Goal: Transaction & Acquisition: Purchase product/service

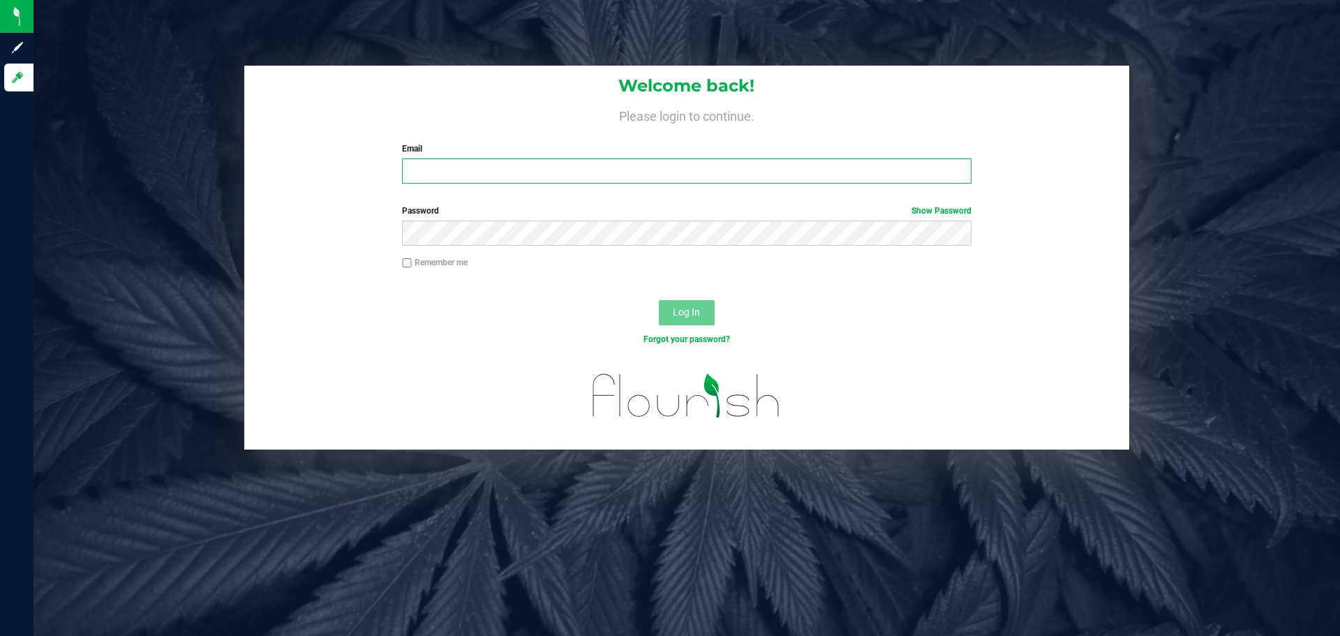
click at [456, 171] on input "Email" at bounding box center [686, 170] width 569 height 25
type input "[EMAIL_ADDRESS][DOMAIN_NAME]"
click at [659, 300] on button "Log In" at bounding box center [687, 312] width 56 height 25
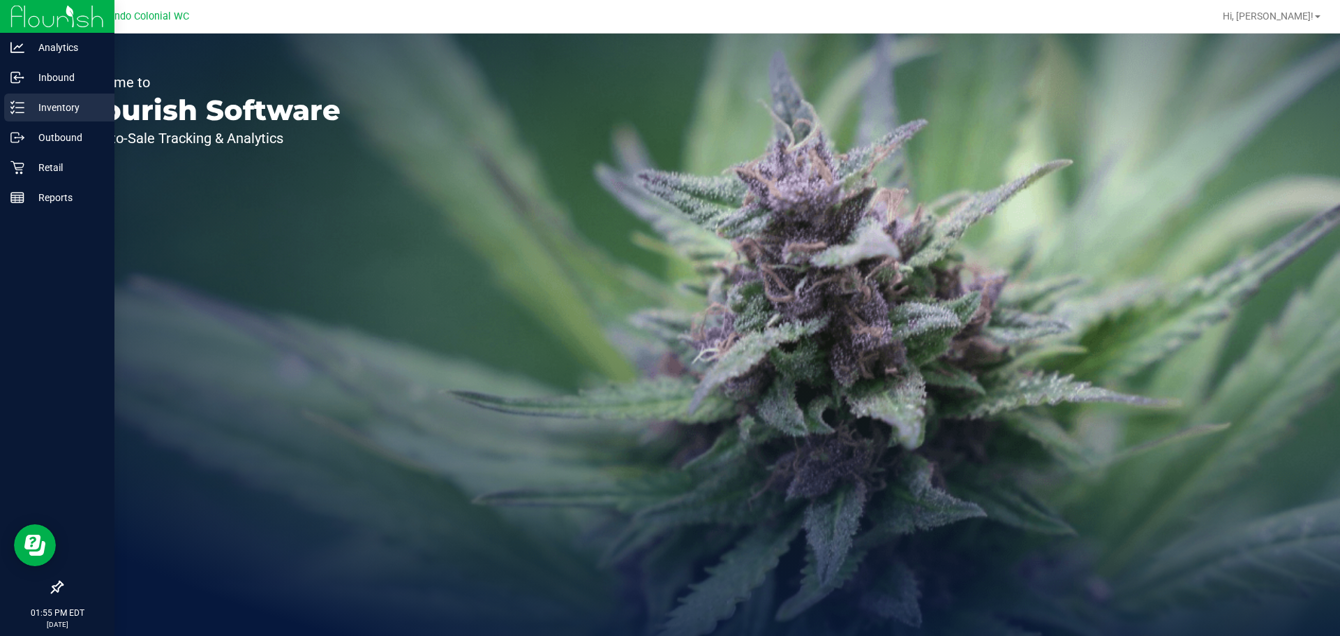
click at [29, 118] on div "Inventory" at bounding box center [59, 108] width 110 height 28
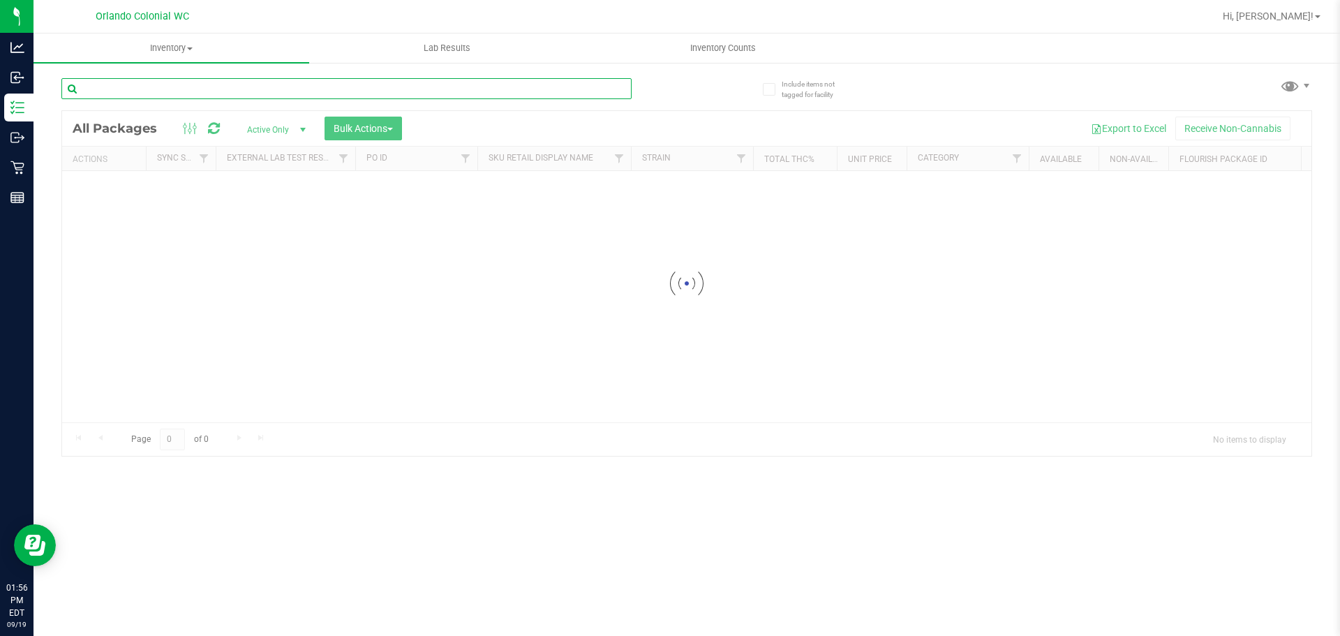
click at [188, 84] on div "Inventory All packages All inventory Waste log Create inventory Lab Results Inv…" at bounding box center [686, 334] width 1306 height 602
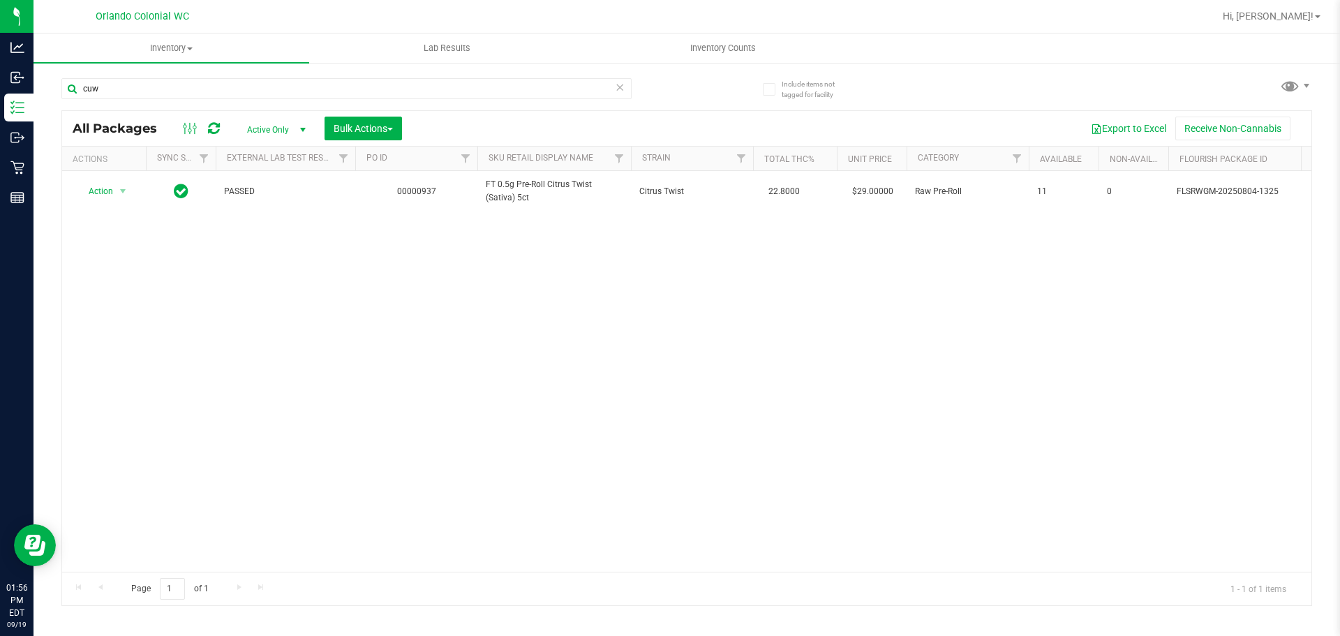
click at [239, 99] on div "cuw" at bounding box center [346, 94] width 570 height 32
click at [229, 89] on input "cuw" at bounding box center [346, 88] width 570 height 21
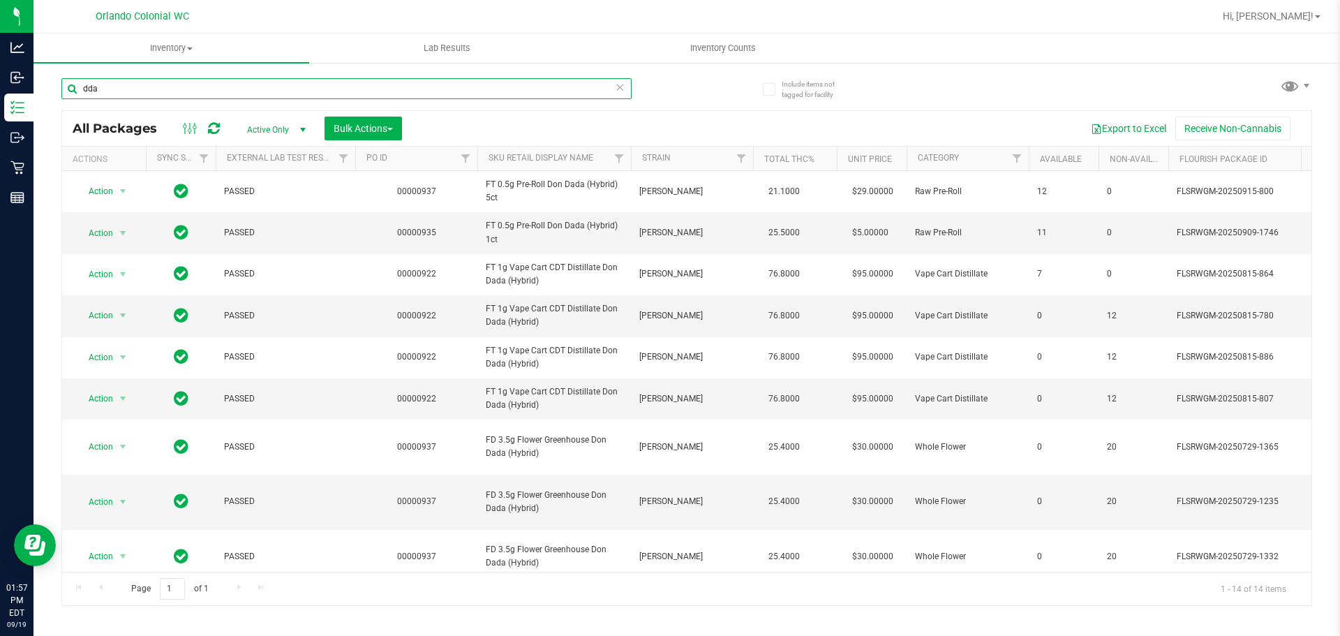
click at [204, 85] on input "dda" at bounding box center [346, 88] width 570 height 21
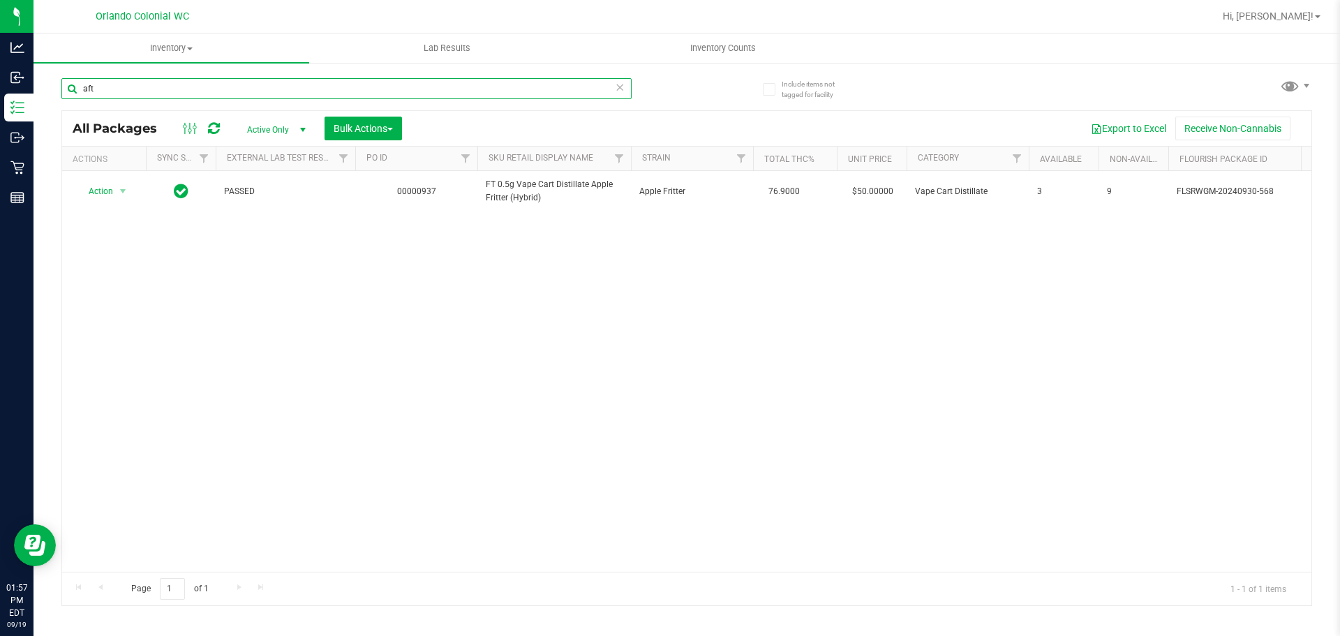
click at [179, 96] on input "aft" at bounding box center [346, 88] width 570 height 21
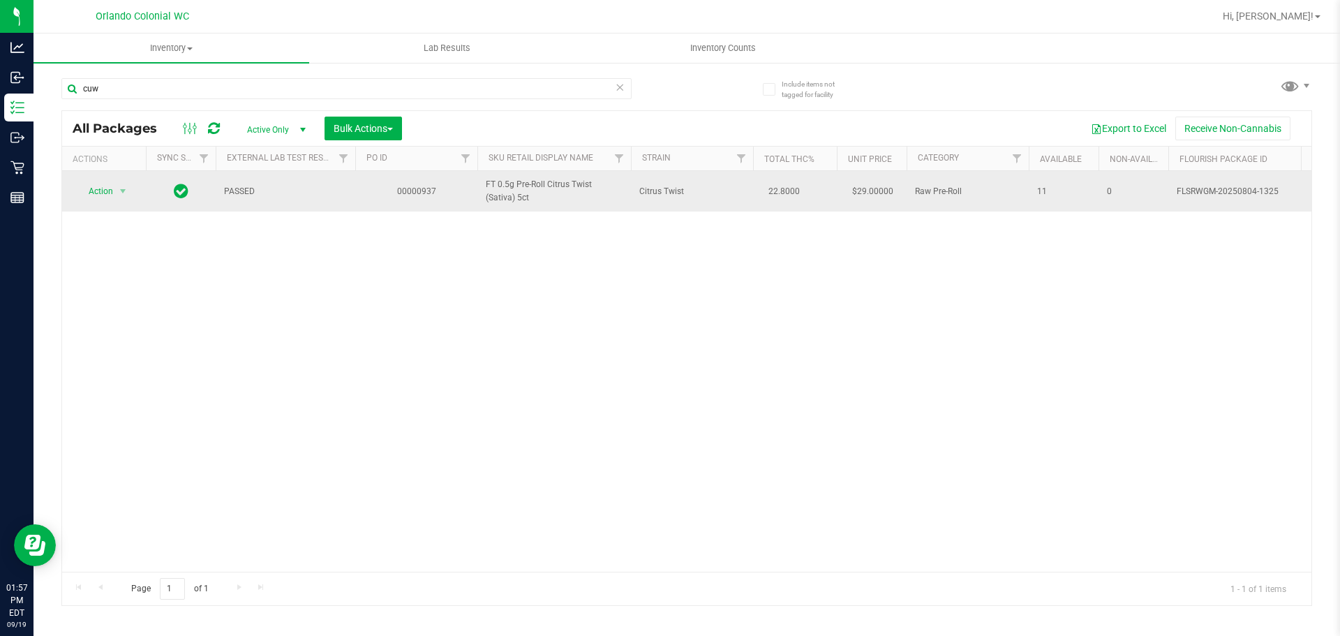
click at [666, 194] on span "Citrus Twist" at bounding box center [691, 191] width 105 height 13
copy td "Citrus Twist"
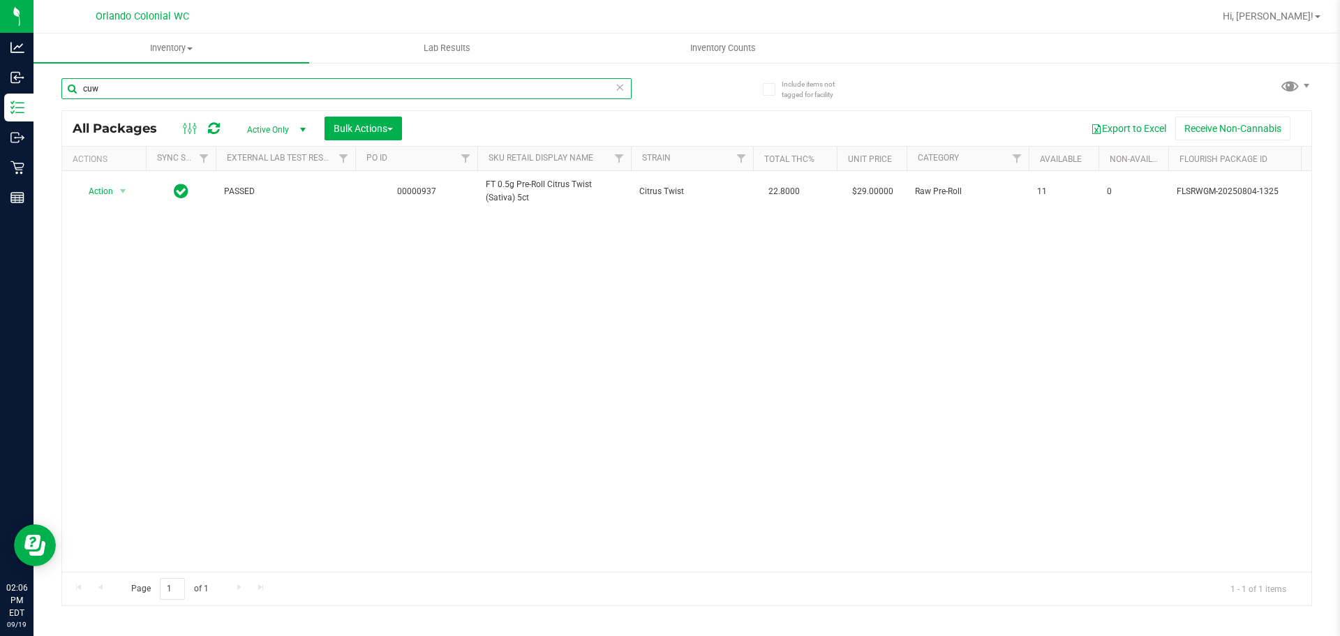
click at [537, 86] on input "cuw" at bounding box center [346, 88] width 570 height 21
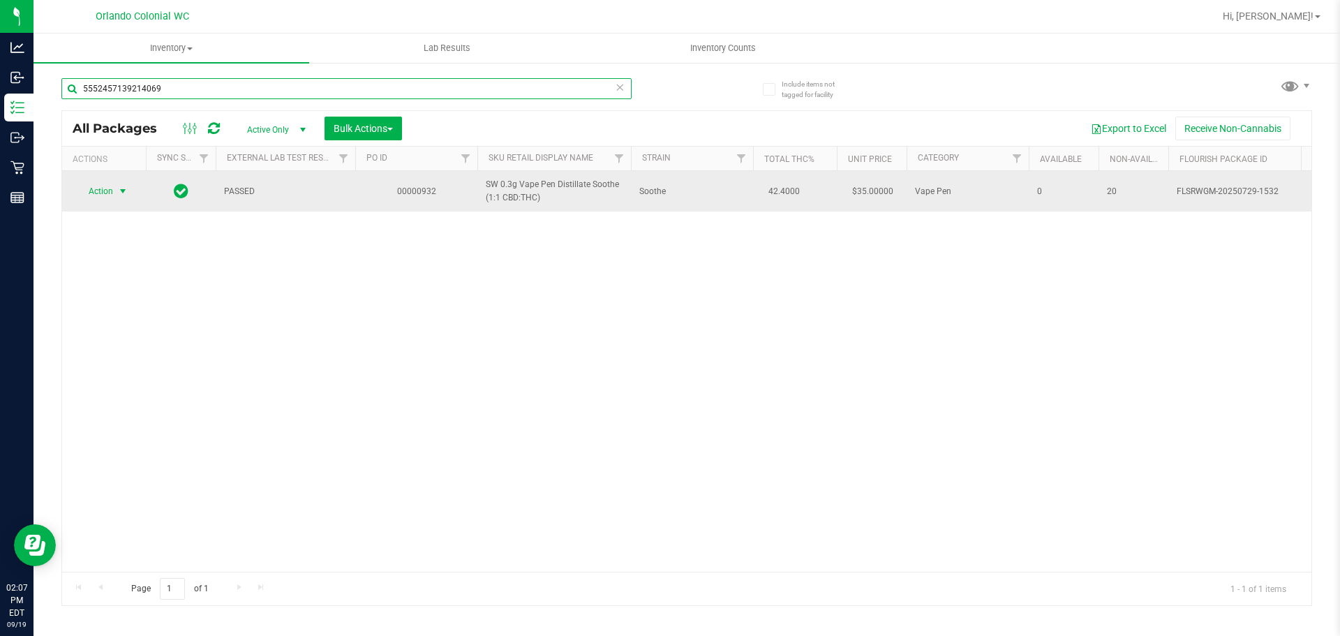
type input "5552457139214069"
click at [114, 193] on span "select" at bounding box center [122, 191] width 17 height 20
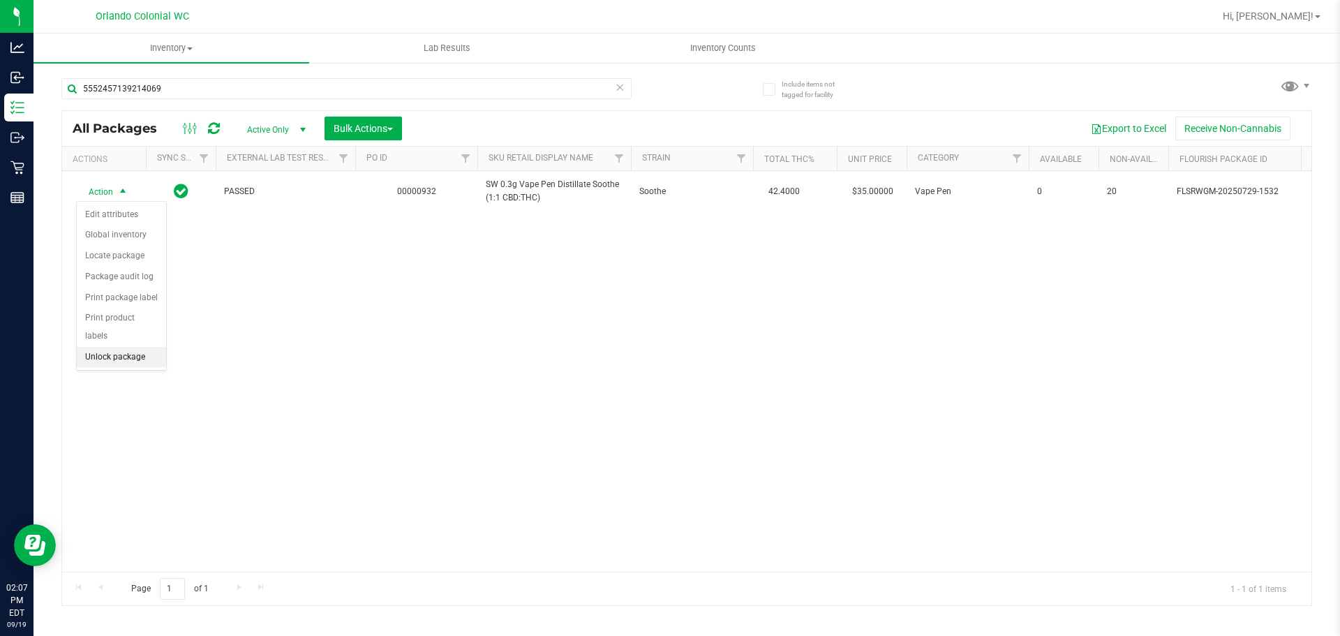
click at [140, 347] on li "Unlock package" at bounding box center [121, 357] width 89 height 21
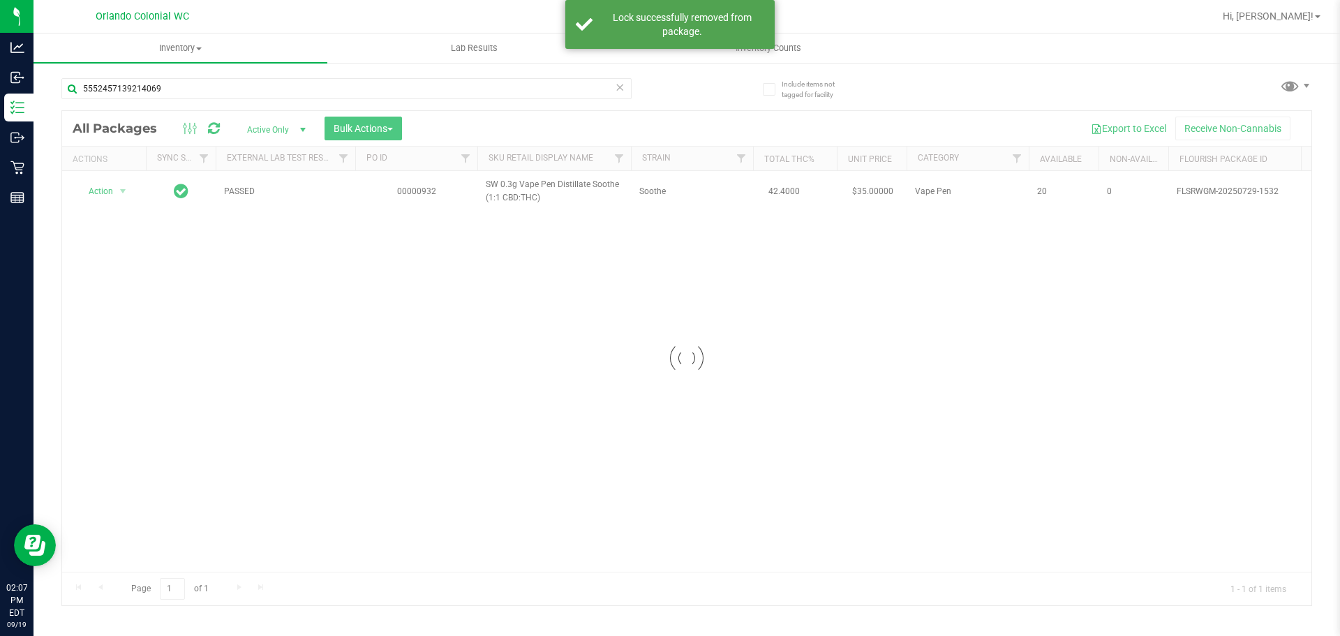
click at [537, 184] on div at bounding box center [686, 358] width 1249 height 494
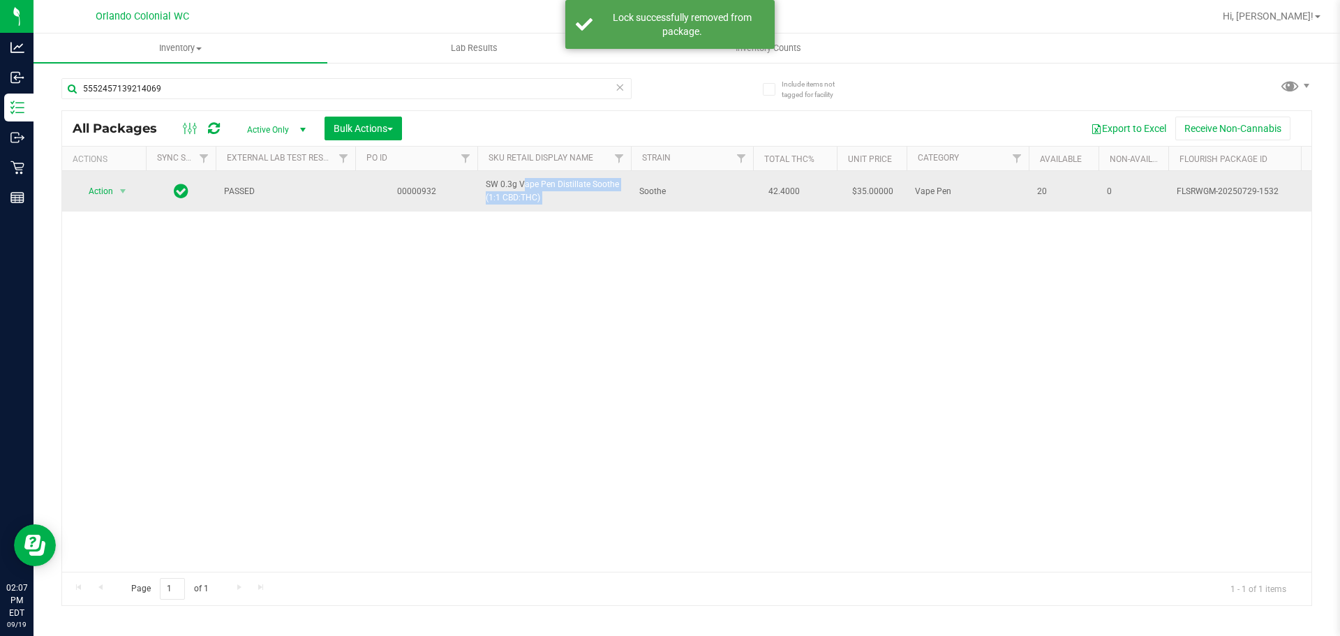
click at [539, 184] on span "SW 0.3g Vape Pen Distillate Soothe (1:1 CBD:THC)" at bounding box center [554, 191] width 137 height 27
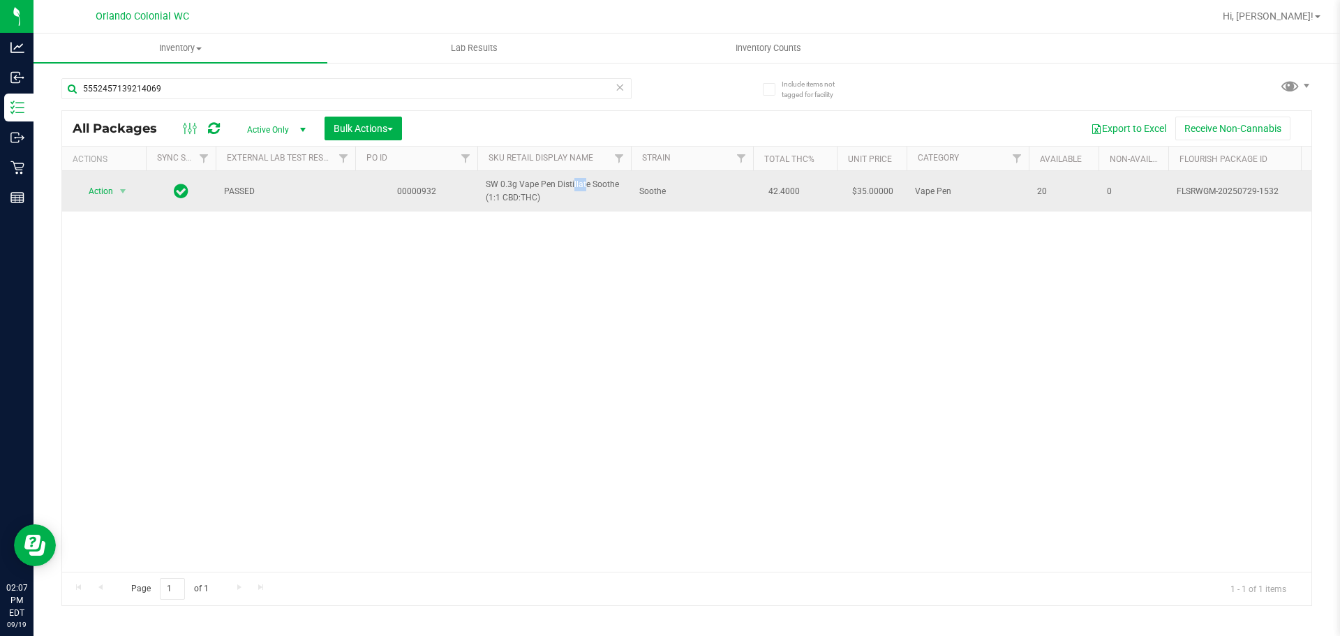
copy span "Pen"
click at [539, 184] on span "SW 0.3g Vape Pen Distillate Soothe (1:1 CBD:THC)" at bounding box center [554, 191] width 137 height 27
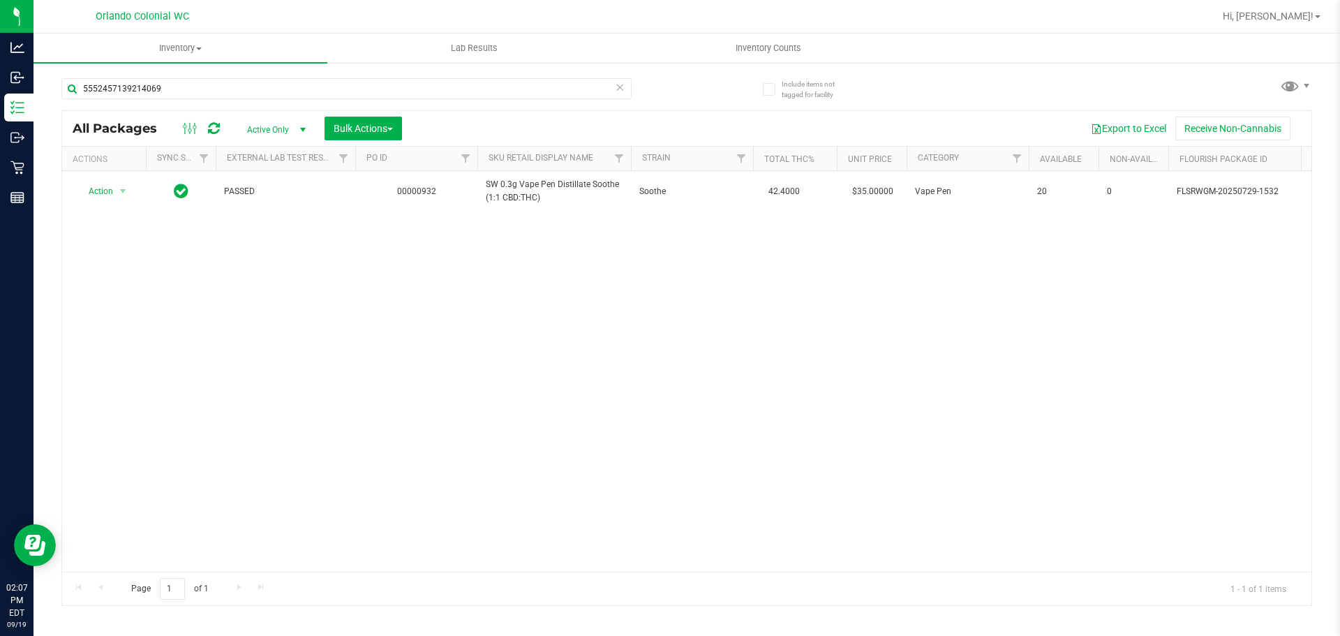
click at [620, 412] on div "Action Action Adjust qty Create package Edit attributes Global inventory Locate…" at bounding box center [686, 371] width 1249 height 401
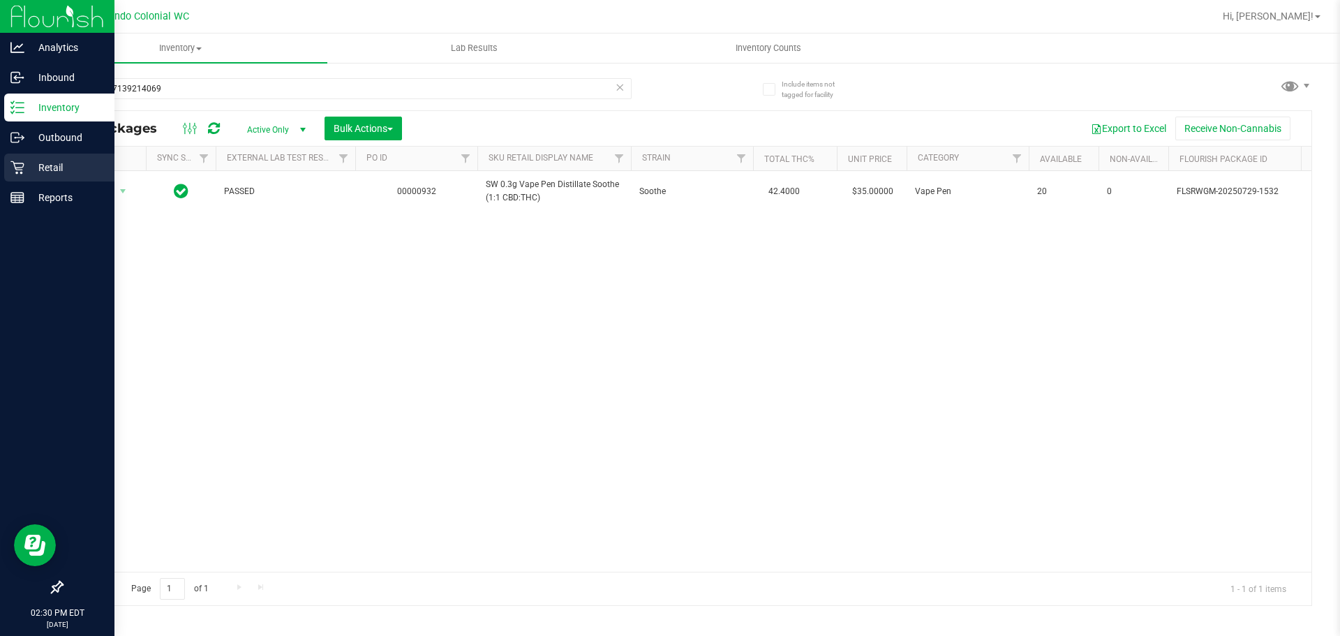
click at [22, 161] on icon at bounding box center [17, 167] width 14 height 14
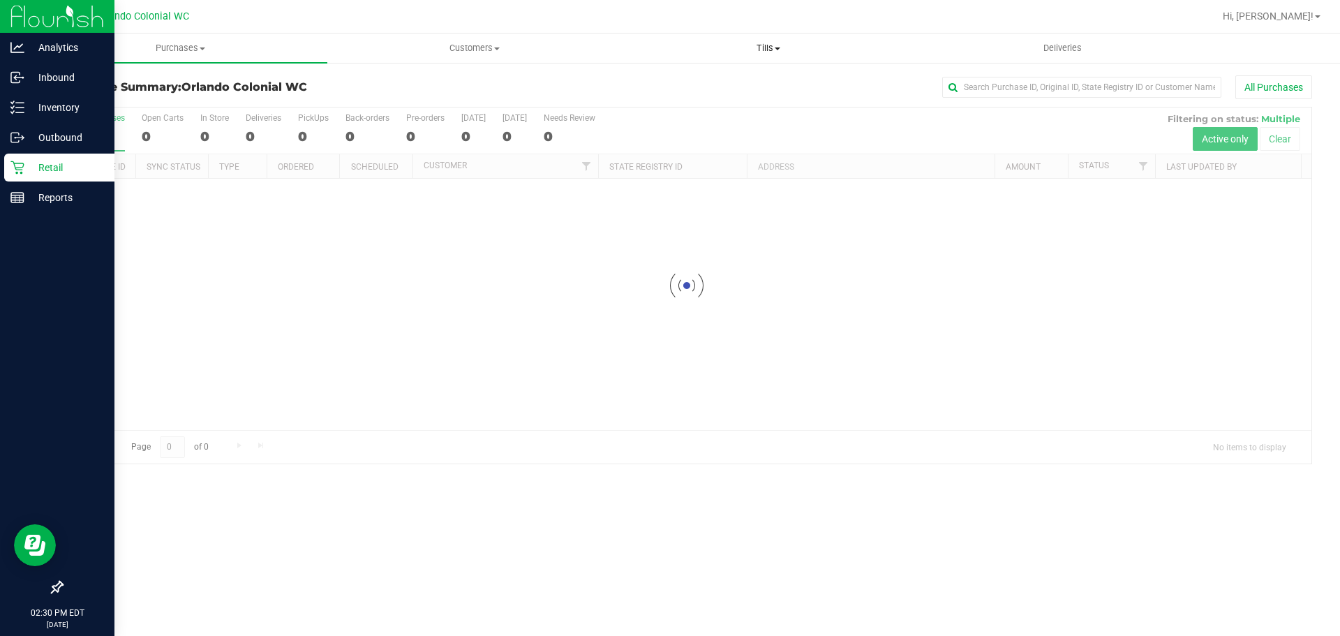
click at [777, 53] on span "Tills" at bounding box center [768, 48] width 292 height 13
click at [695, 86] on span "Manage tills" at bounding box center [668, 84] width 94 height 12
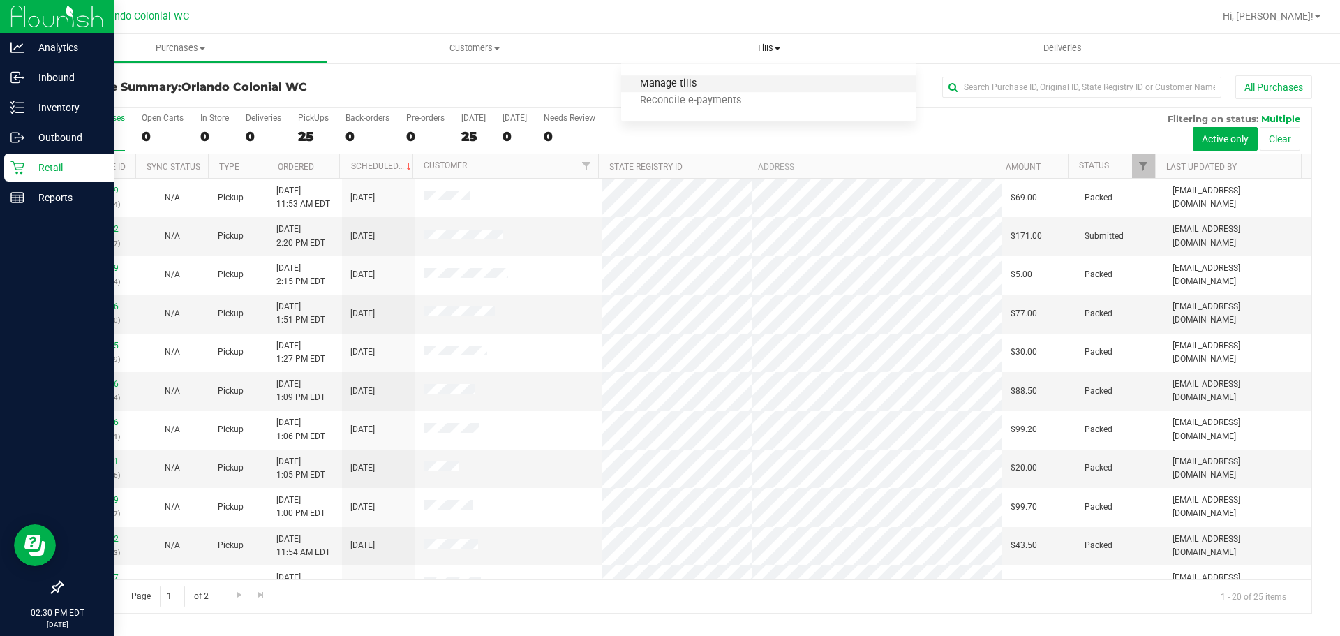
click at [682, 78] on span "Manage tills" at bounding box center [668, 84] width 94 height 12
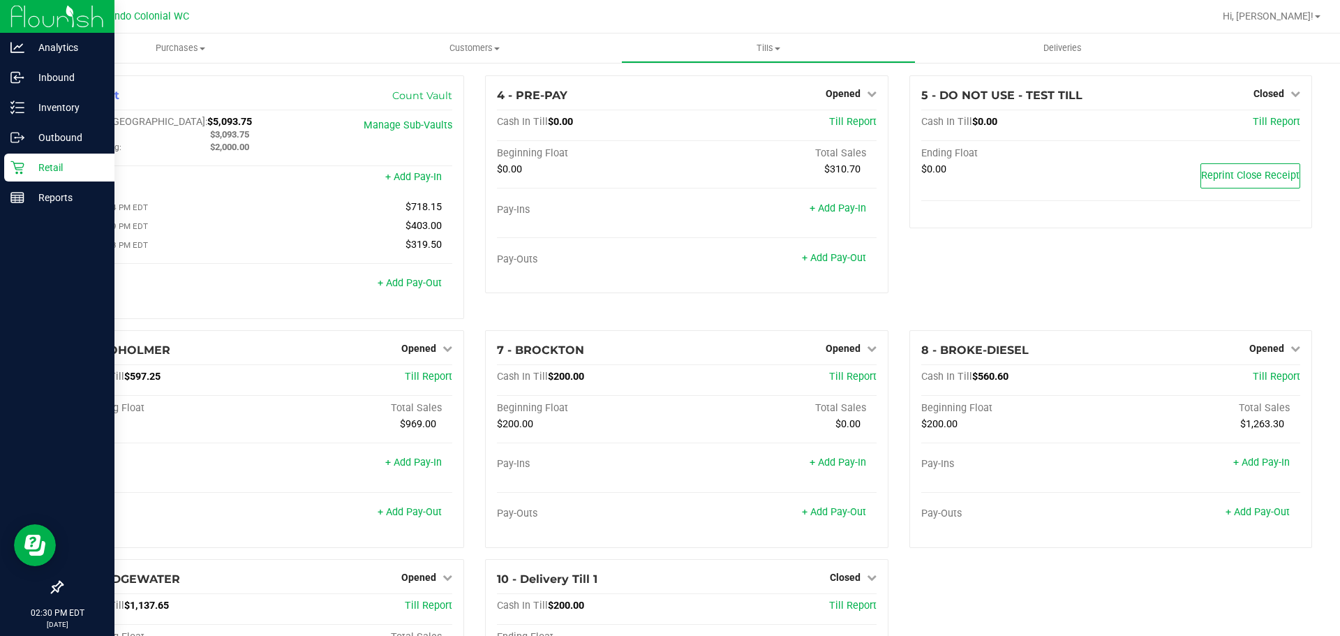
click at [988, 329] on div "5 - DO NOT USE - TEST TILL Closed Open Till Cash In Till $0.00 Till Report Endi…" at bounding box center [1111, 202] width 424 height 255
click at [434, 583] on link "Opened" at bounding box center [426, 576] width 51 height 11
click at [426, 611] on link "Close Till" at bounding box center [421, 605] width 38 height 11
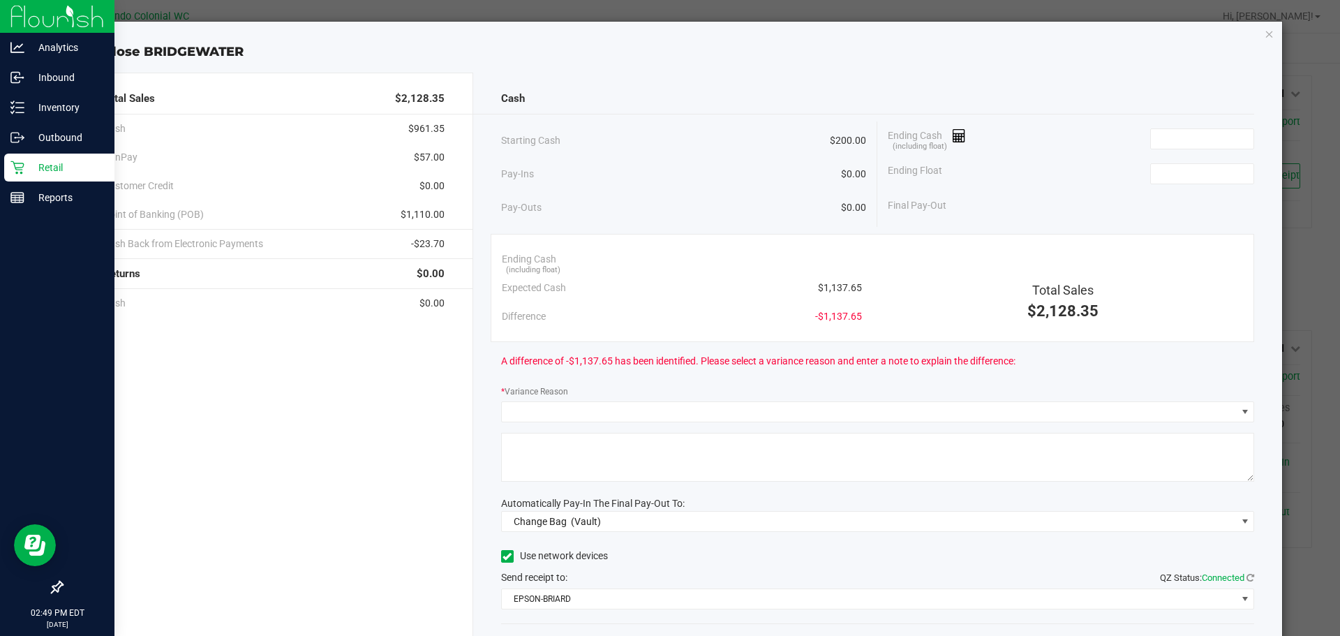
click at [844, 287] on span "$1,137.65" at bounding box center [840, 288] width 44 height 15
copy span "1,137.65"
drag, startPoint x: 1219, startPoint y: 123, endPoint x: 1213, endPoint y: 133, distance: 11.9
click at [1214, 130] on div "Ending Cash (including float)" at bounding box center [1071, 138] width 366 height 35
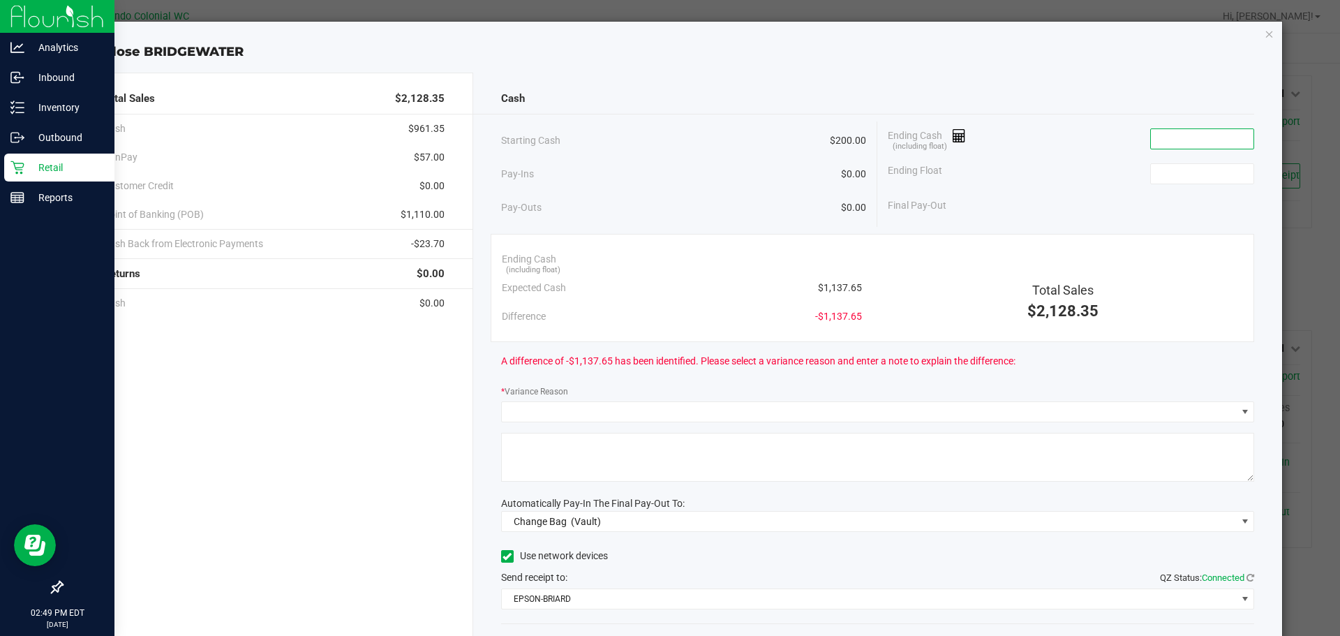
click at [1213, 133] on input at bounding box center [1202, 139] width 103 height 20
paste input "1137.65"
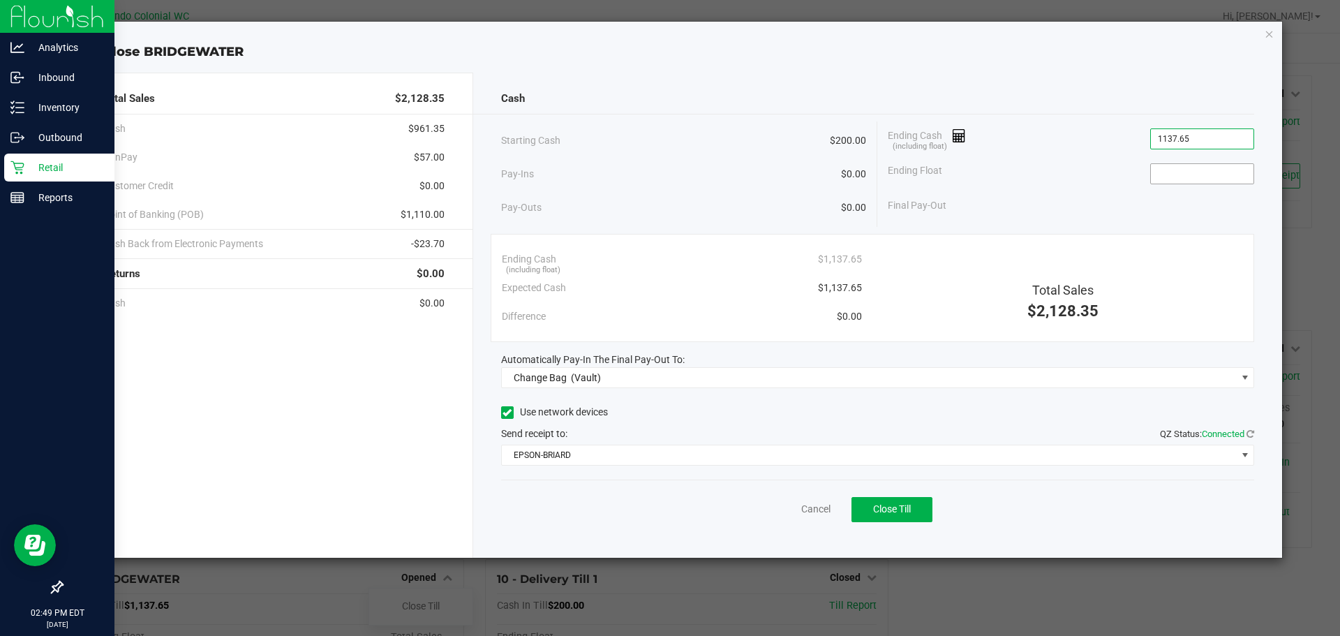
type input "$1,137.65"
click at [1209, 172] on input at bounding box center [1202, 174] width 103 height 20
click at [1204, 173] on input "0200." at bounding box center [1202, 174] width 103 height 20
click at [1203, 173] on input "0200." at bounding box center [1202, 174] width 103 height 20
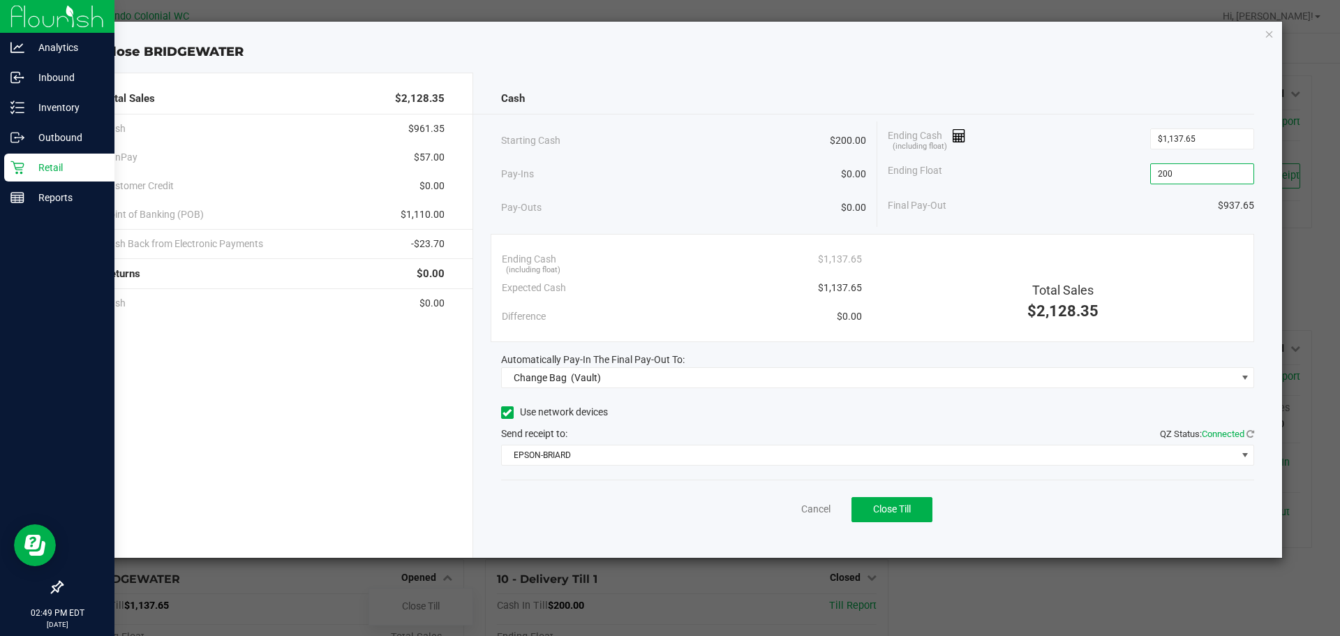
type input "$200.00"
click at [1157, 90] on div "Cash" at bounding box center [878, 99] width 754 height 30
click at [951, 50] on div "Close BRIDGEWATER" at bounding box center [675, 52] width 1214 height 19
click at [1181, 137] on input "1137.65" at bounding box center [1202, 139] width 103 height 20
click at [1211, 142] on input "1137.65" at bounding box center [1202, 139] width 103 height 20
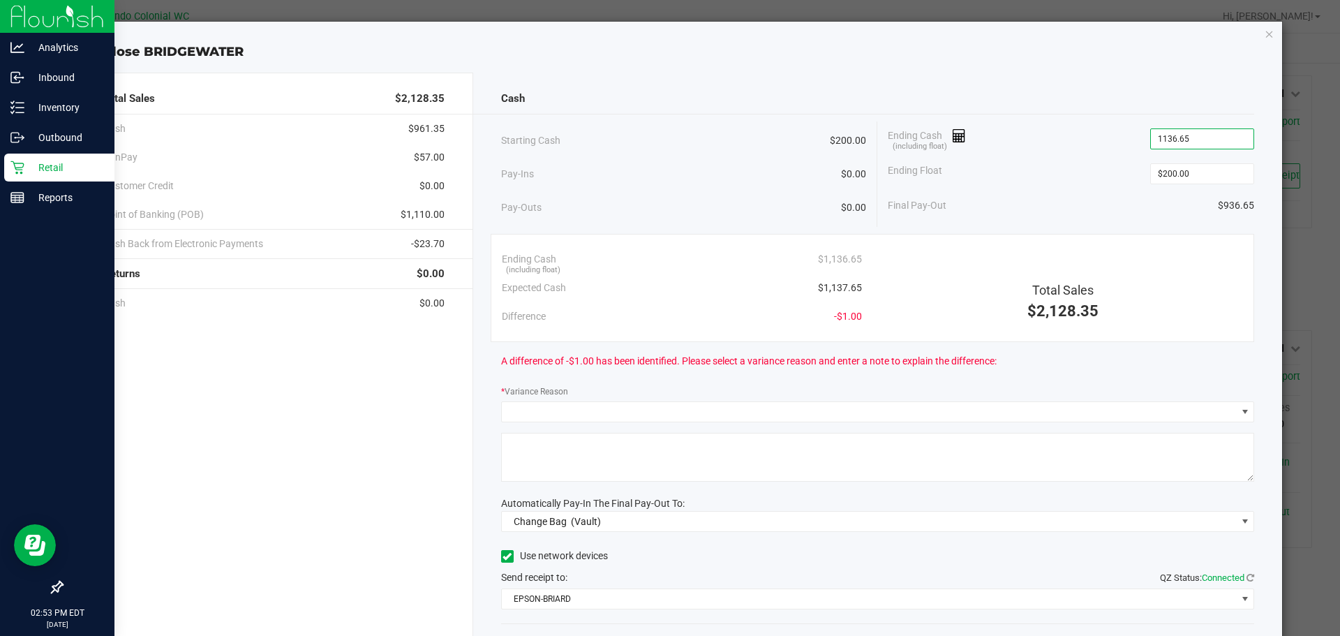
type input "$1,136.65"
click at [1032, 59] on div "Close BRIDGEWATER" at bounding box center [675, 52] width 1214 height 19
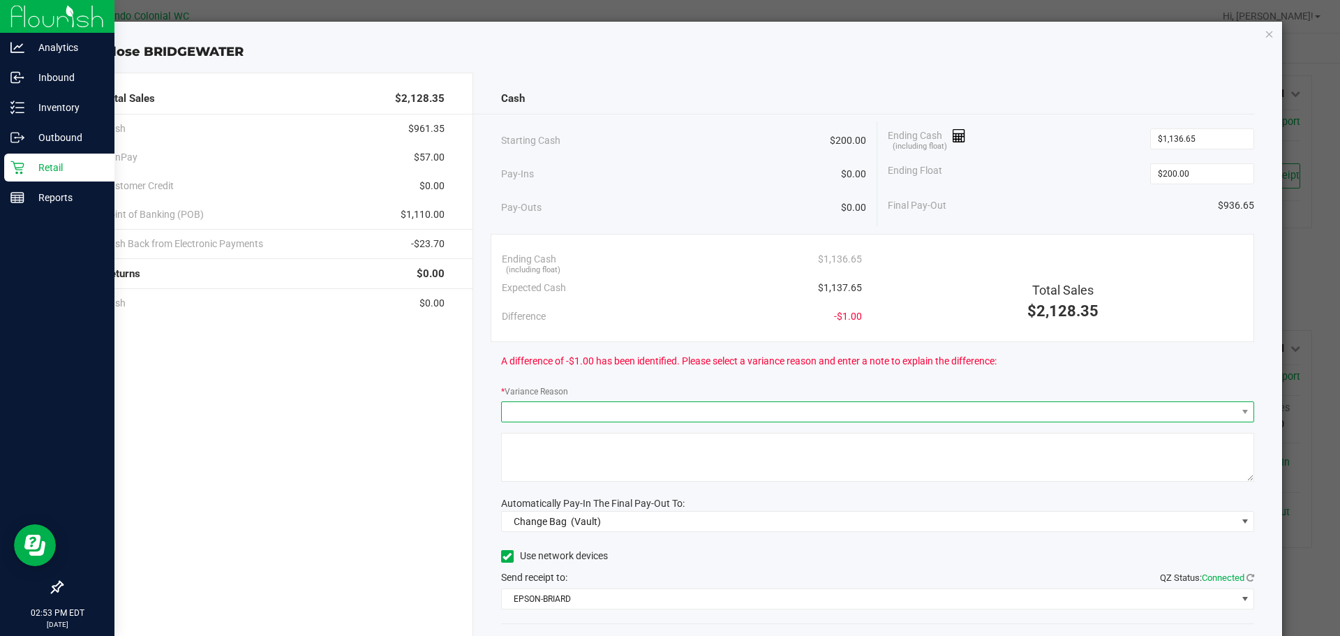
click at [597, 417] on span at bounding box center [869, 412] width 735 height 20
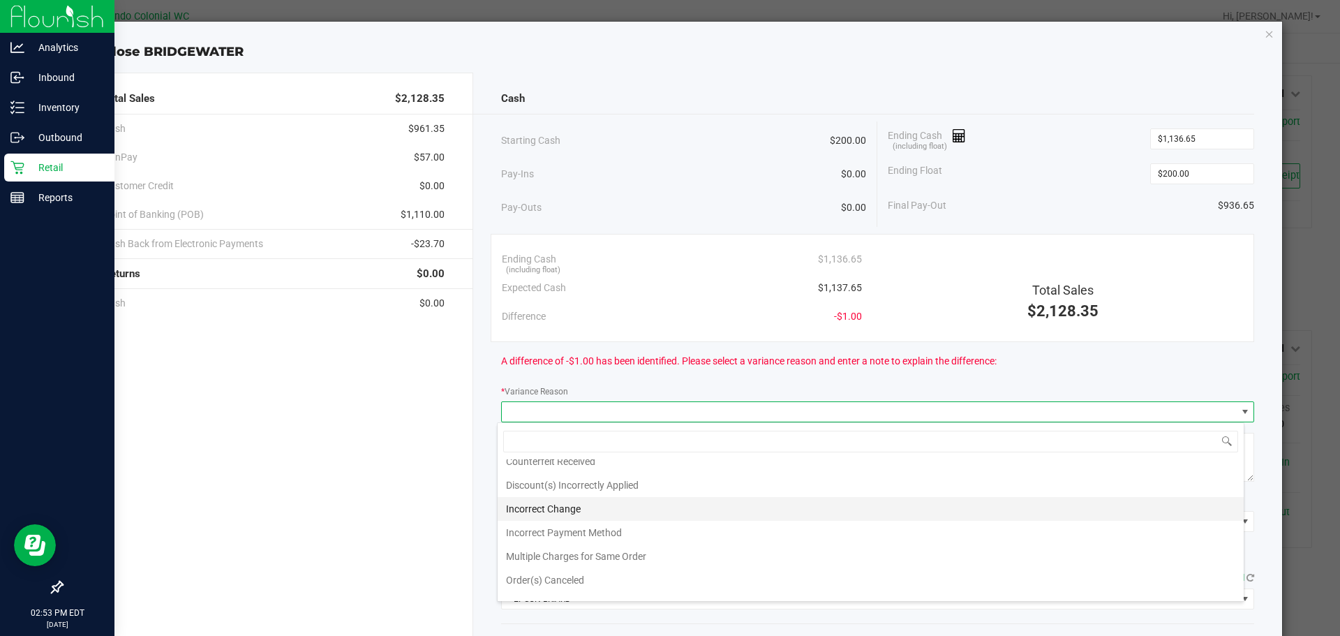
scroll to position [50, 0]
click at [546, 489] on li "Incorrect Change" at bounding box center [871, 492] width 746 height 24
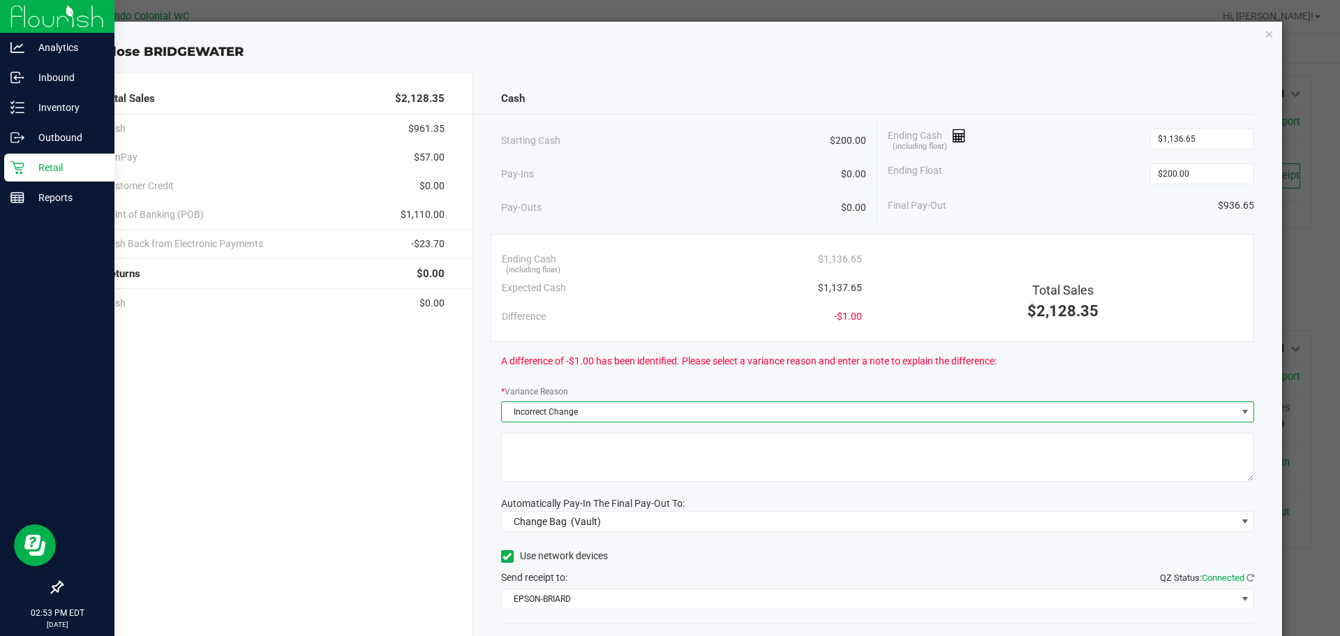
click at [555, 496] on div "Automatically Pay-In The Final Pay-Out To:" at bounding box center [878, 503] width 754 height 15
click at [560, 468] on textarea at bounding box center [878, 457] width 754 height 49
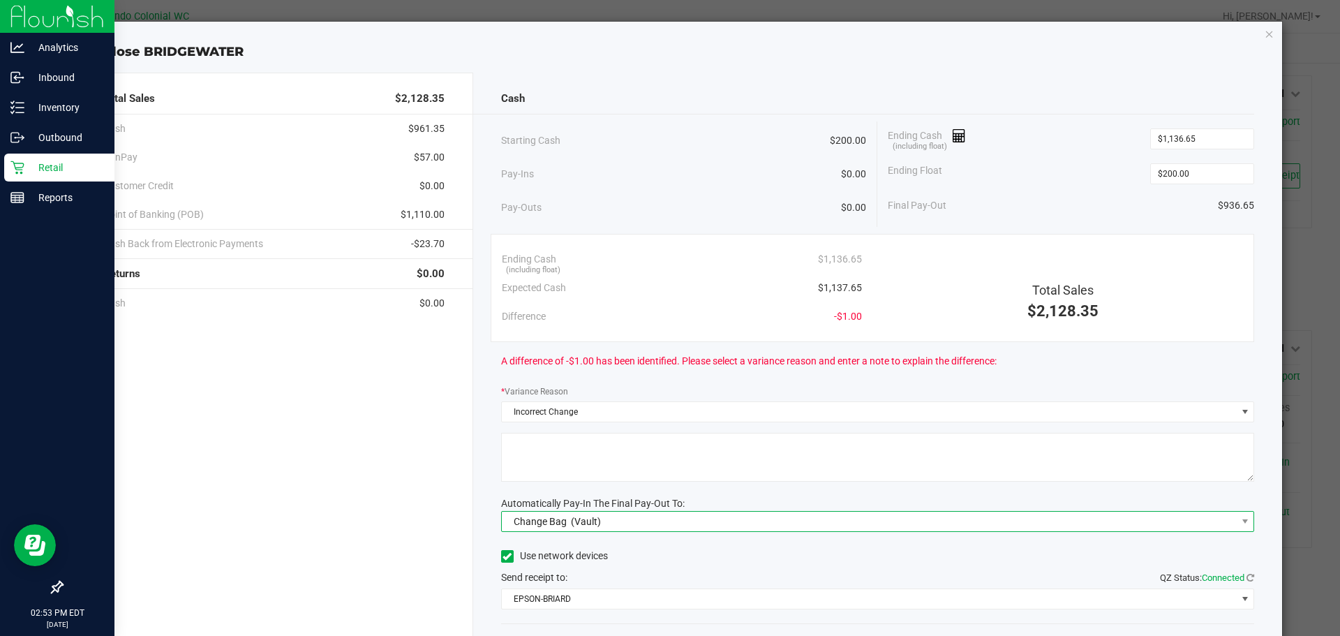
click at [583, 530] on div "Change Bag (Vault)" at bounding box center [554, 521] width 94 height 25
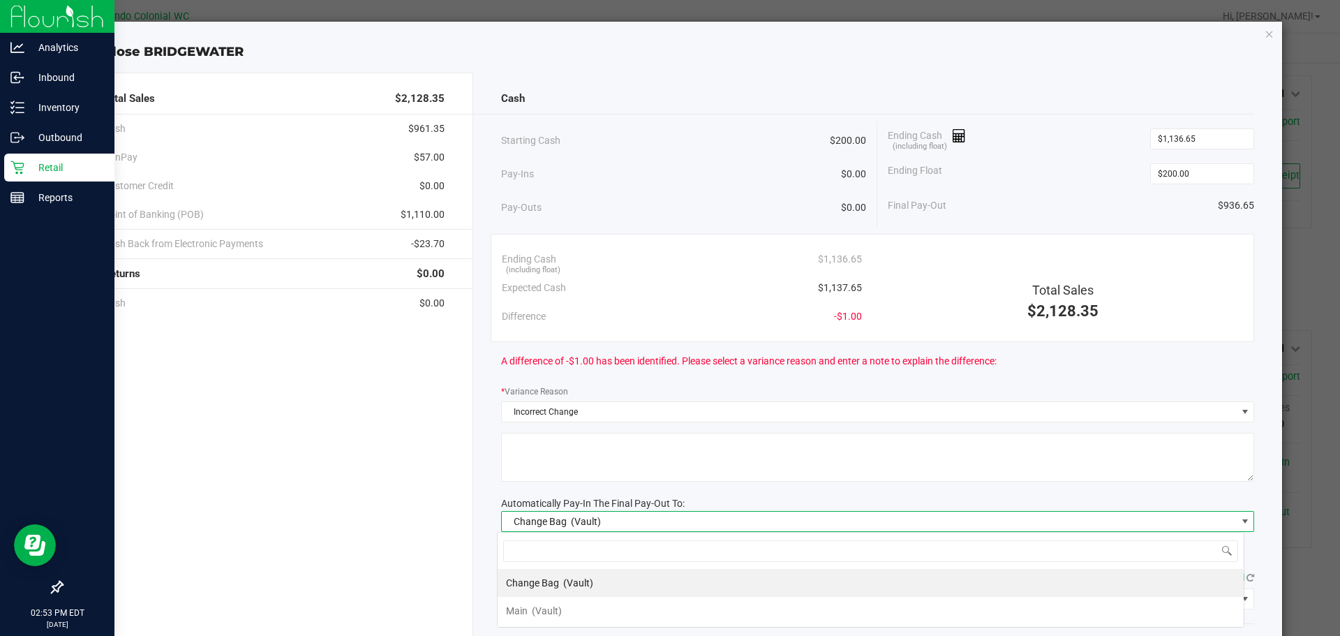
scroll to position [21, 747]
click at [553, 607] on span "(Vault)" at bounding box center [547, 610] width 30 height 11
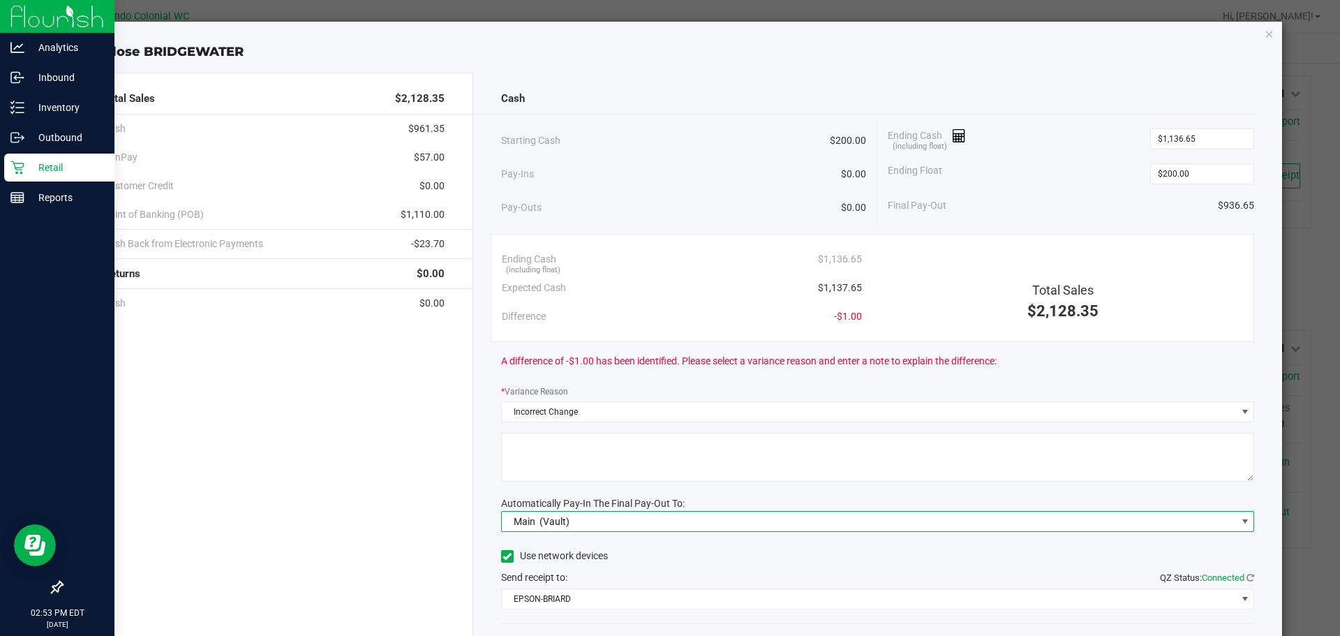
click at [574, 461] on textarea at bounding box center [878, 457] width 754 height 49
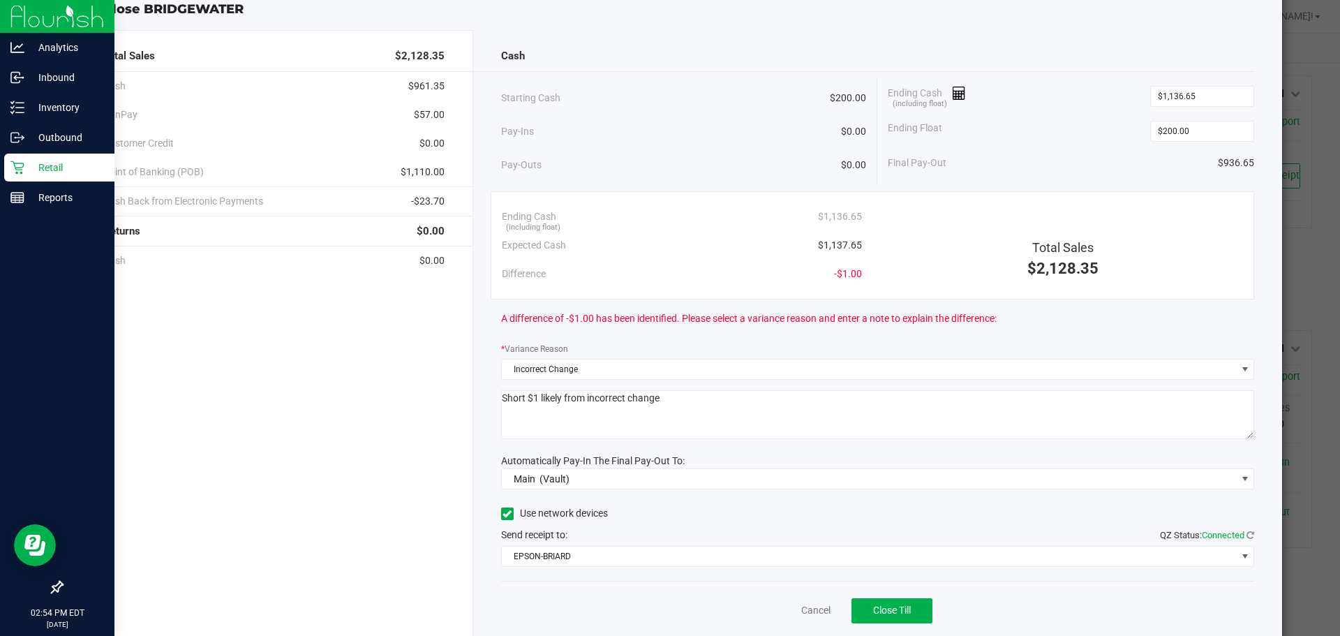
scroll to position [87, 0]
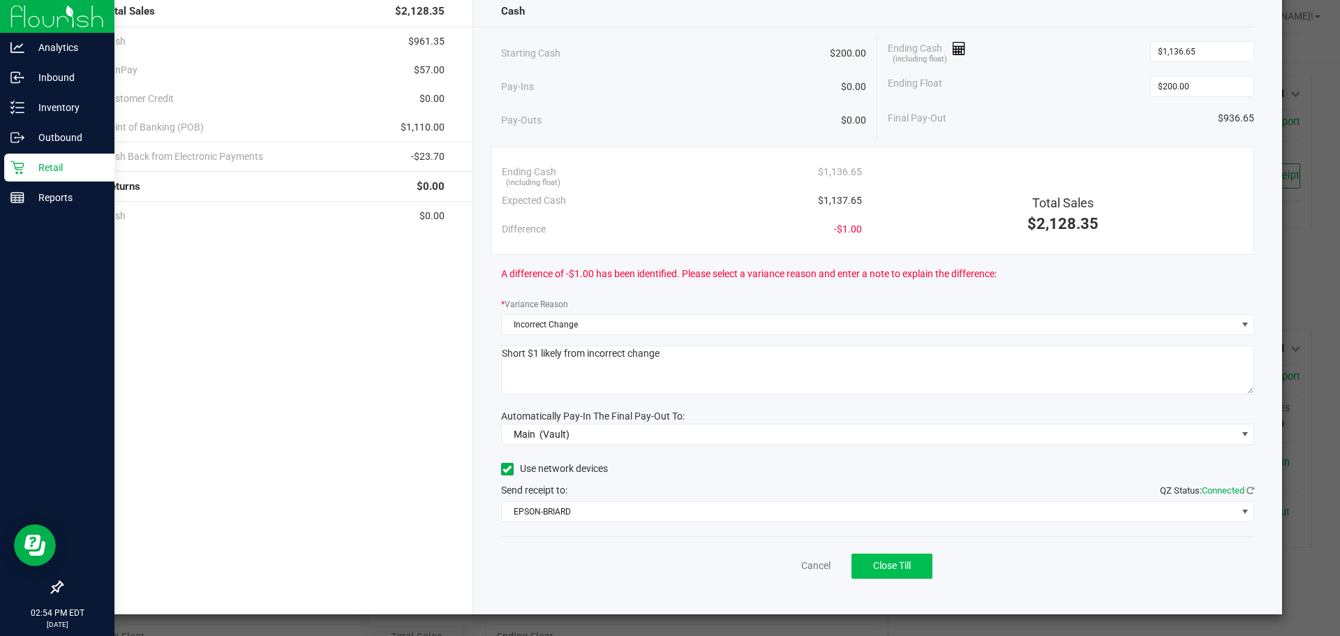
type textarea "Short $1 likely from incorrect change"
click at [887, 569] on span "Close Till" at bounding box center [892, 565] width 38 height 11
click at [768, 566] on link "Dismiss" at bounding box center [784, 565] width 33 height 15
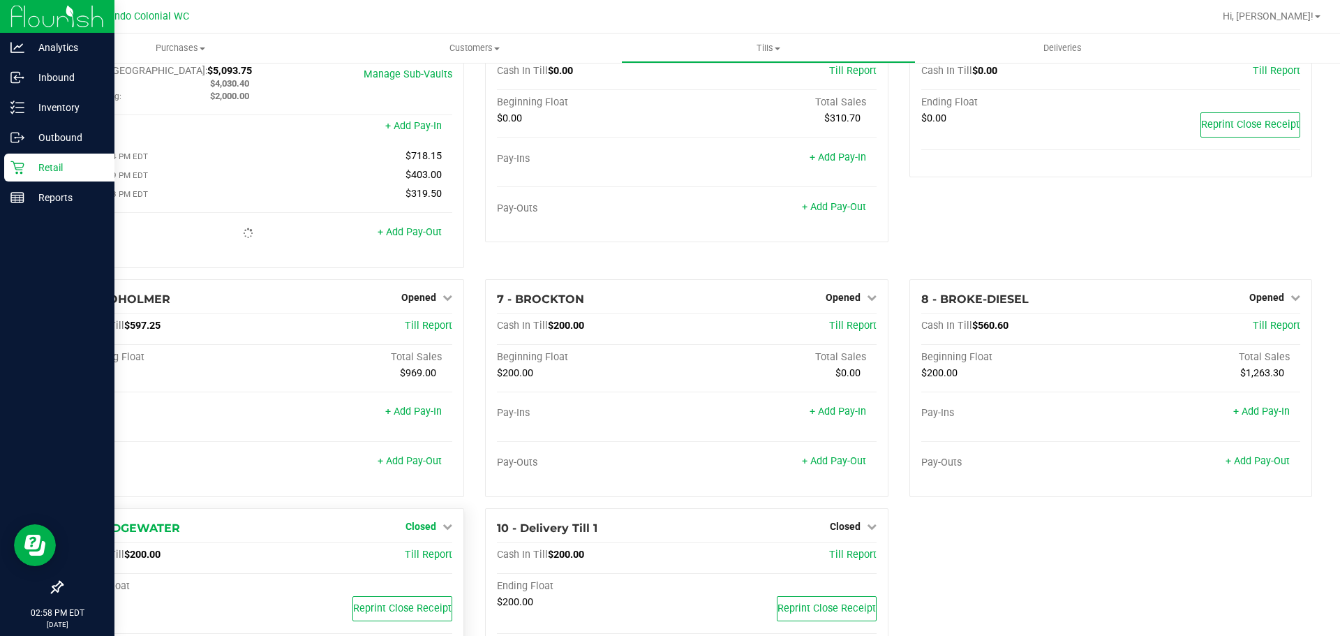
scroll to position [104, 0]
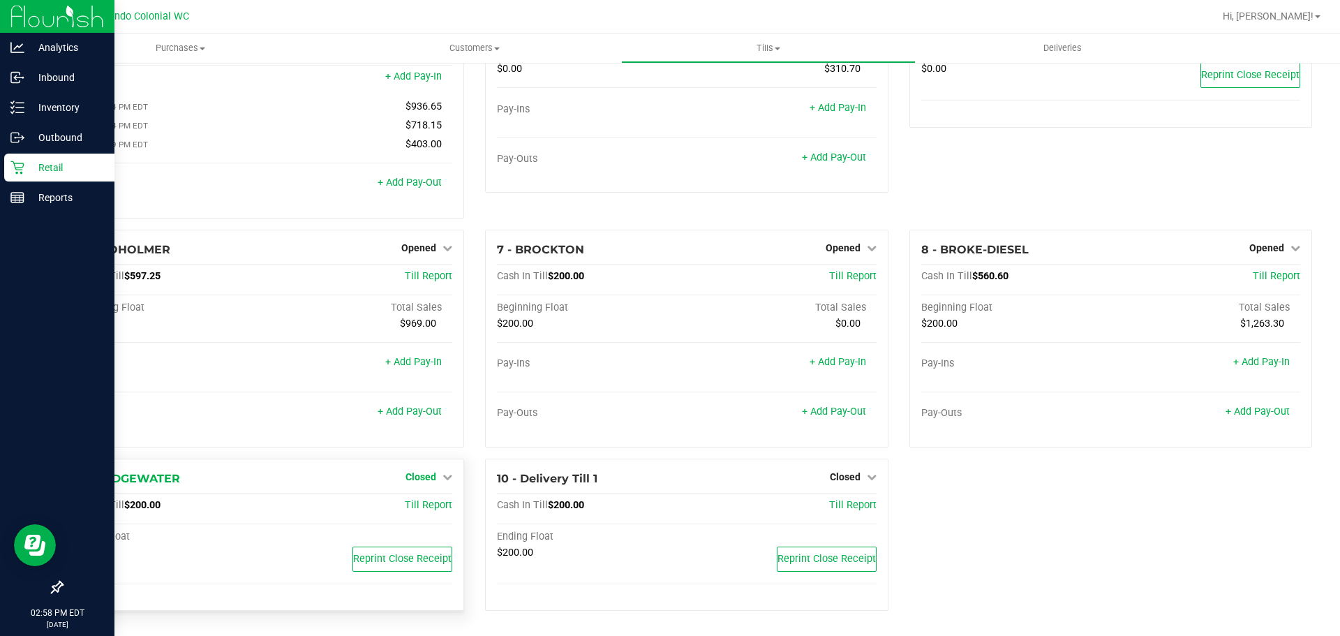
click at [438, 479] on link "Closed" at bounding box center [428, 476] width 47 height 11
click at [426, 507] on link "Open Till" at bounding box center [420, 505] width 37 height 11
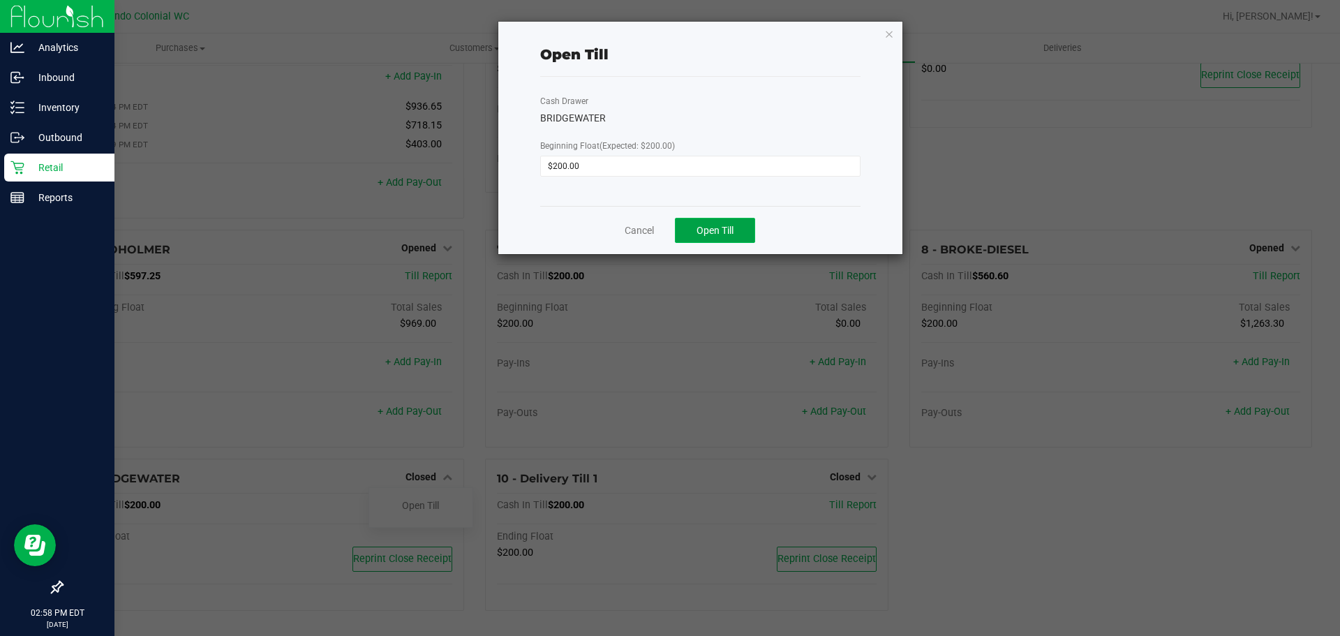
click at [730, 225] on span "Open Till" at bounding box center [714, 230] width 37 height 11
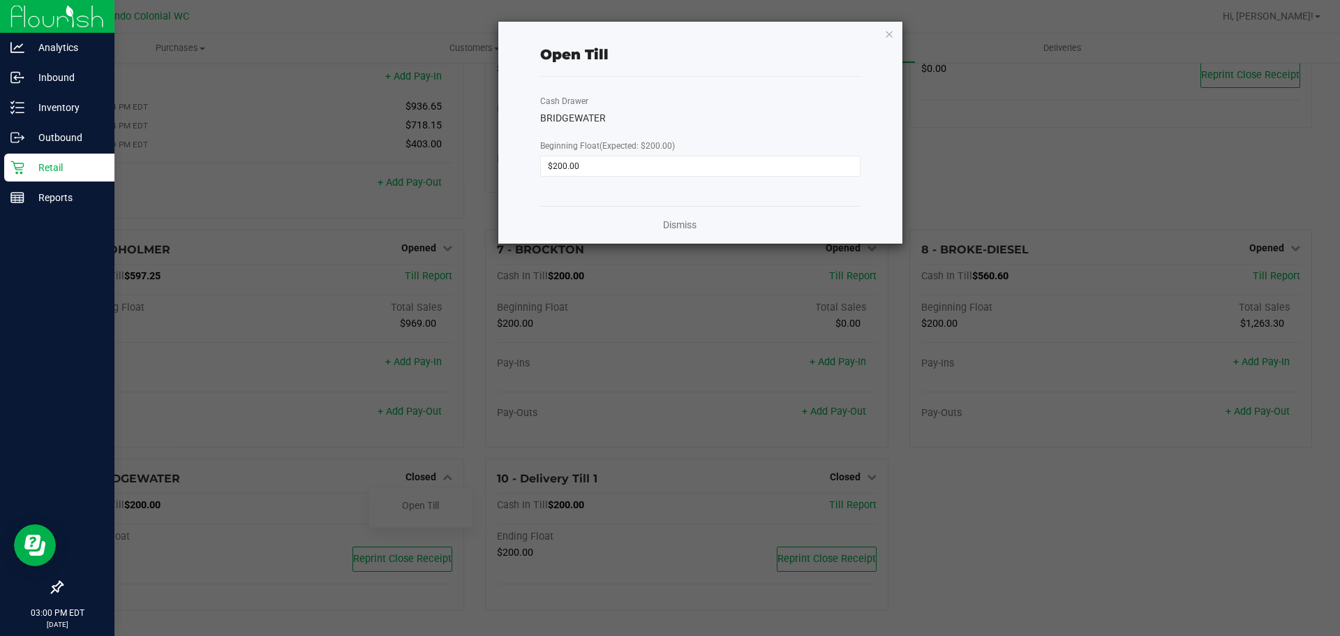
click at [675, 234] on div "Dismiss" at bounding box center [700, 225] width 320 height 38
click at [683, 220] on link "Dismiss" at bounding box center [679, 225] width 33 height 15
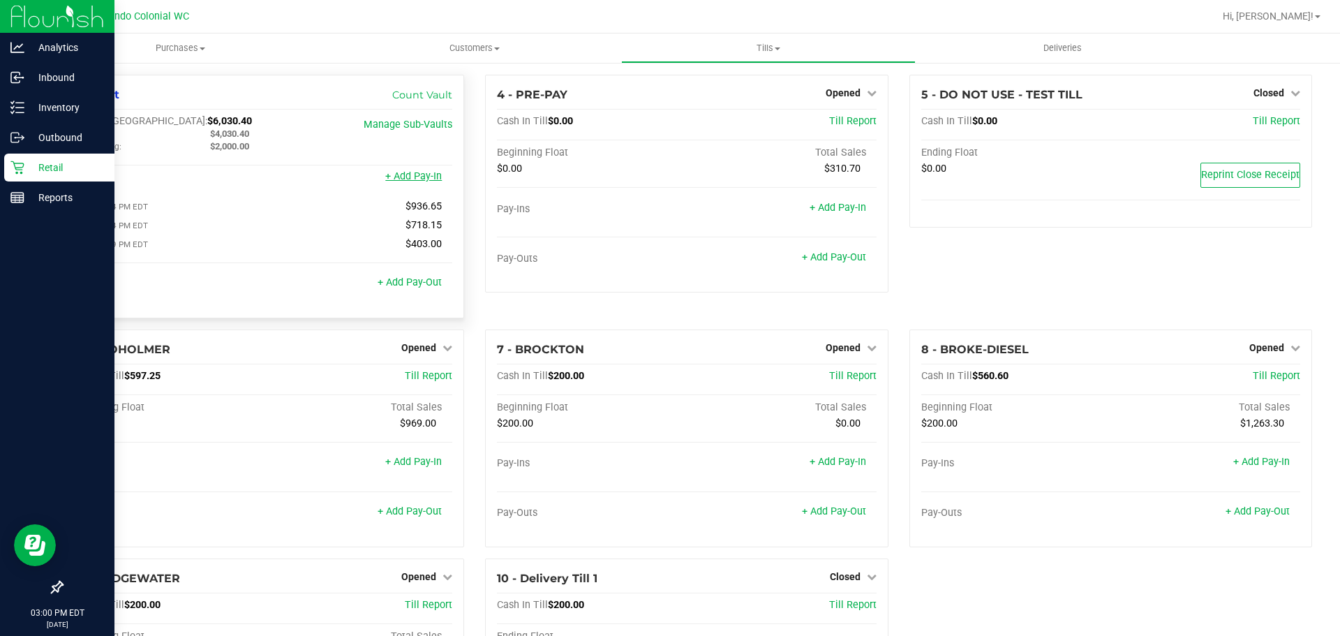
scroll to position [0, 0]
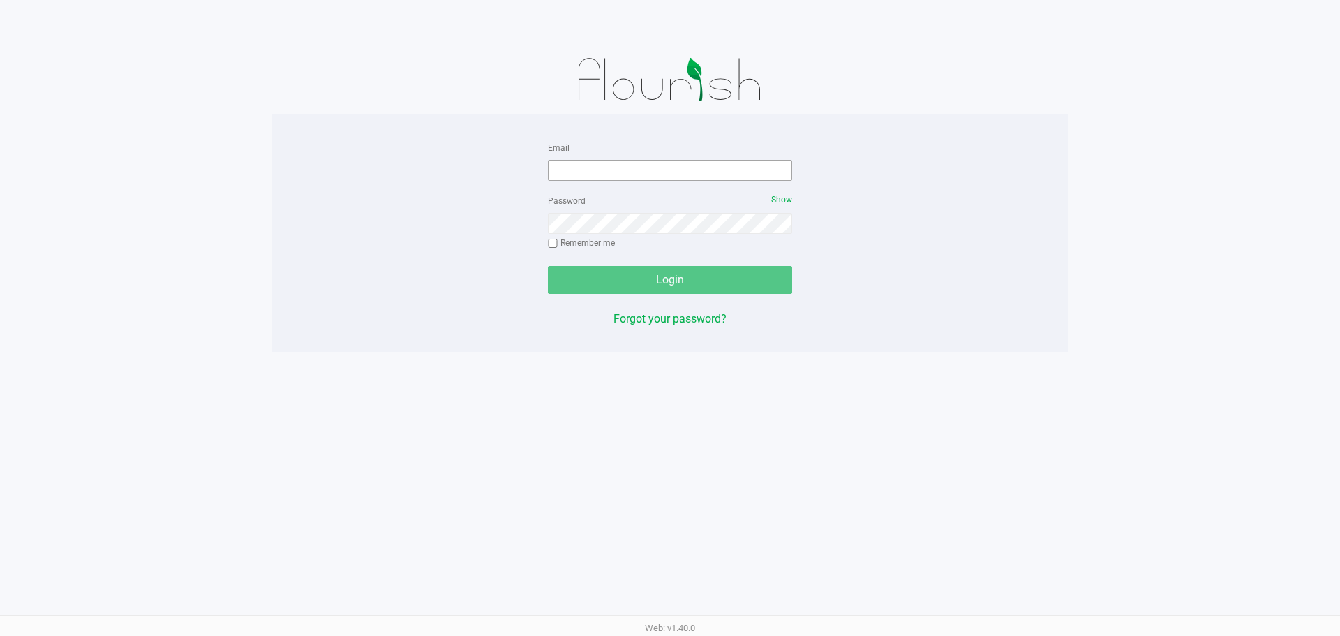
drag, startPoint x: 655, startPoint y: 158, endPoint x: 652, endPoint y: 170, distance: 12.0
click at [653, 163] on div "Email" at bounding box center [670, 160] width 244 height 42
click at [652, 170] on input "Email" at bounding box center [670, 170] width 244 height 21
type input "[EMAIL_ADDRESS][DOMAIN_NAME]"
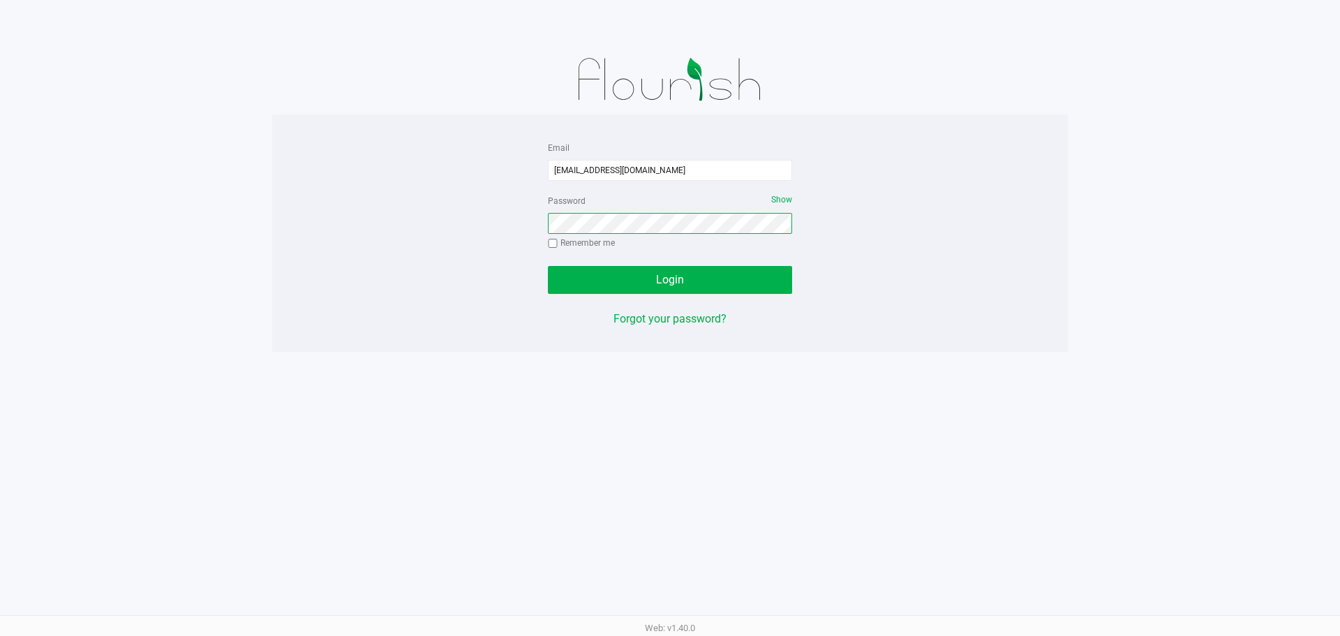
click at [548, 266] on button "Login" at bounding box center [670, 280] width 244 height 28
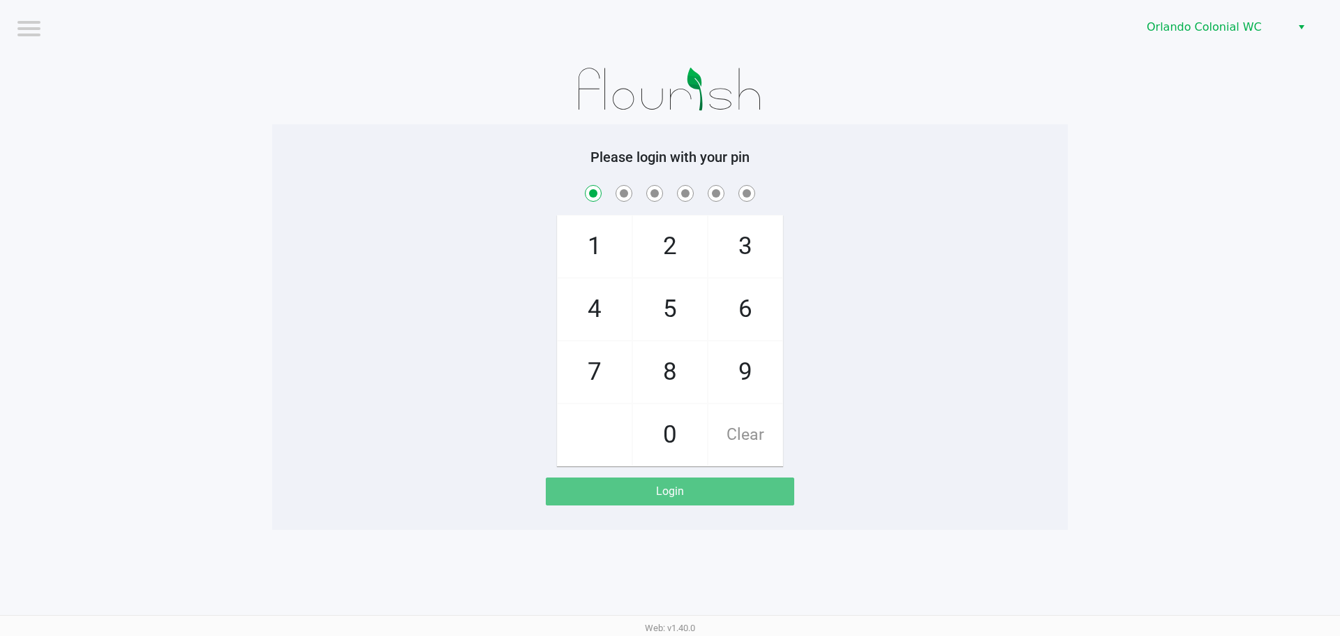
checkbox input "true"
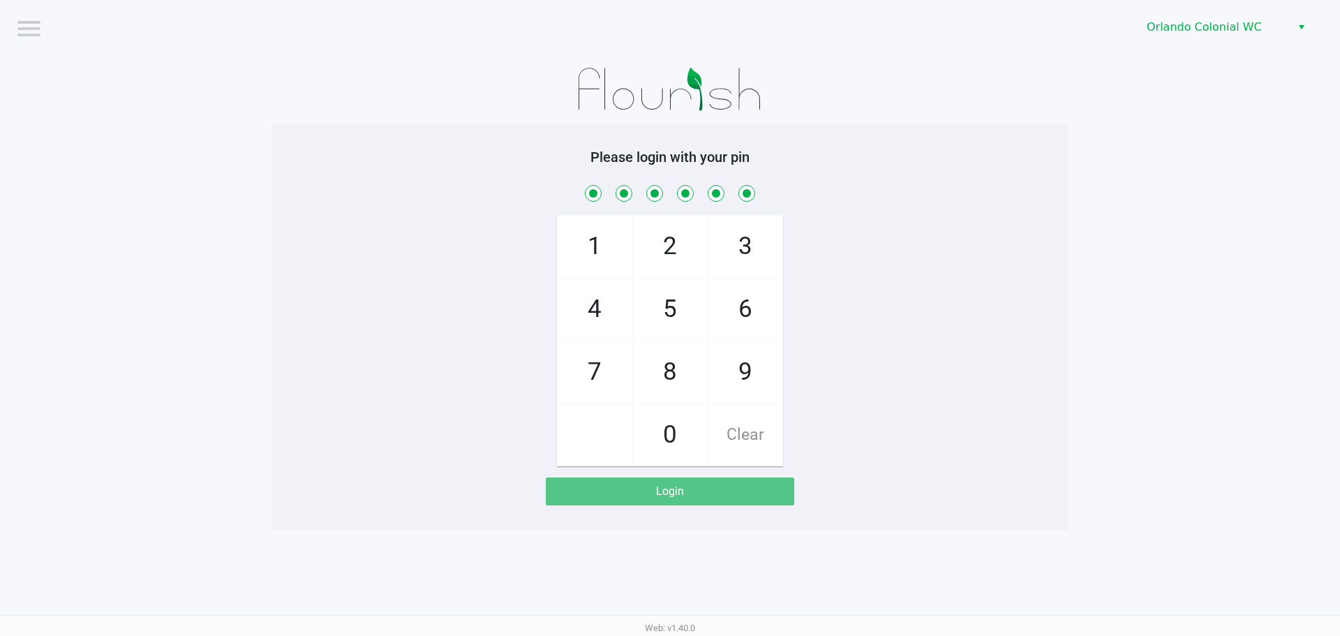
checkbox input "true"
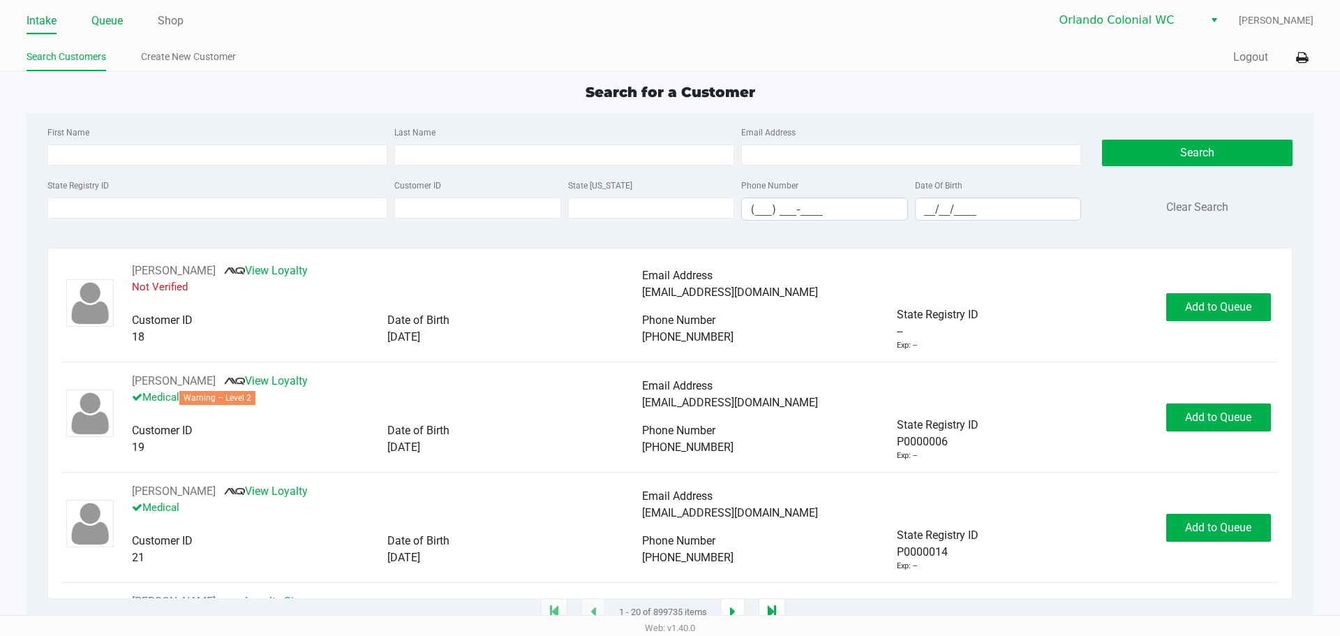
click at [116, 25] on link "Queue" at bounding box center [106, 21] width 31 height 20
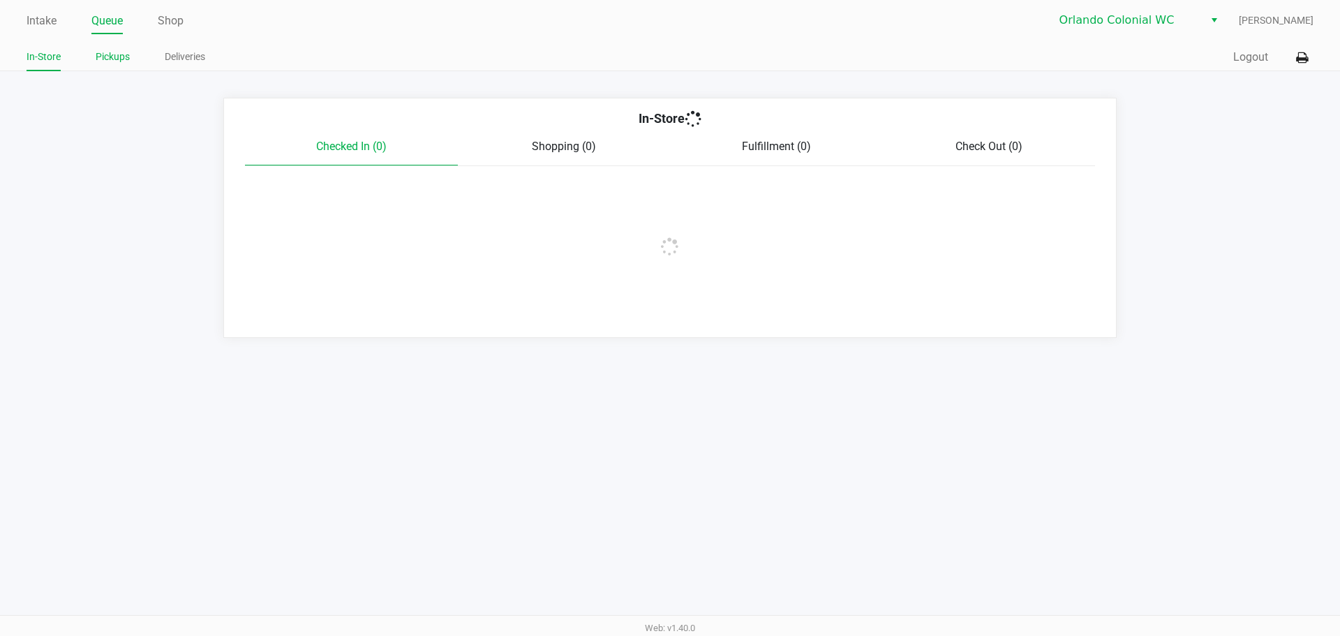
click at [114, 54] on link "Pickups" at bounding box center [113, 56] width 34 height 17
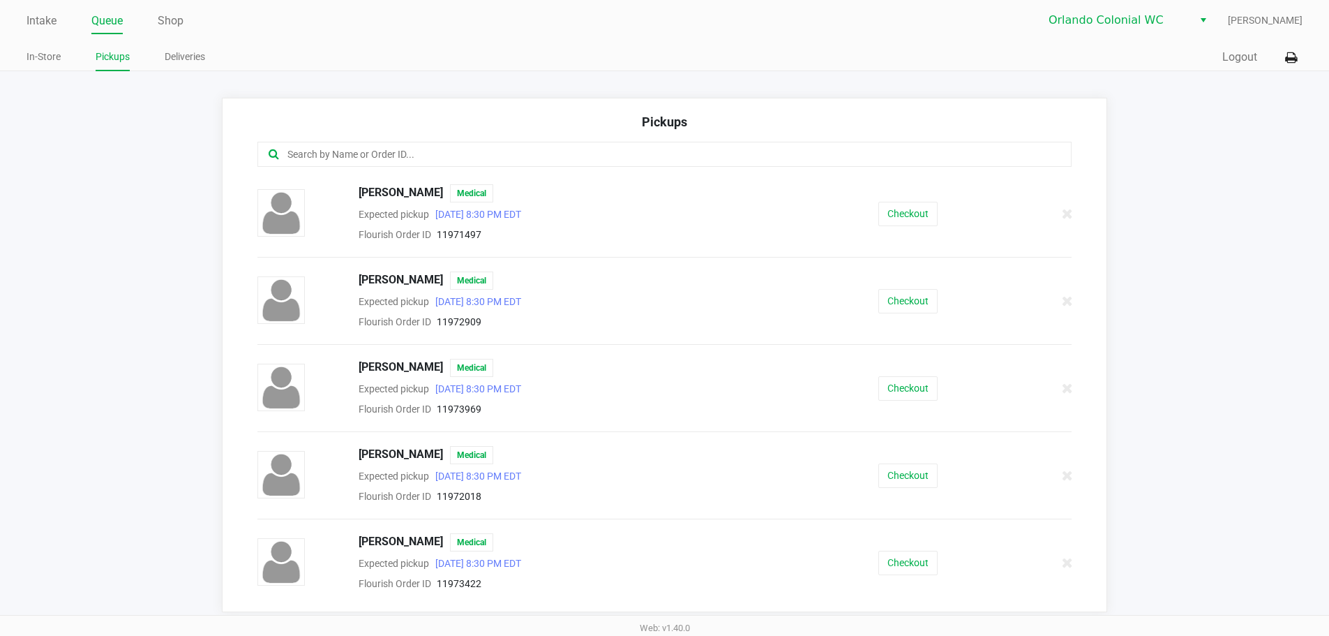
click at [343, 151] on input "text" at bounding box center [642, 155] width 713 height 16
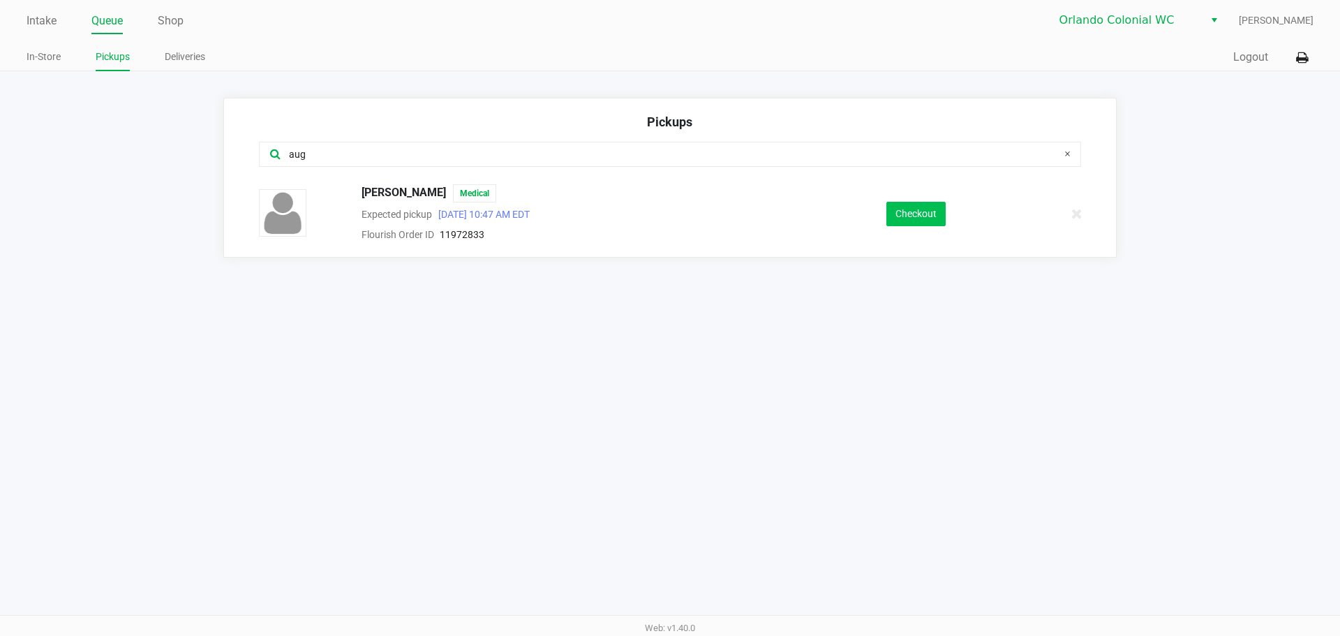
type input "aug"
click at [918, 203] on button "Checkout" at bounding box center [915, 214] width 59 height 24
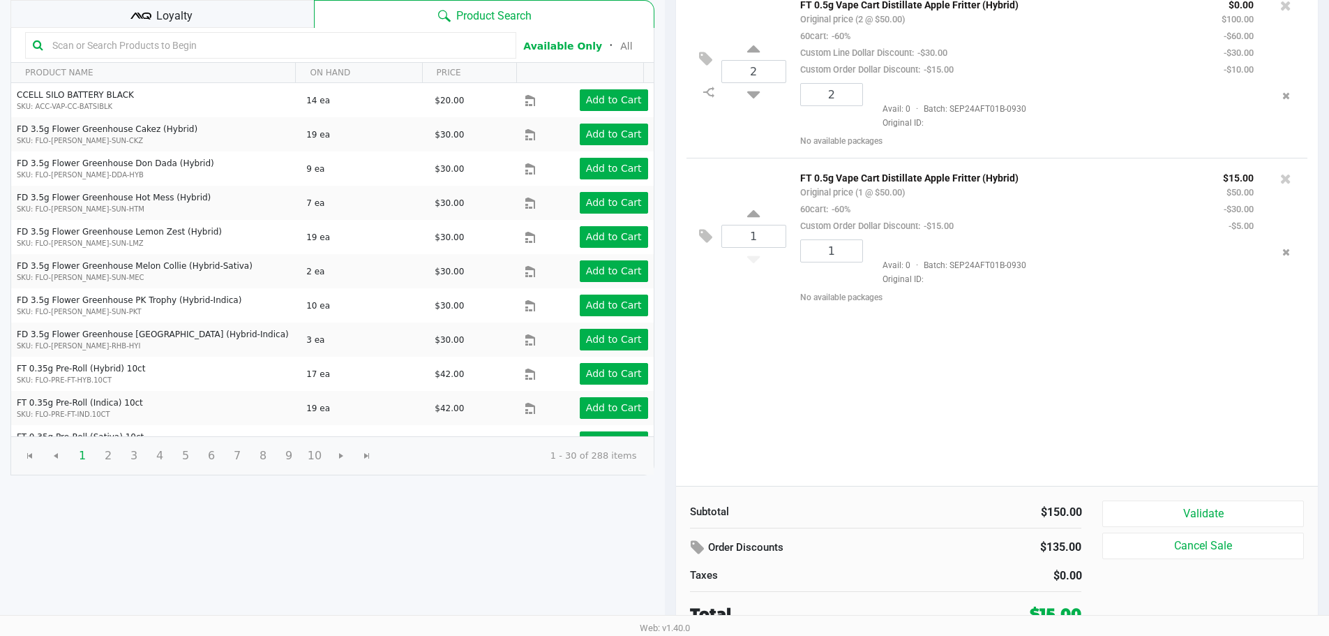
scroll to position [143, 0]
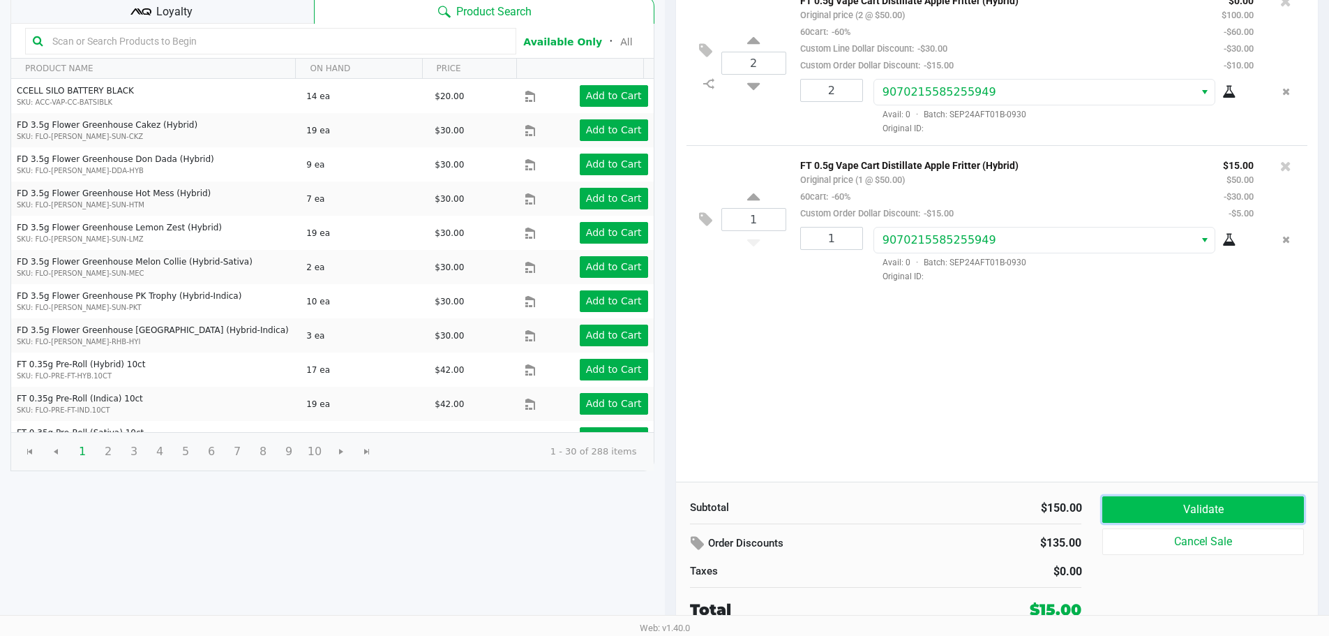
click at [1151, 499] on button "Validate" at bounding box center [1203, 509] width 201 height 27
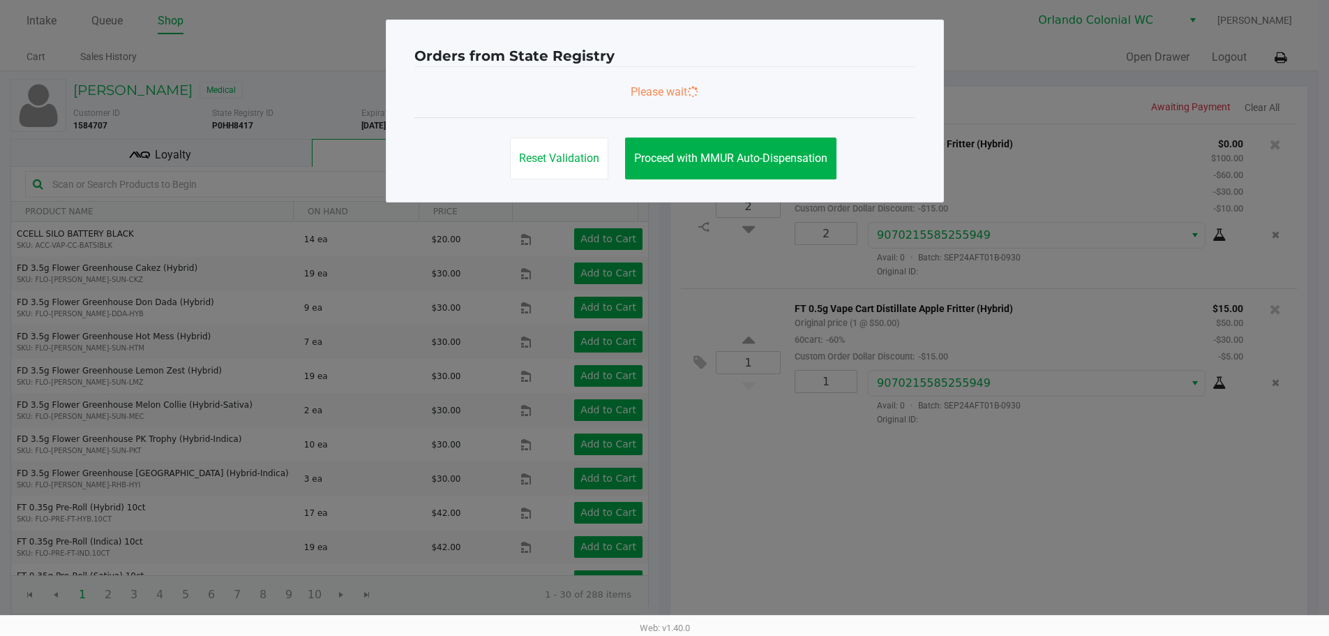
scroll to position [0, 0]
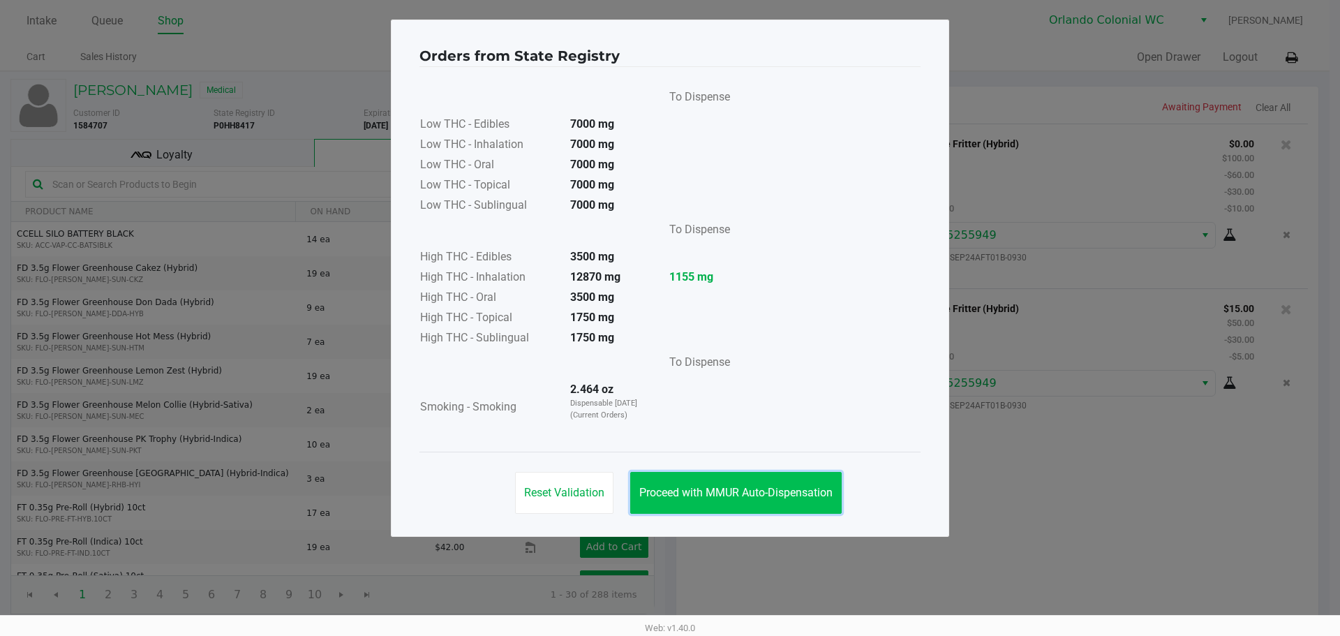
click at [787, 502] on button "Proceed with MMUR Auto-Dispensation" at bounding box center [735, 493] width 211 height 42
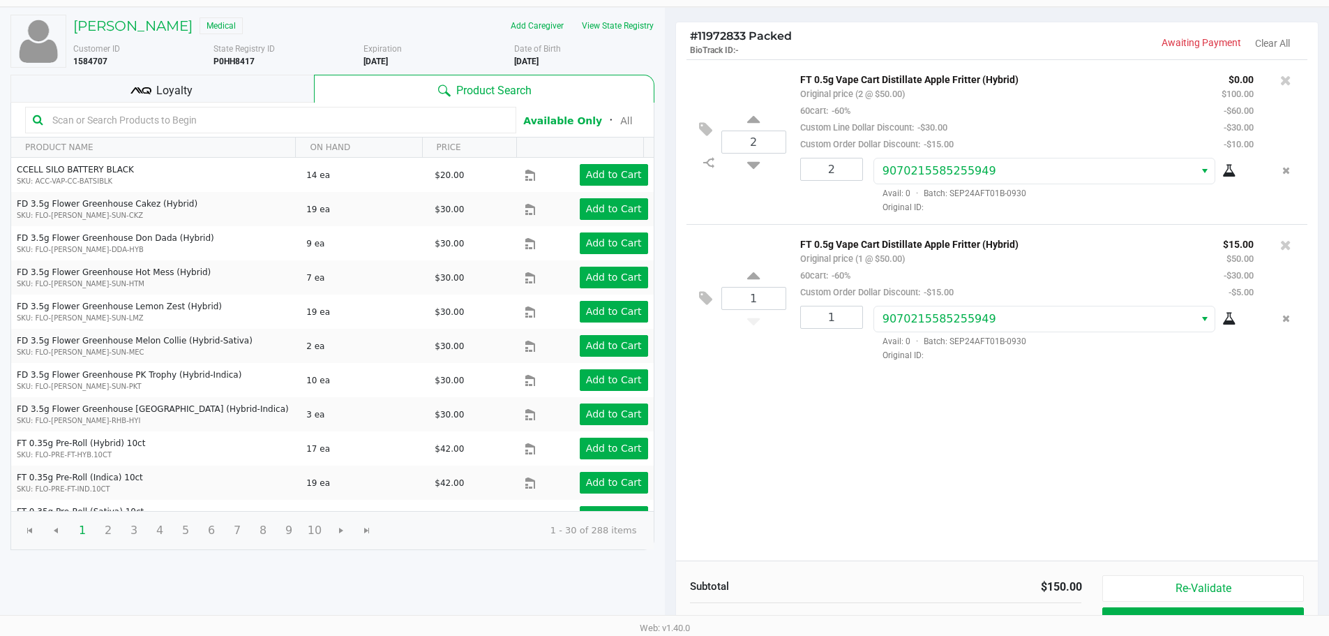
scroll to position [143, 0]
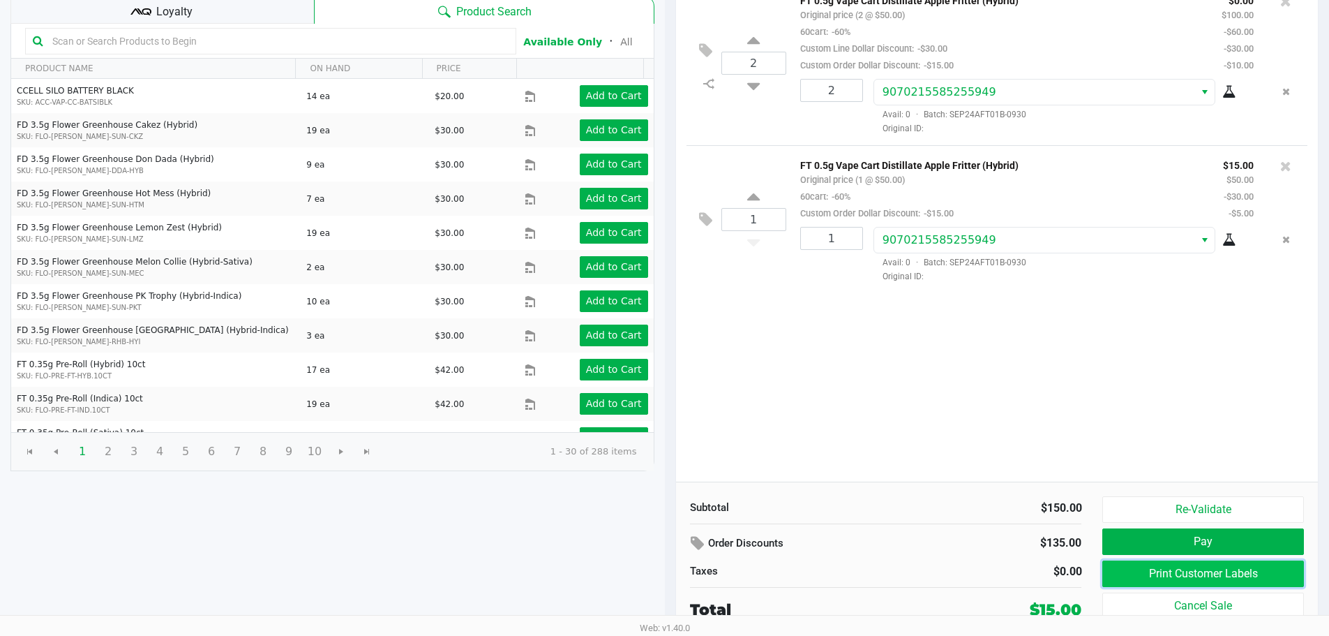
click at [1133, 567] on button "Print Customer Labels" at bounding box center [1203, 573] width 201 height 27
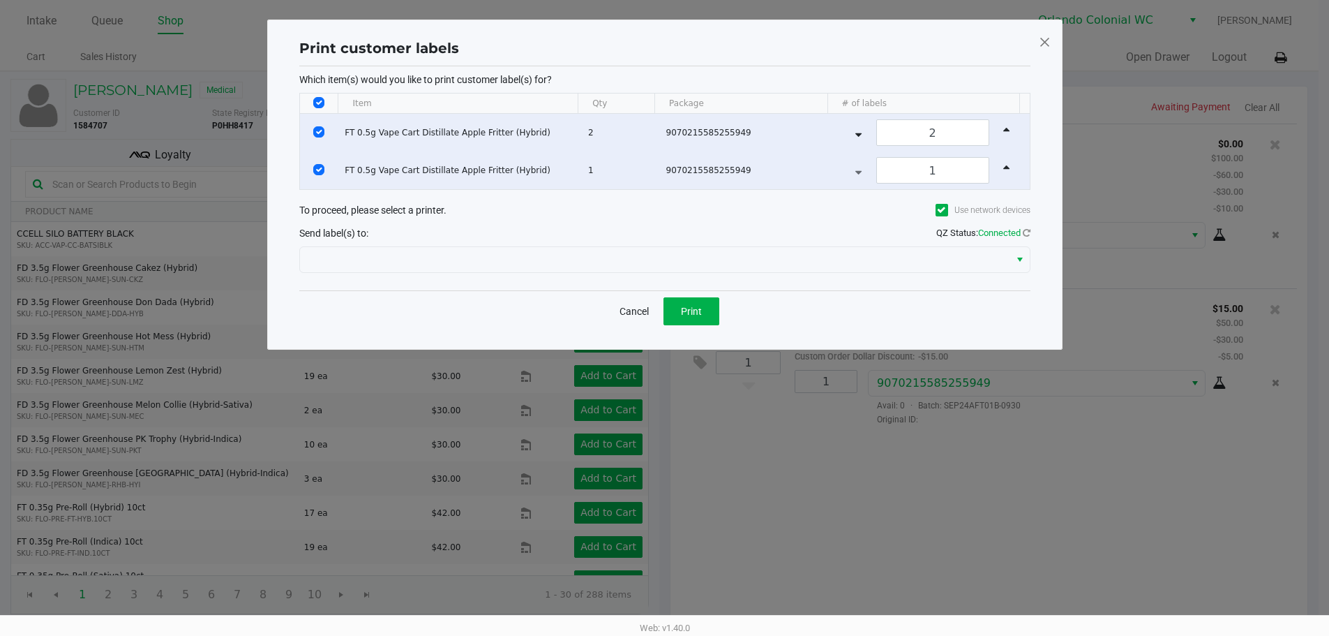
scroll to position [0, 0]
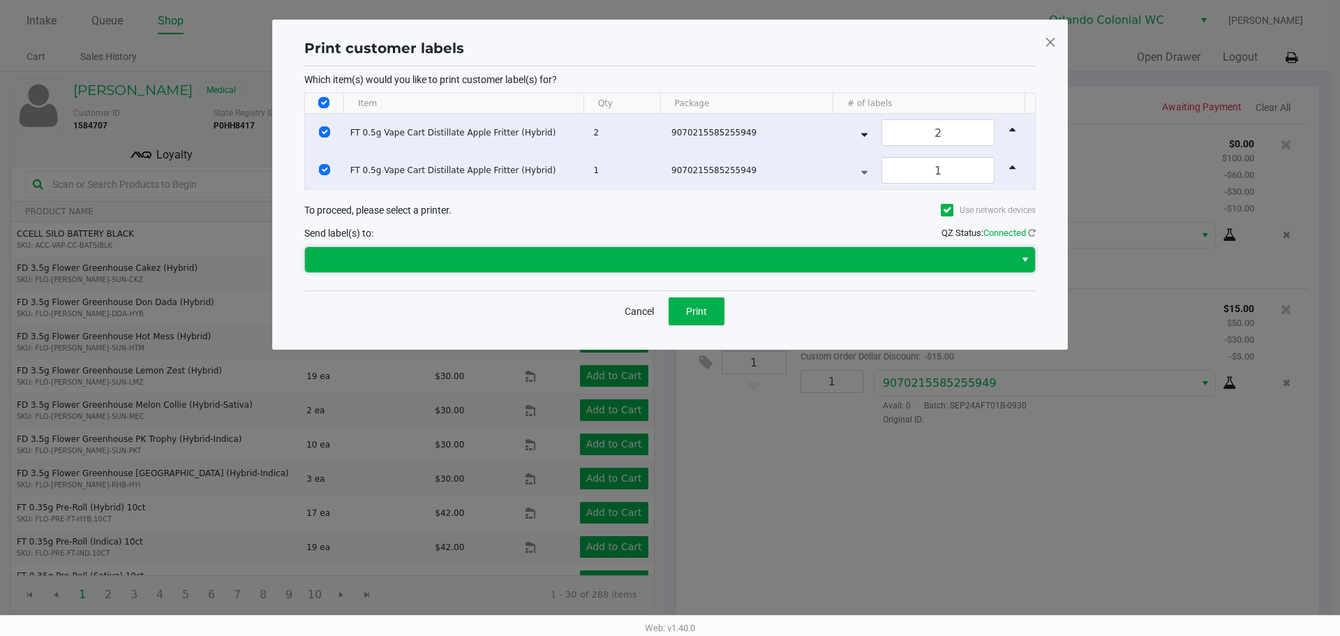
click at [451, 260] on span at bounding box center [659, 259] width 693 height 17
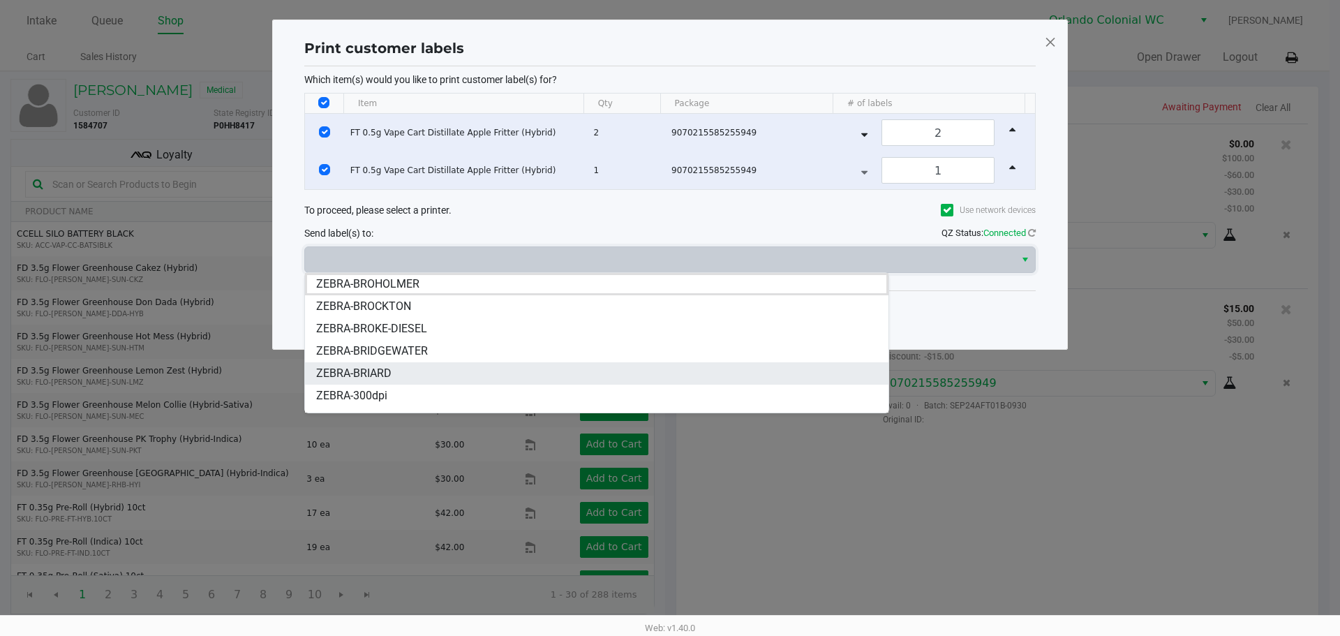
click at [414, 380] on li "ZEBRA-BRIARD" at bounding box center [596, 373] width 583 height 22
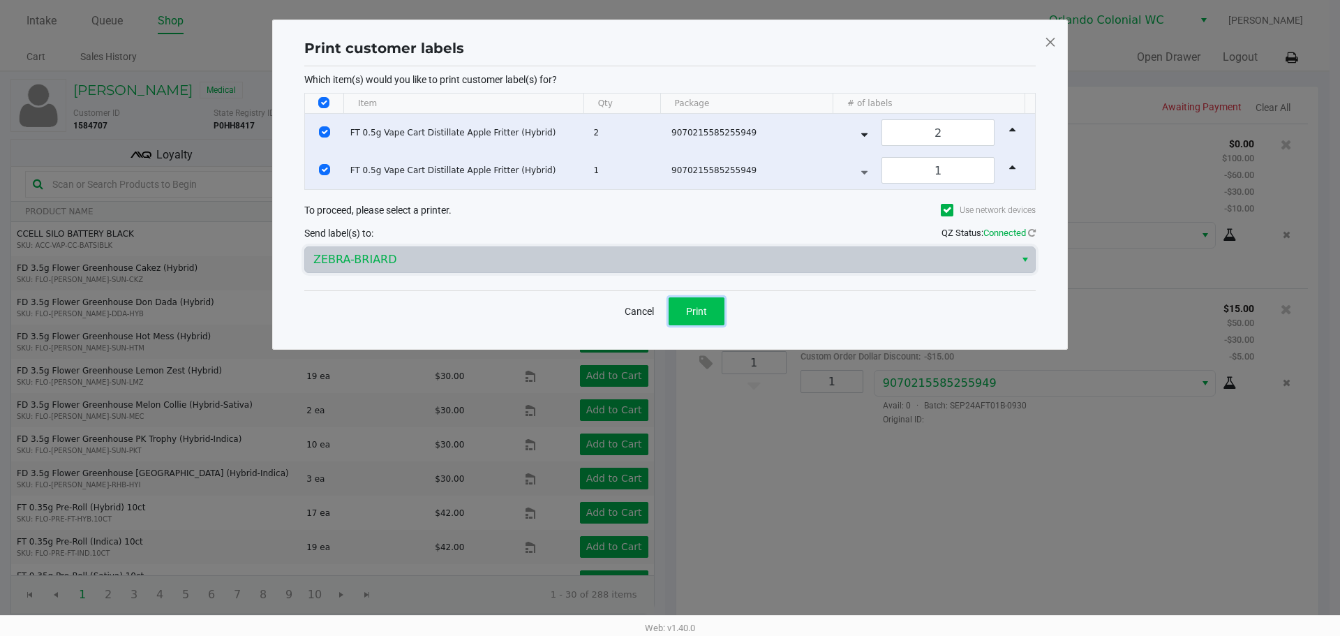
click at [719, 308] on button "Print" at bounding box center [696, 311] width 56 height 28
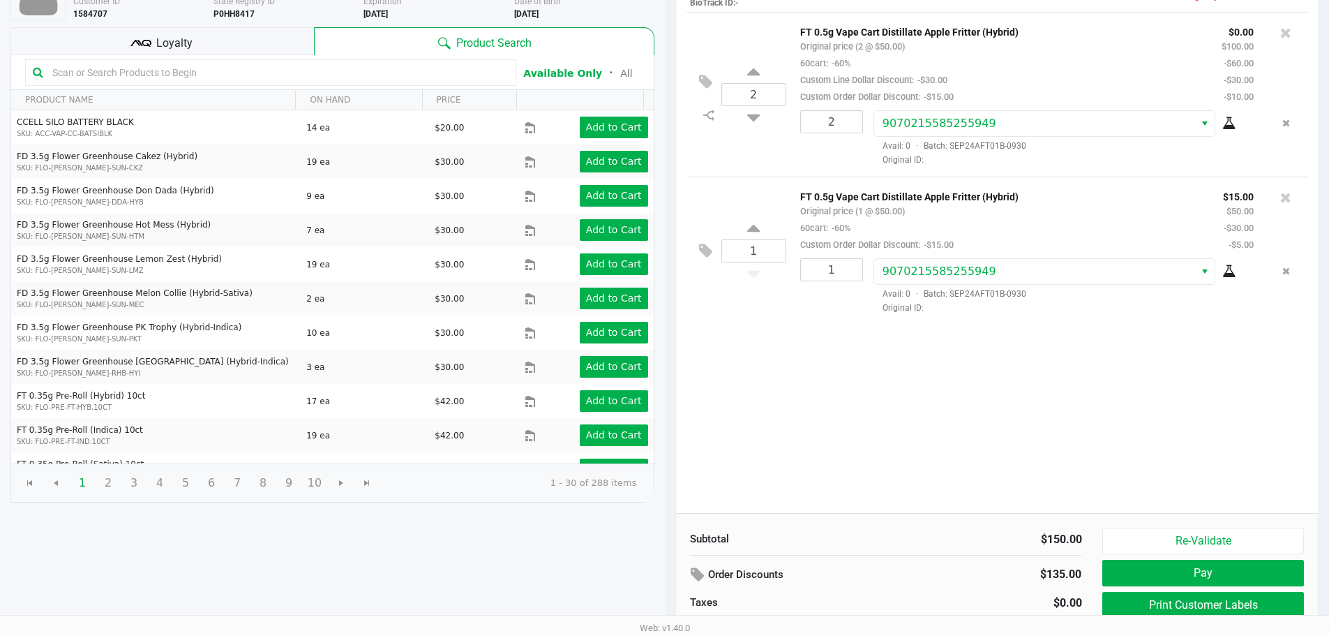
scroll to position [143, 0]
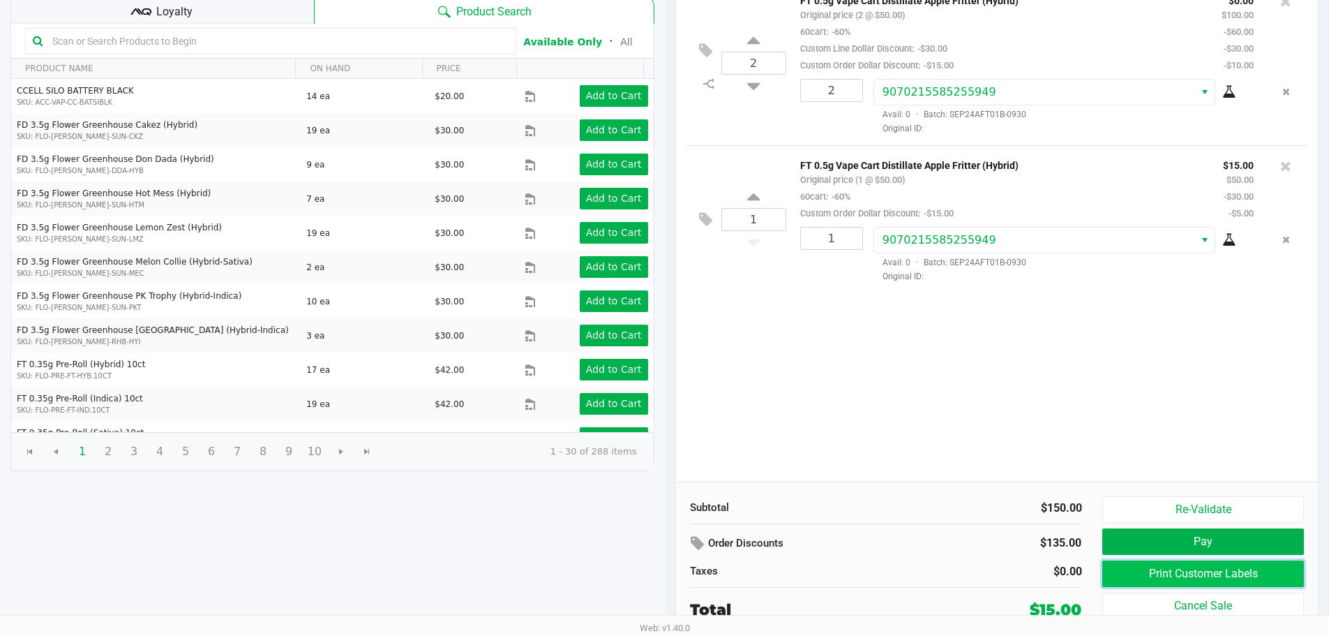
click at [1193, 570] on button "Print Customer Labels" at bounding box center [1203, 573] width 201 height 27
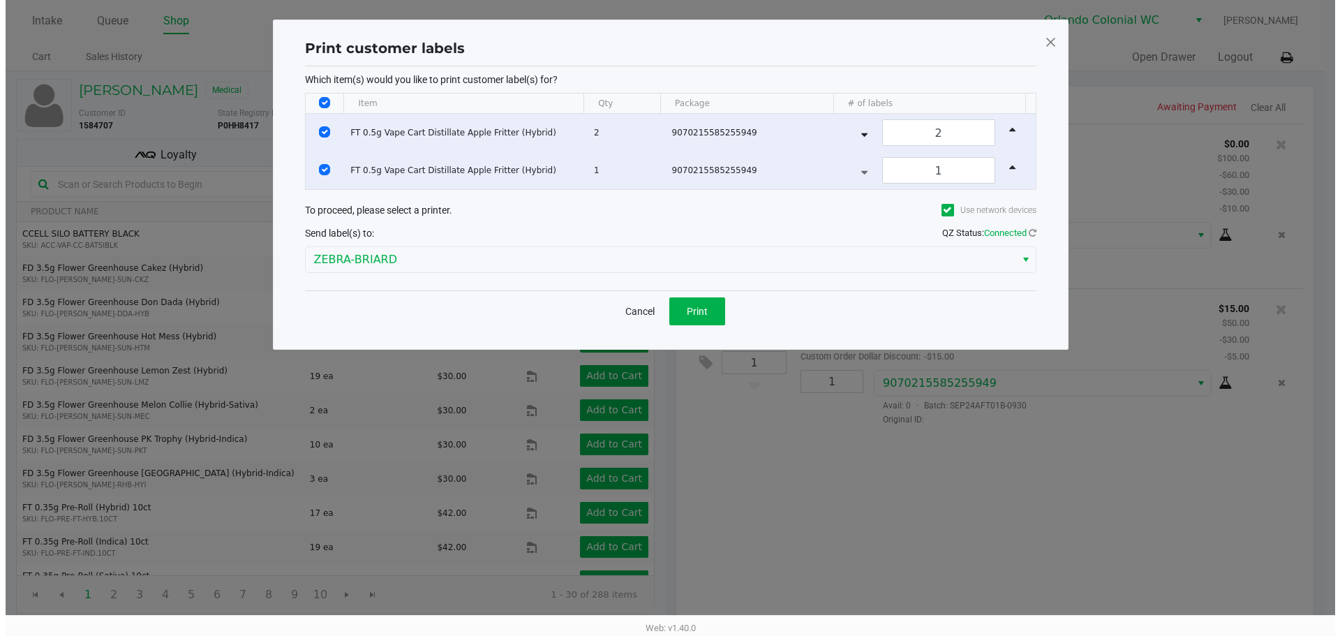
scroll to position [0, 0]
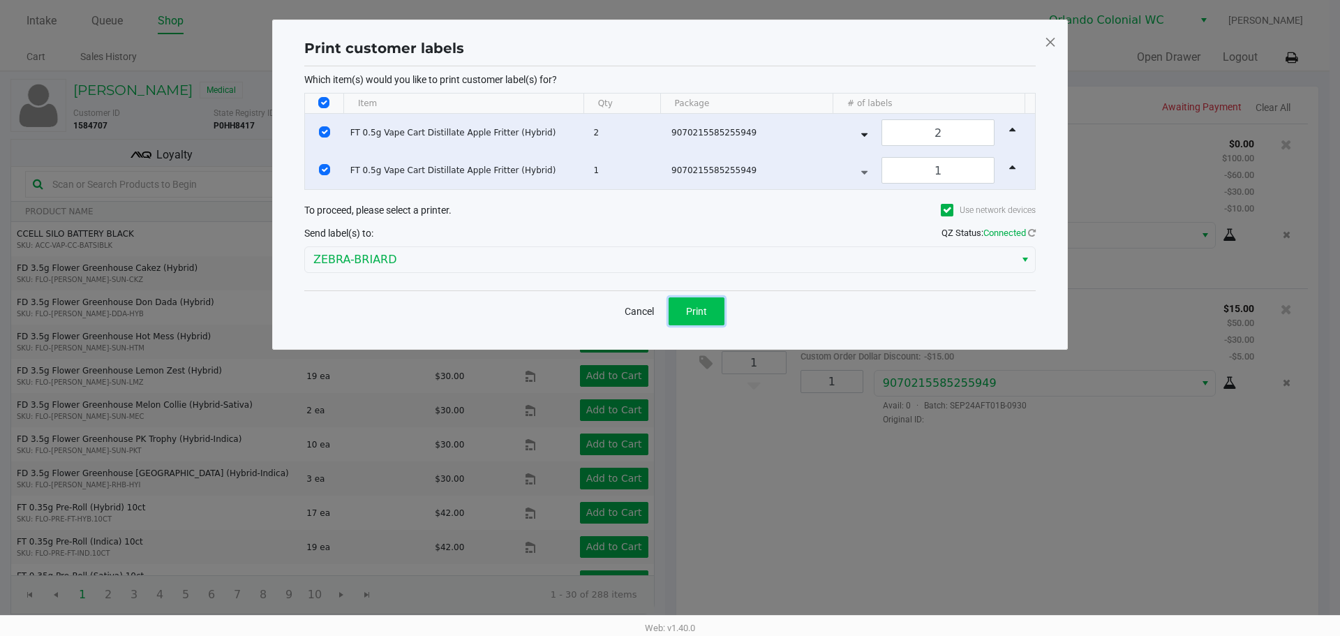
click at [710, 317] on button "Print" at bounding box center [696, 311] width 56 height 28
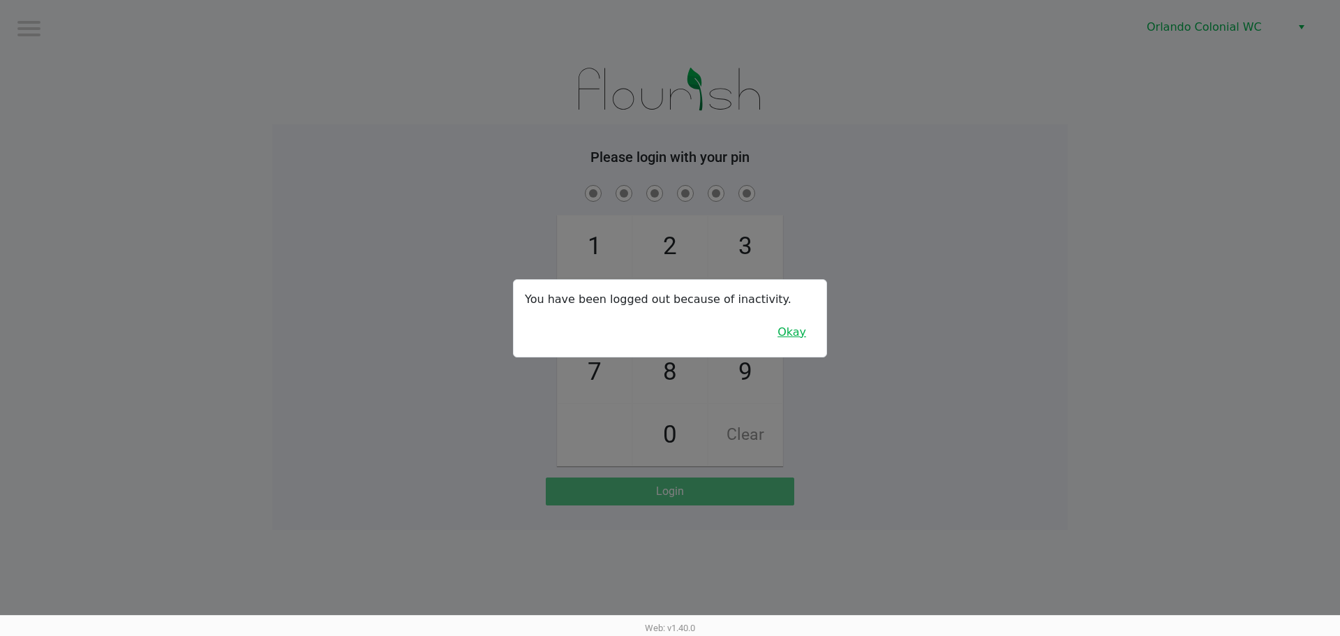
click at [795, 334] on button "Okay" at bounding box center [791, 332] width 47 height 27
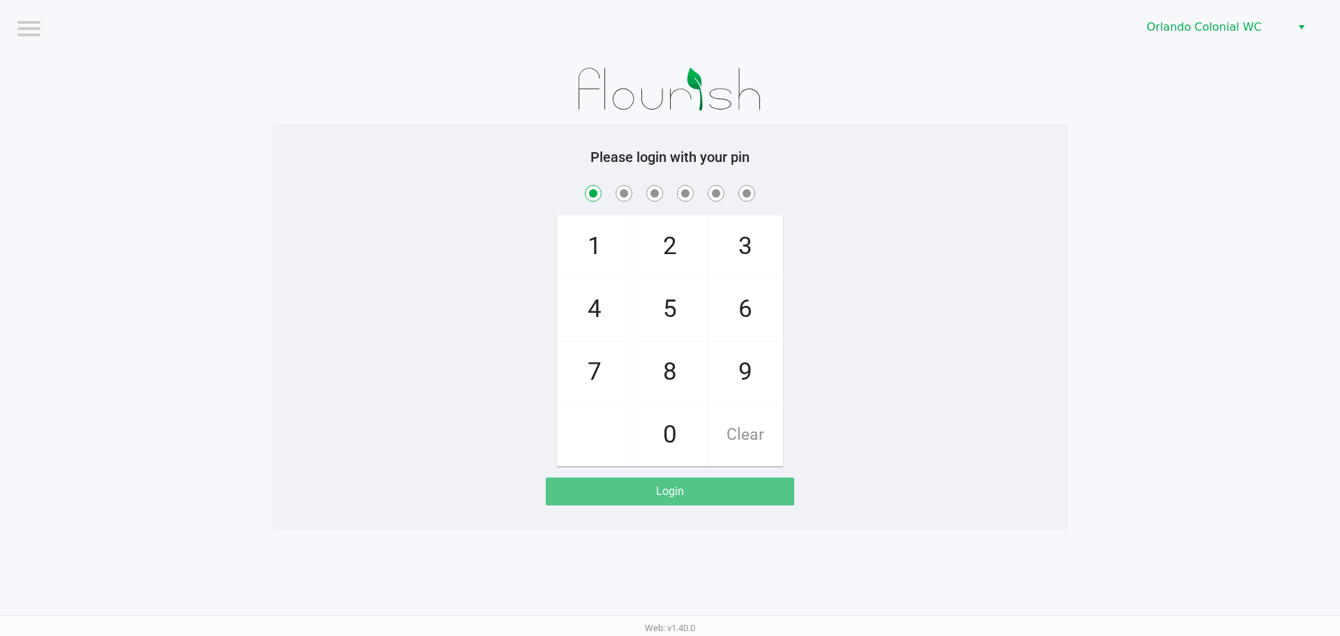
checkbox input "true"
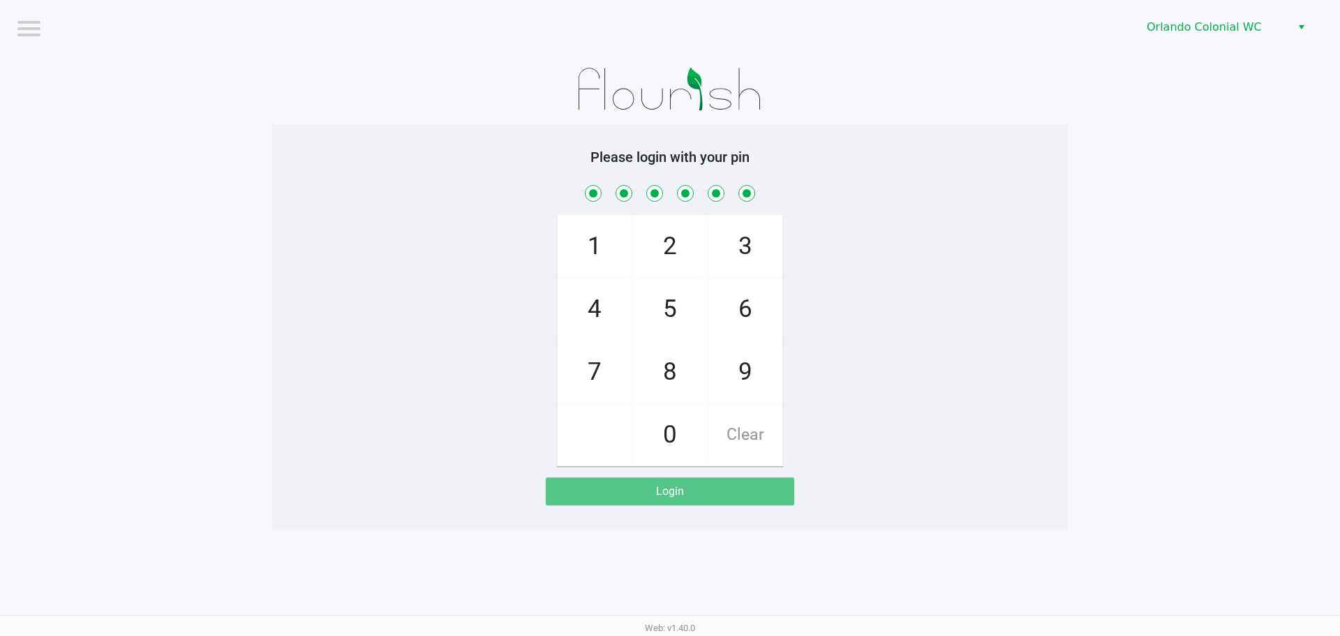
checkbox input "true"
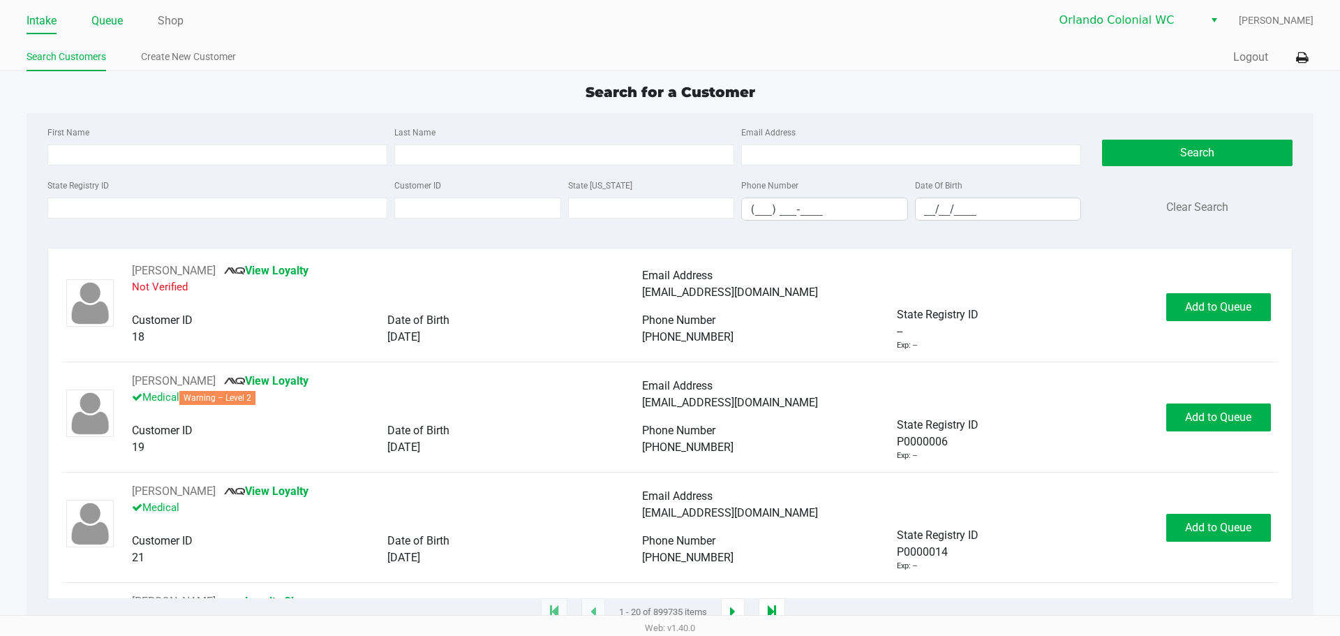
click at [117, 23] on link "Queue" at bounding box center [106, 21] width 31 height 20
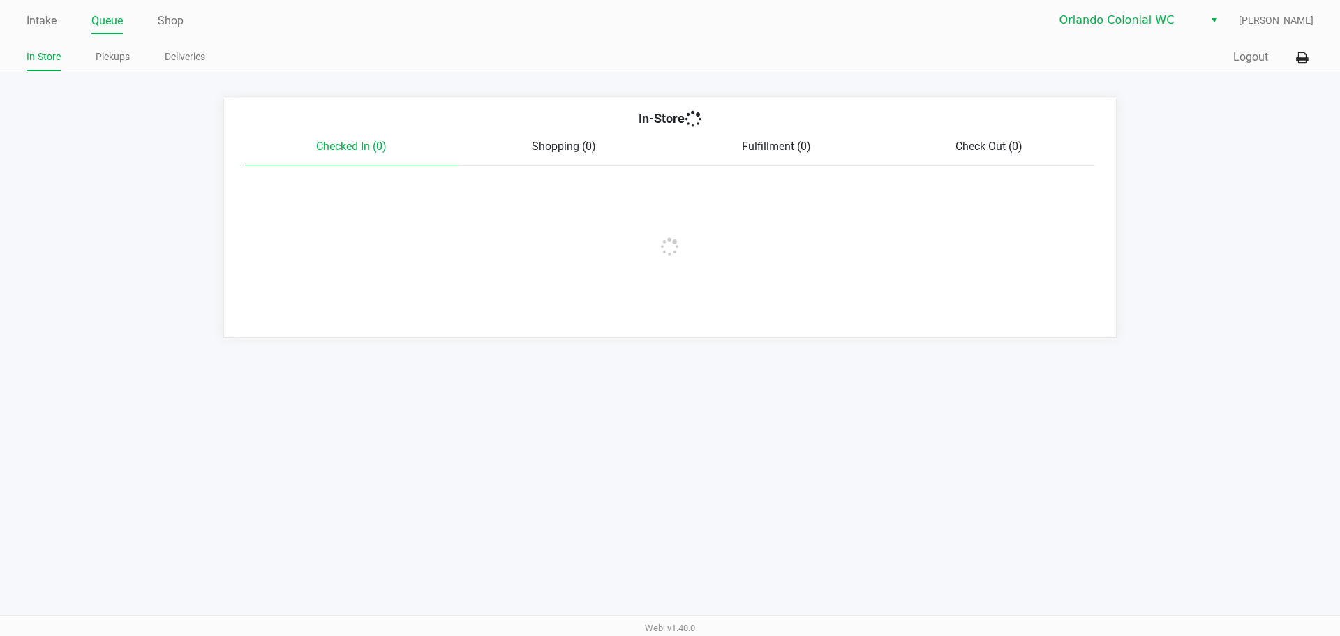
click at [108, 54] on link "Pickups" at bounding box center [113, 56] width 34 height 17
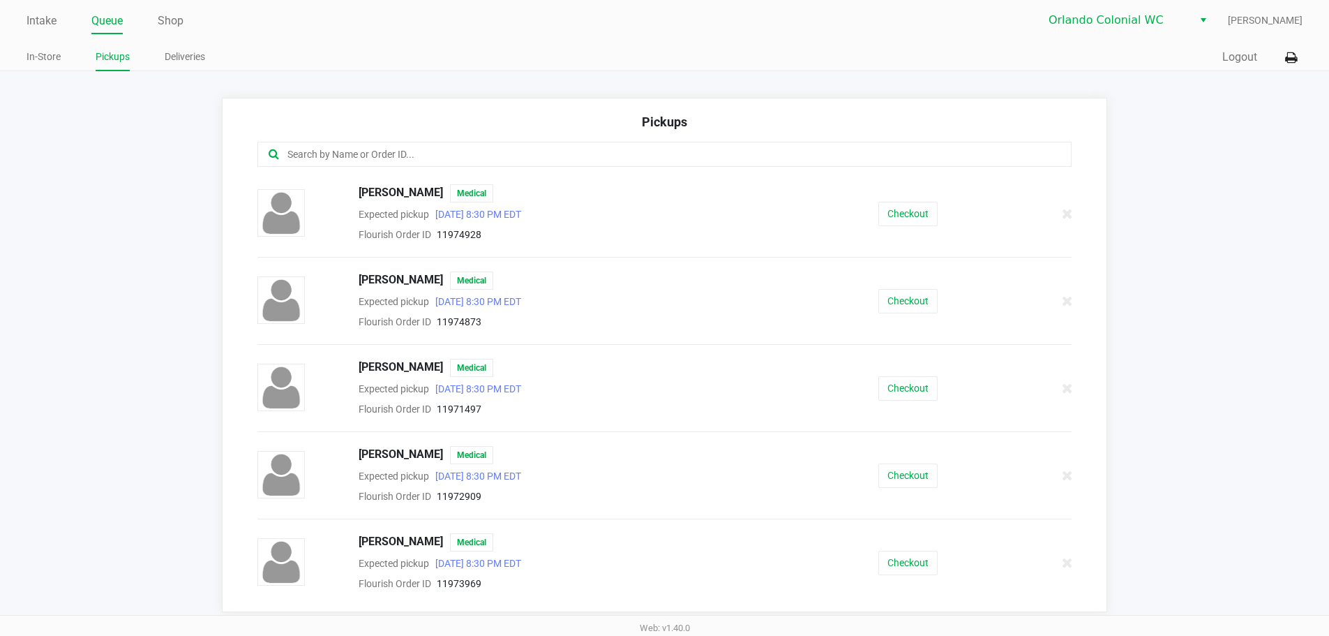
click at [502, 166] on div at bounding box center [664, 154] width 815 height 25
click at [506, 155] on input "text" at bounding box center [642, 155] width 713 height 16
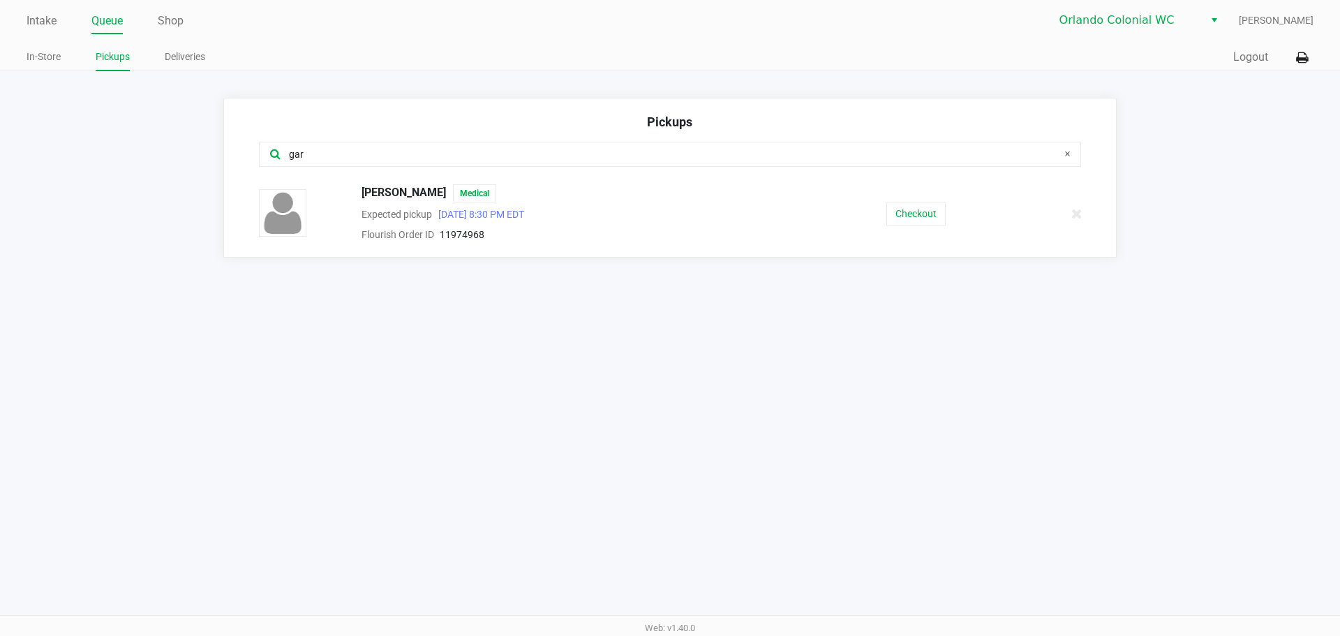
type input "gar"
click at [916, 227] on div "Jeanelle Garcia Medical Expected pickup Sep 19, 2025 8:30 PM EDT Flourish Order…" at bounding box center [669, 213] width 843 height 59
click at [924, 221] on button "Checkout" at bounding box center [915, 214] width 59 height 24
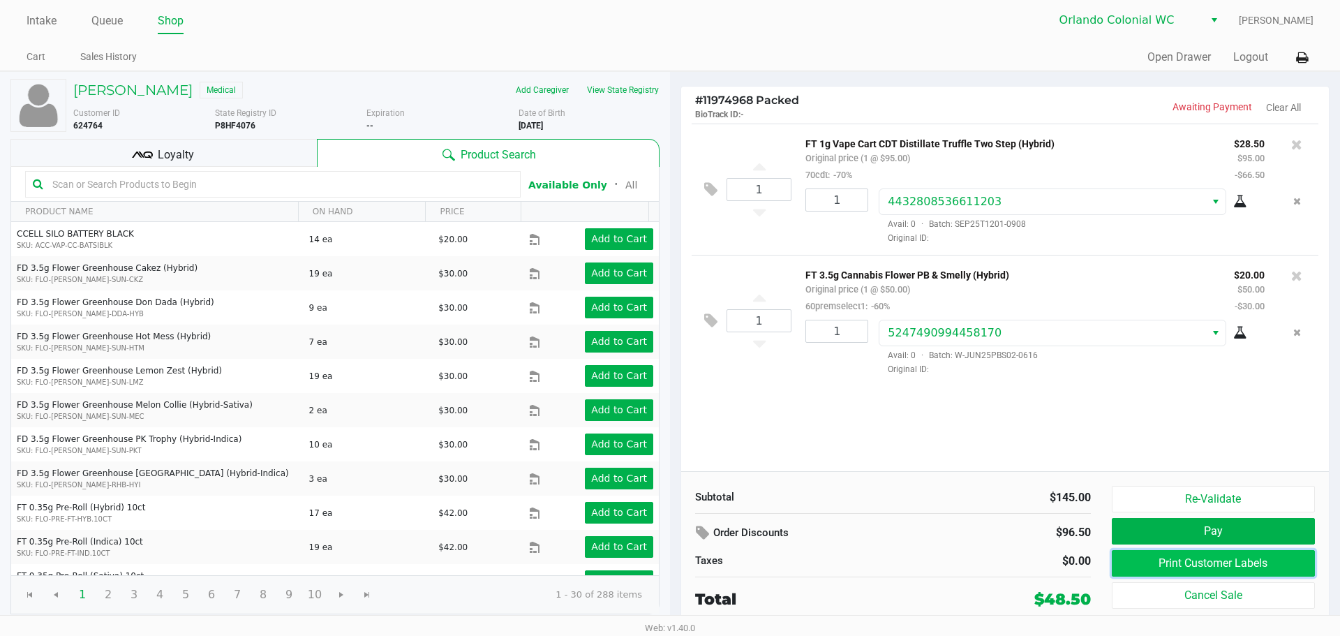
click at [1167, 568] on button "Print Customer Labels" at bounding box center [1213, 563] width 203 height 27
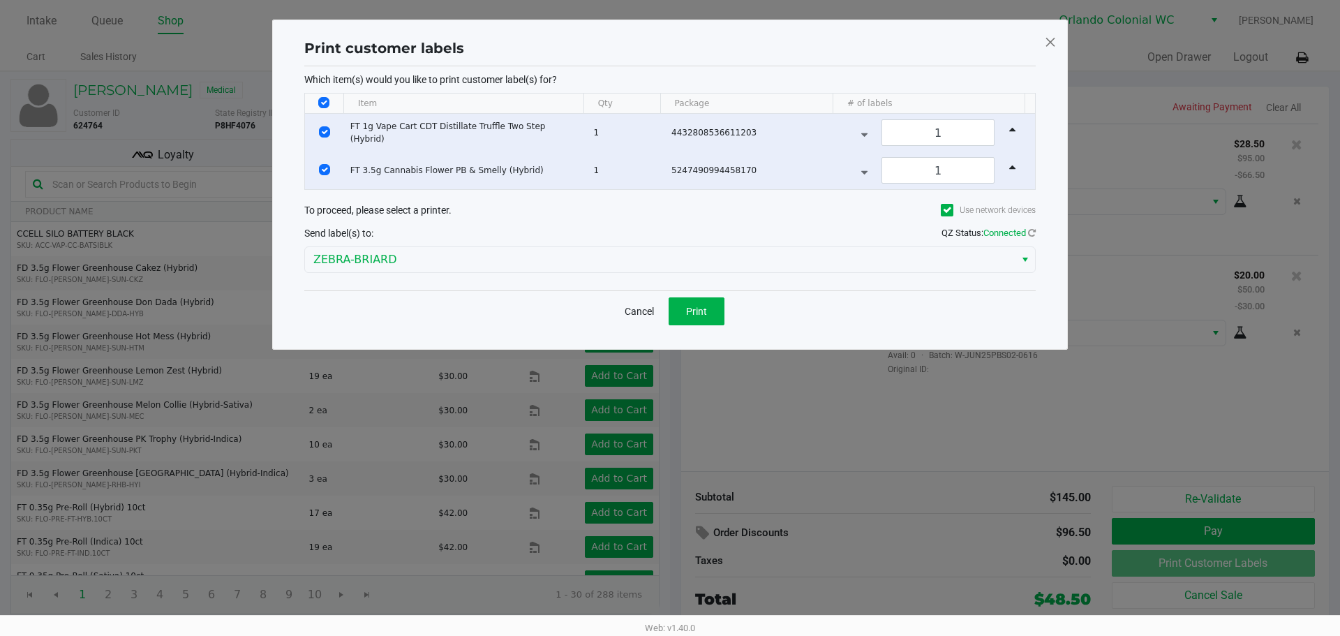
click at [689, 294] on div "Cancel Print" at bounding box center [669, 310] width 731 height 41
click at [701, 311] on span "Print" at bounding box center [696, 311] width 21 height 11
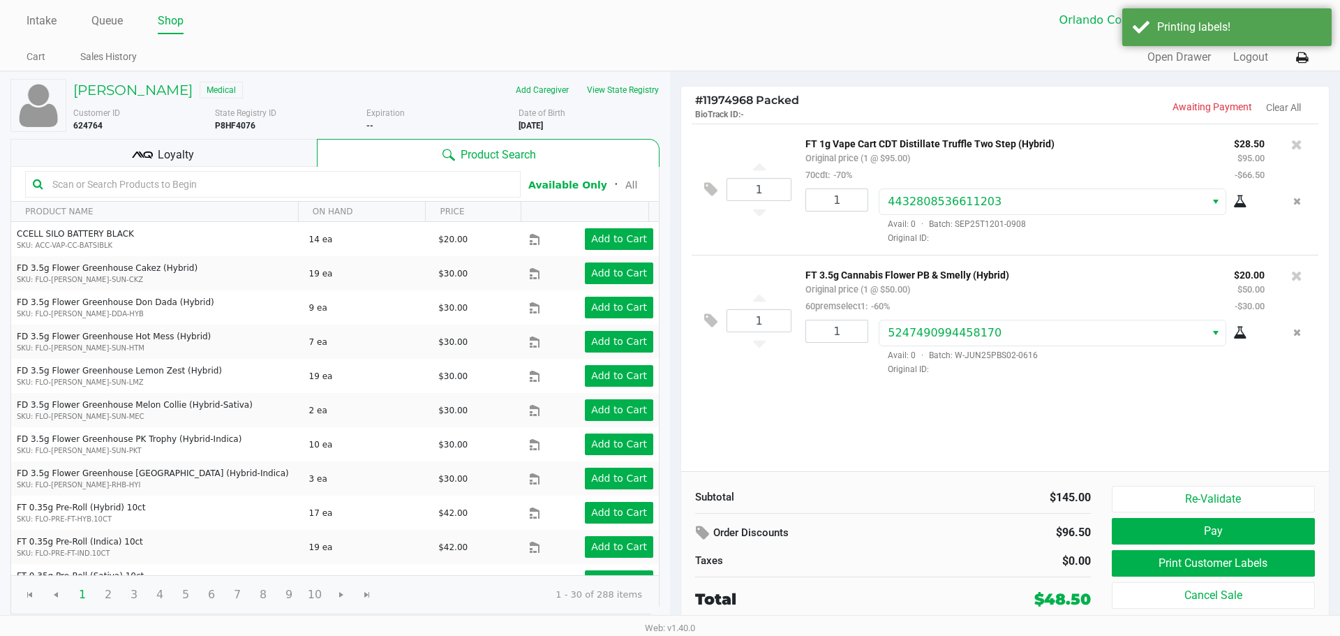
click at [261, 158] on div "Loyalty" at bounding box center [163, 153] width 306 height 28
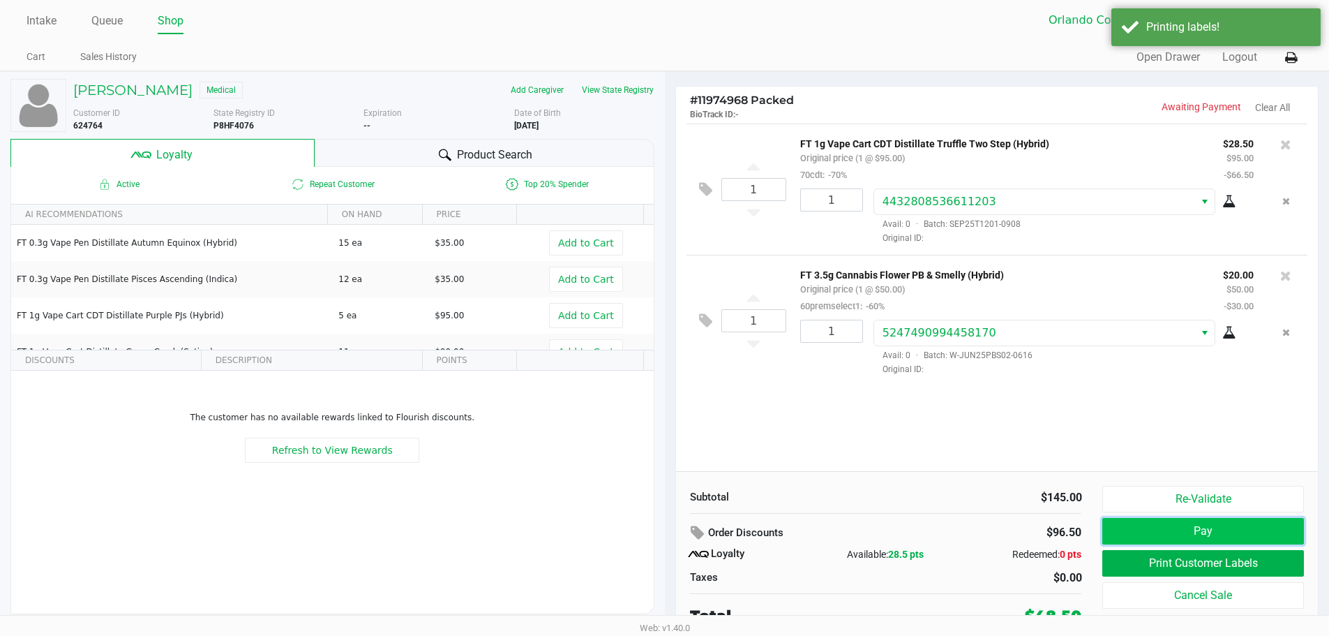
click at [1174, 534] on button "Pay" at bounding box center [1203, 531] width 201 height 27
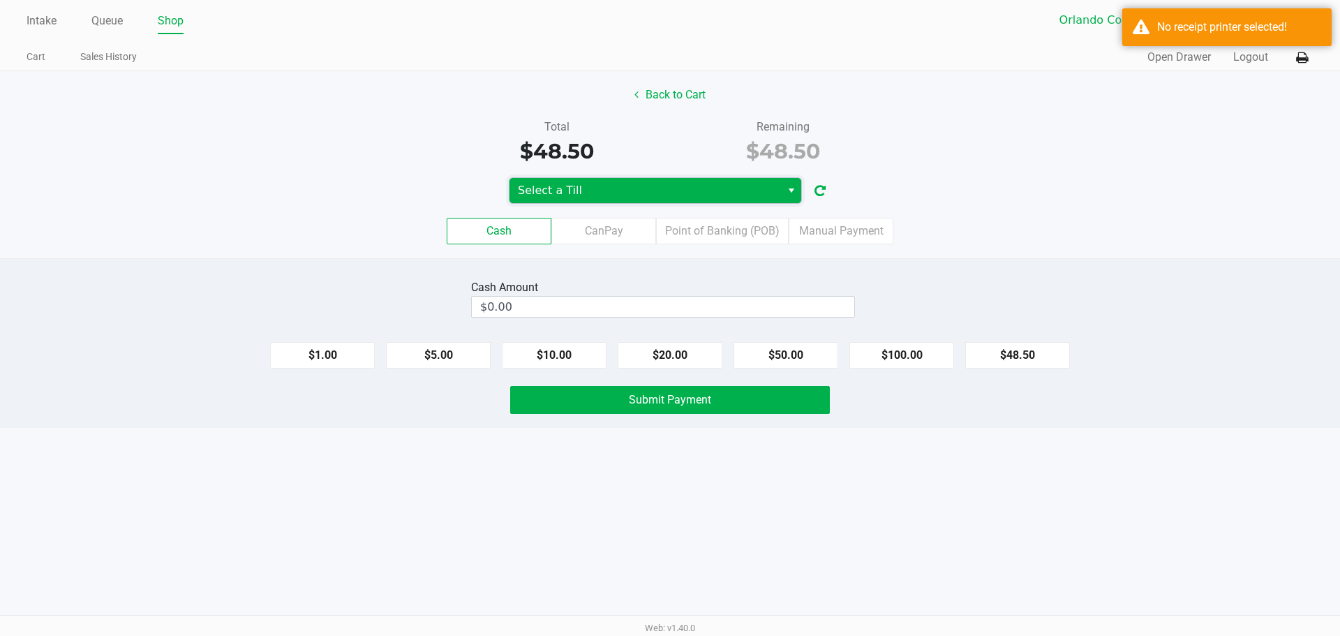
click at [641, 201] on span "Select a Till" at bounding box center [644, 190] width 271 height 25
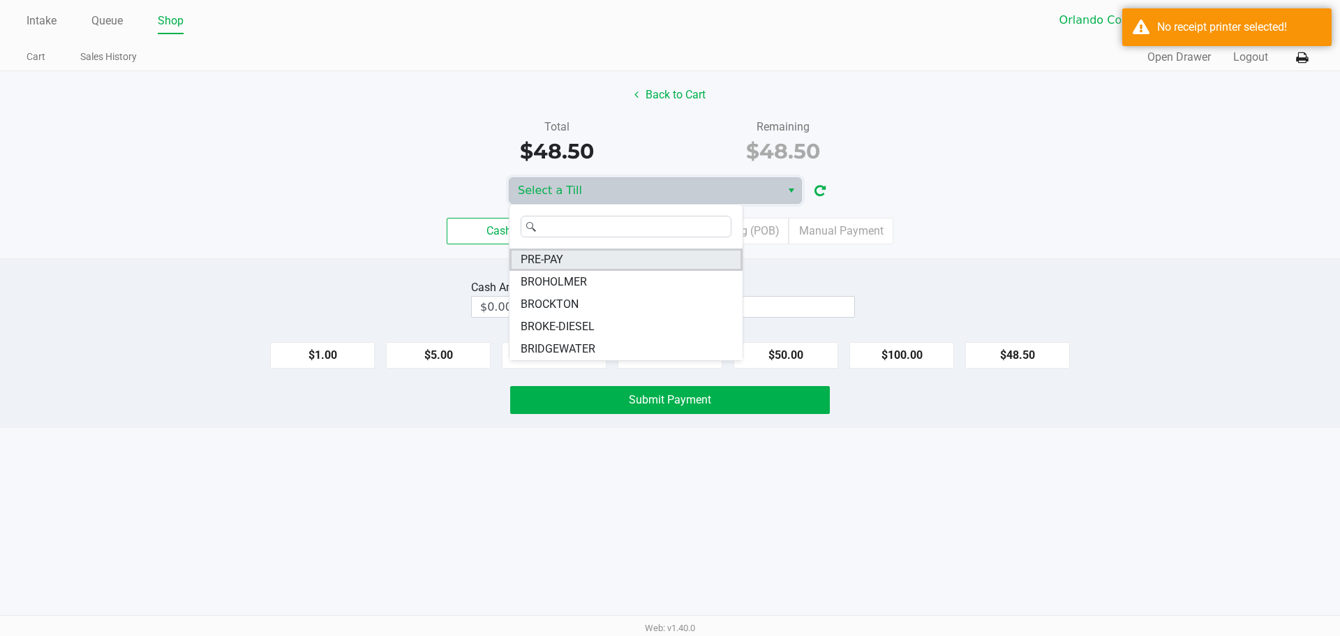
click at [567, 262] on li "PRE-PAY" at bounding box center [625, 259] width 233 height 22
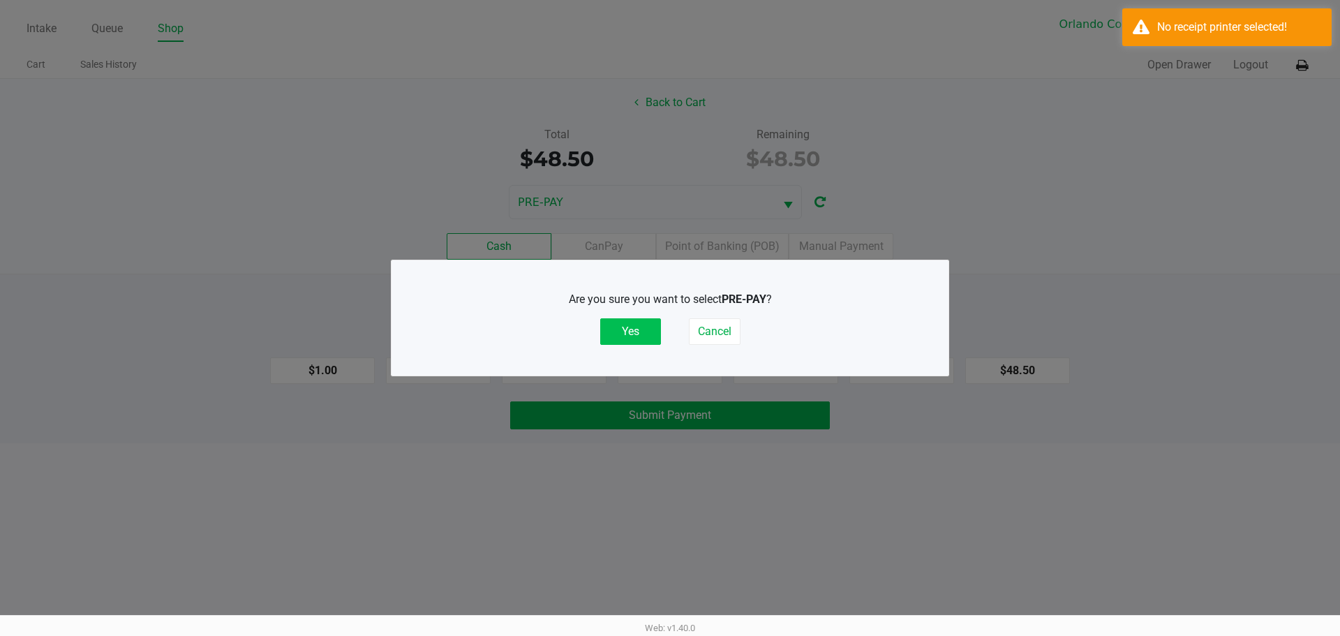
click at [636, 326] on button "Yes" at bounding box center [630, 331] width 61 height 27
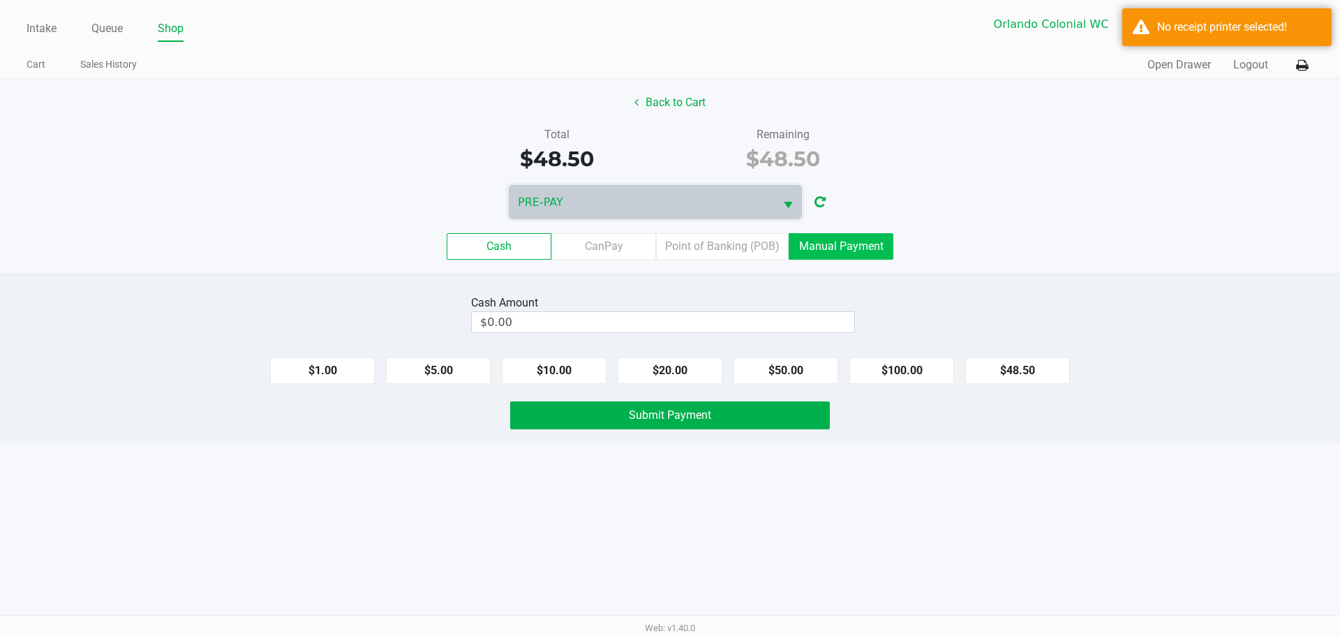
drag, startPoint x: 859, startPoint y: 247, endPoint x: 897, endPoint y: 267, distance: 42.8
click at [859, 246] on label "Manual Payment" at bounding box center [841, 246] width 105 height 27
click at [0, 0] on 8 "Manual Payment" at bounding box center [0, 0] width 0 height 0
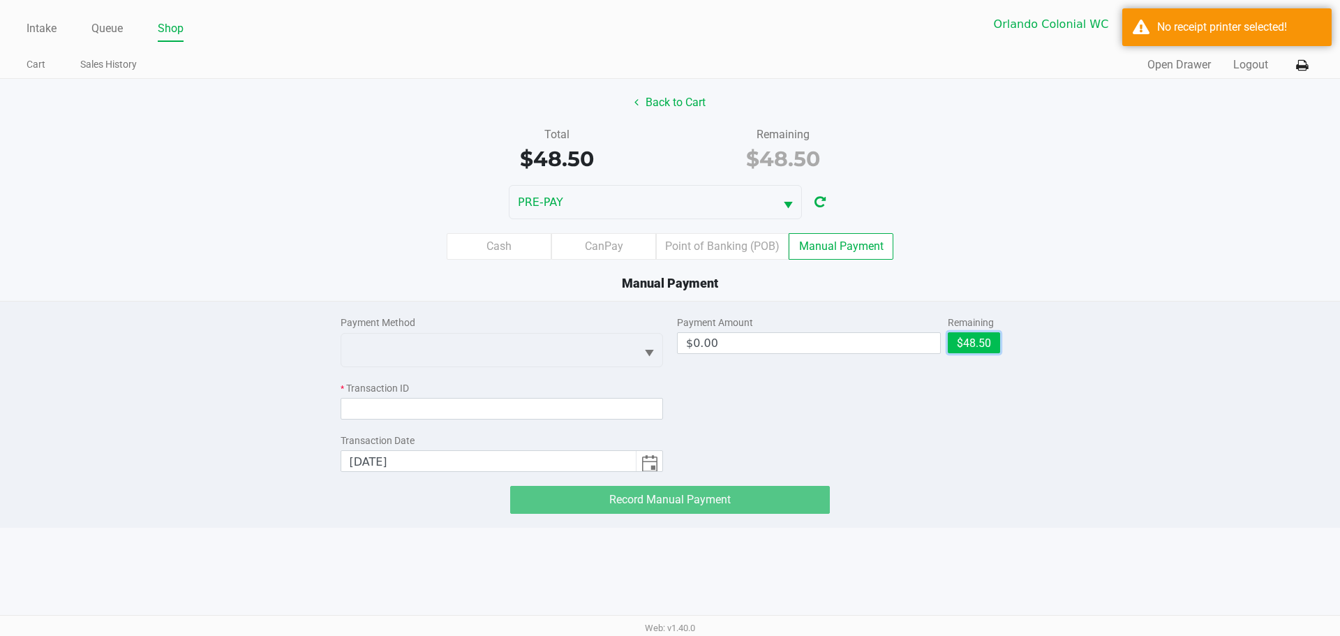
click at [964, 334] on button "$48.50" at bounding box center [974, 342] width 52 height 21
type input "$48.50"
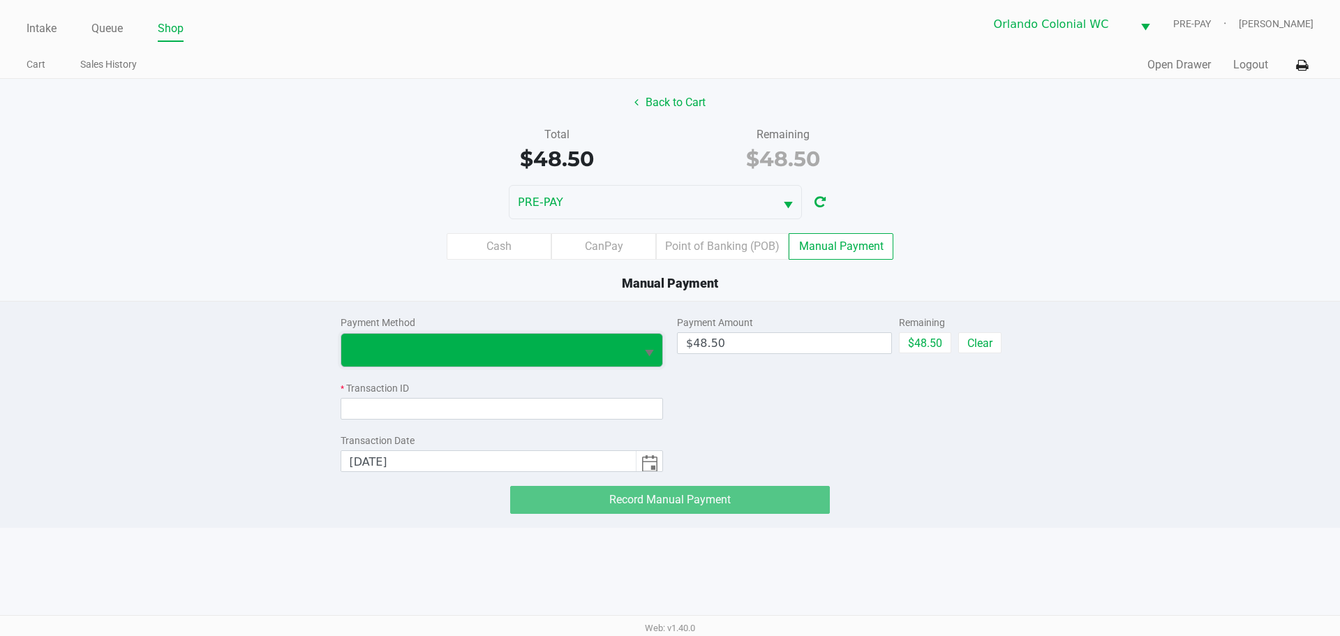
click at [541, 334] on span at bounding box center [488, 350] width 295 height 33
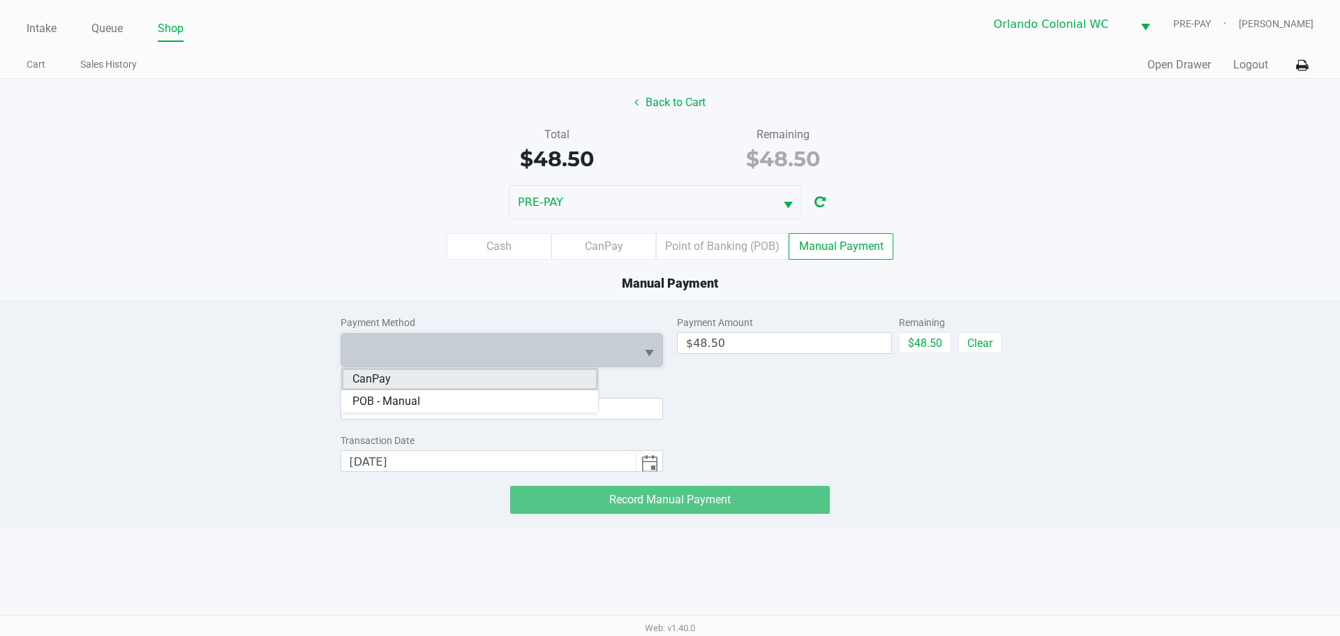
click at [359, 380] on span "CanPay" at bounding box center [371, 379] width 38 height 17
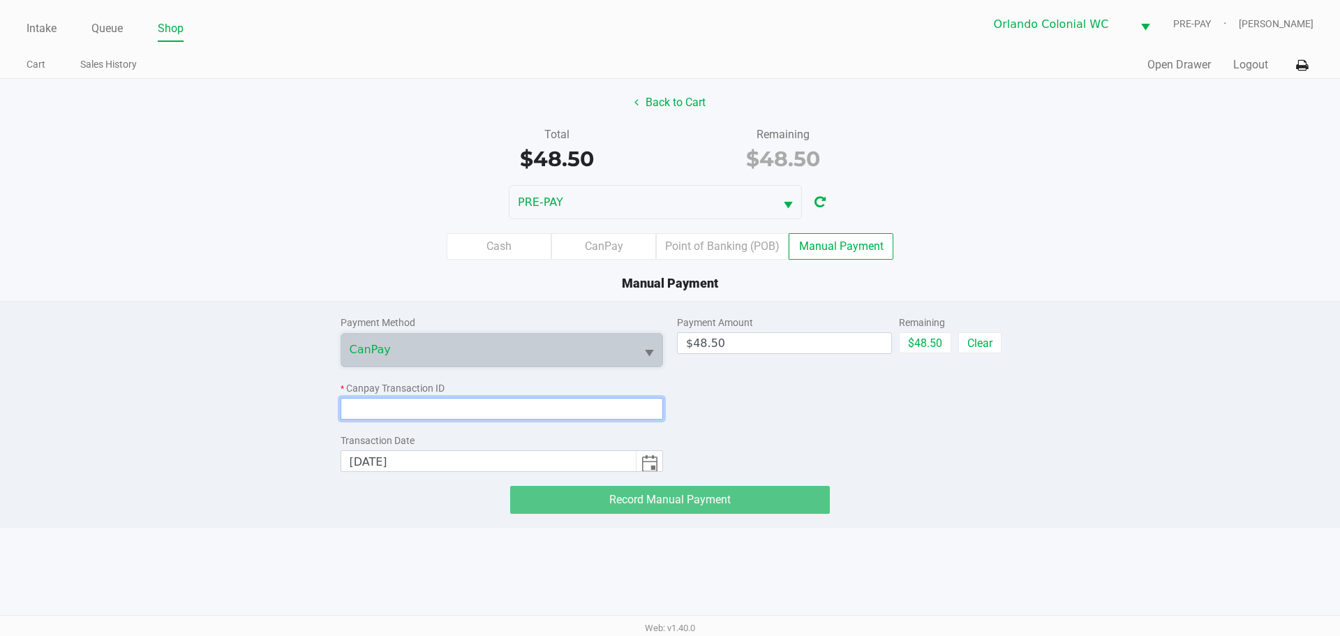
click at [448, 419] on input at bounding box center [502, 409] width 323 height 22
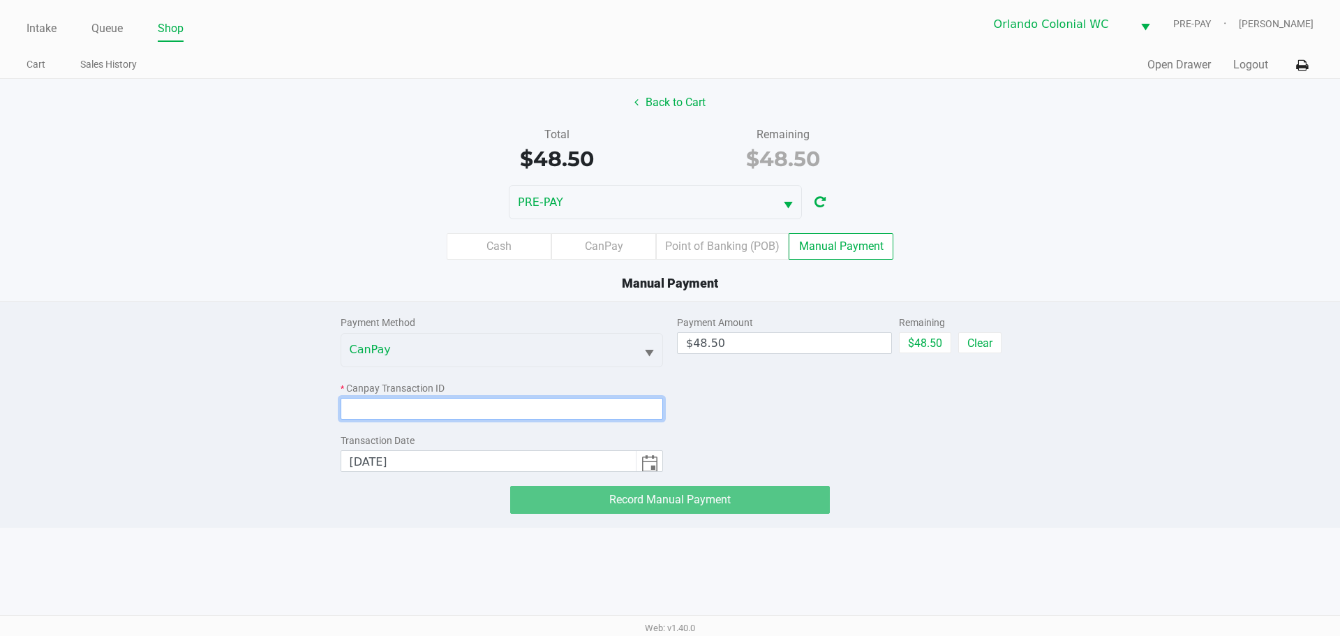
paste input "EMEMENE1E2U7"
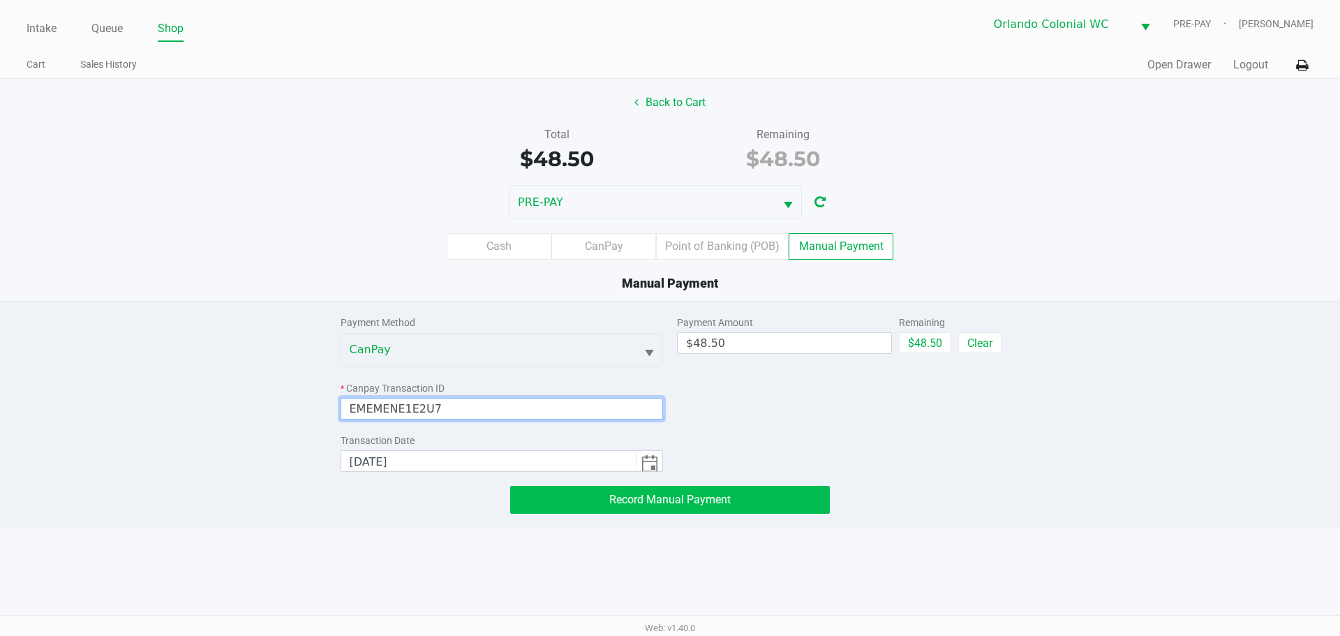
type input "EMEMENE1E2U7"
click at [698, 498] on span "Record Manual Payment" at bounding box center [669, 499] width 121 height 13
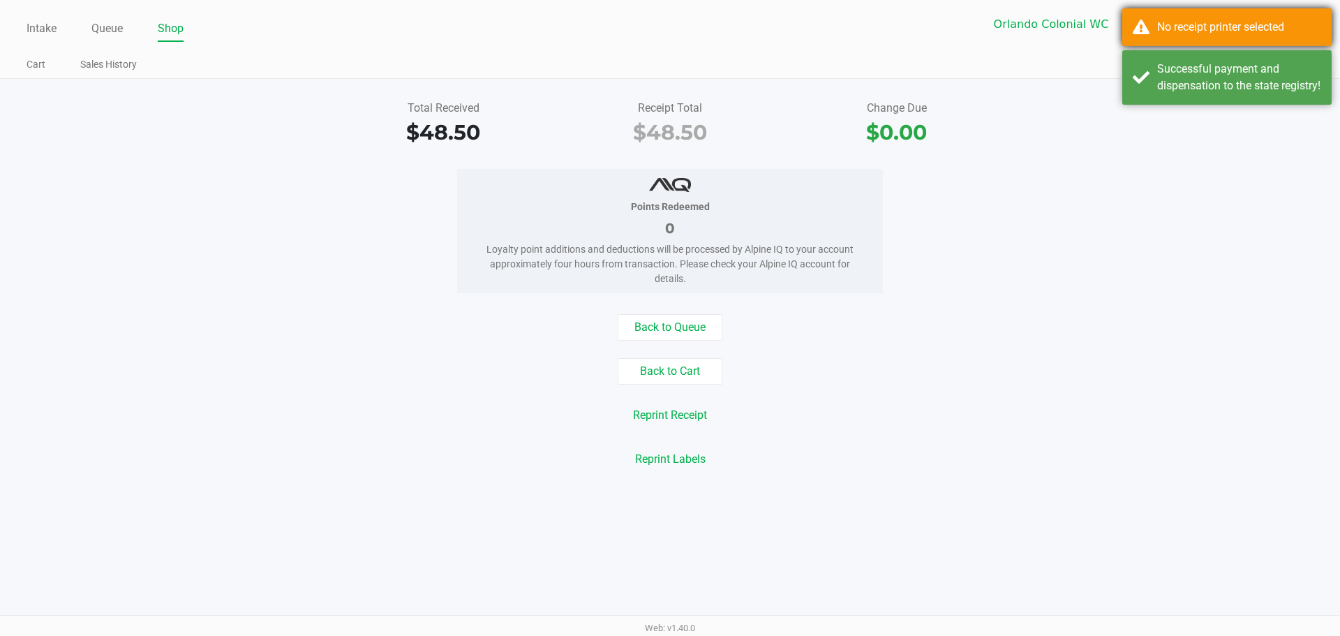
click at [1267, 44] on div "No receipt printer selected" at bounding box center [1226, 27] width 209 height 38
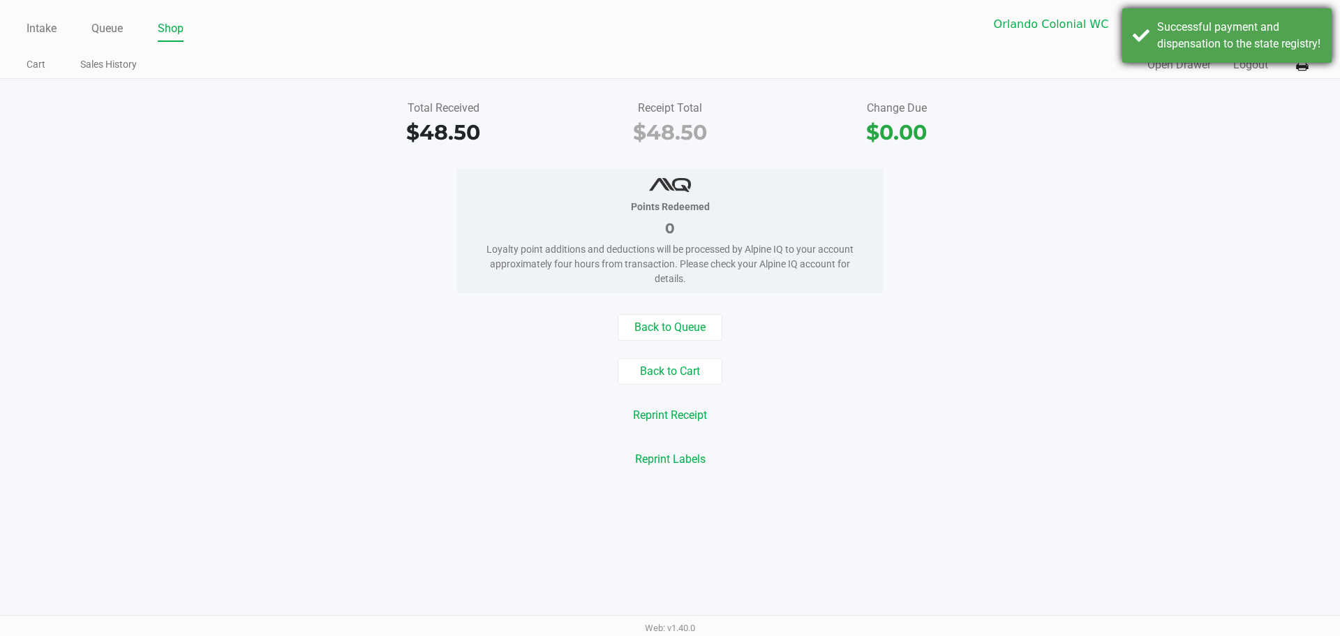
click at [1274, 45] on div "Successful payment and dispensation to the state registry!" at bounding box center [1239, 35] width 164 height 33
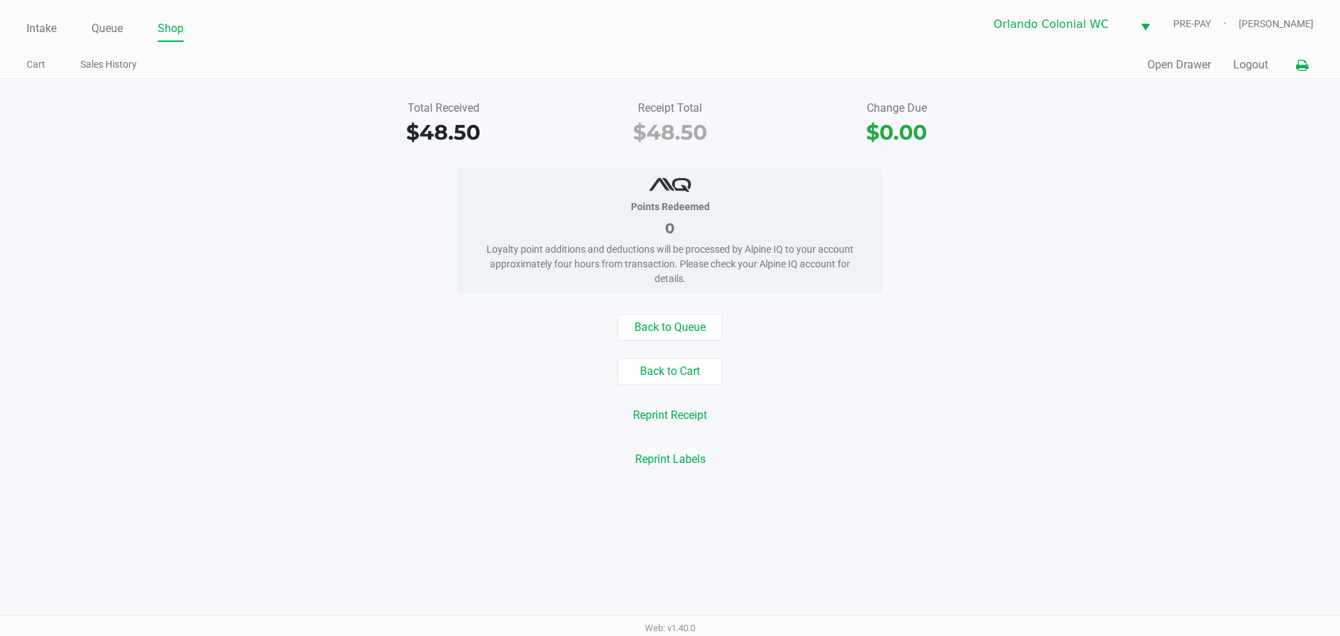
click at [1301, 61] on icon at bounding box center [1302, 66] width 12 height 10
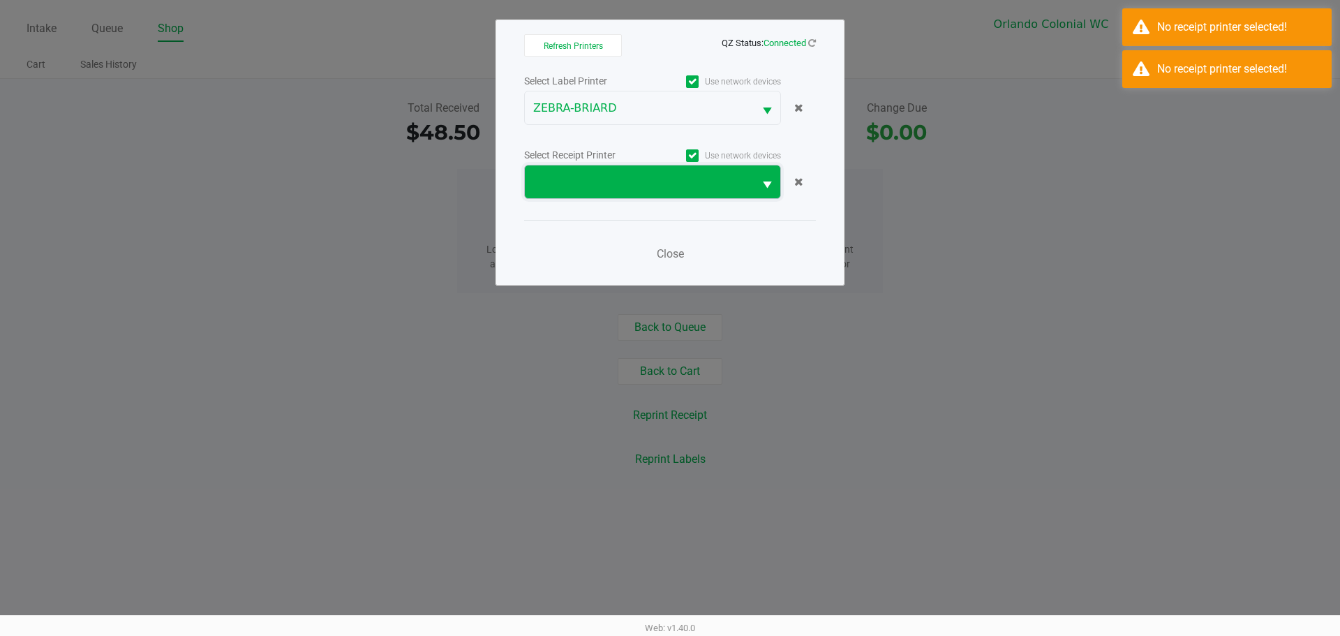
click at [673, 193] on span at bounding box center [639, 181] width 229 height 33
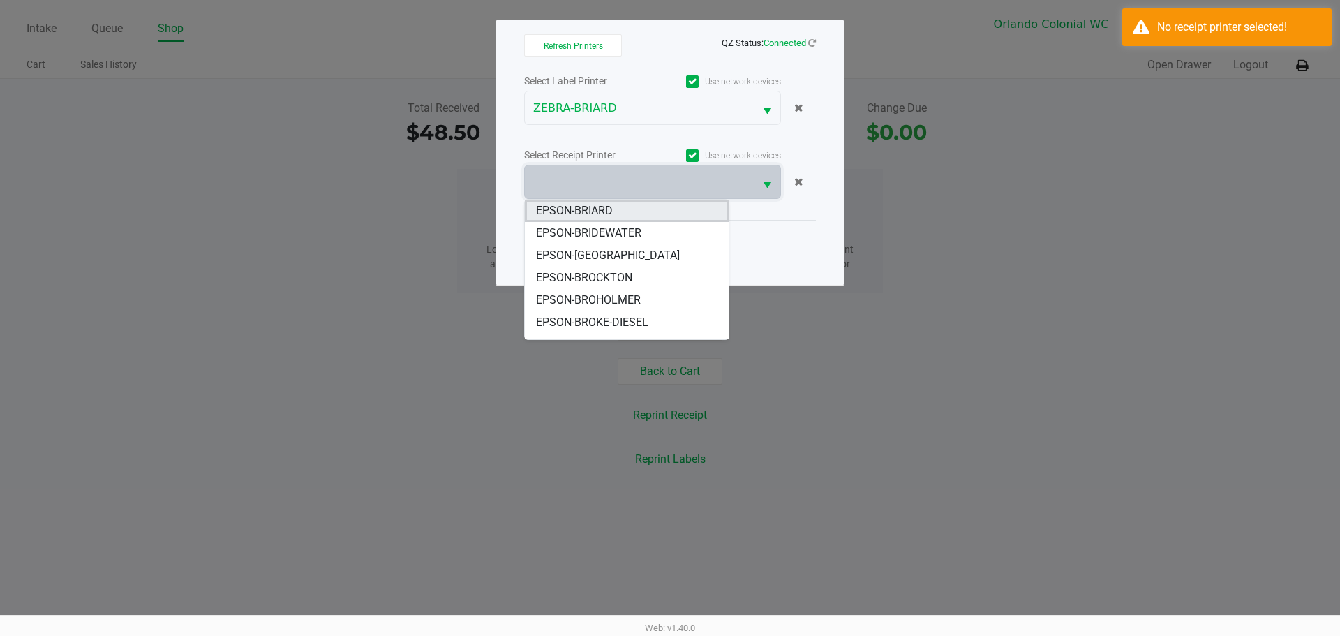
click at [612, 214] on span "EPSON-BRIARD" at bounding box center [574, 210] width 77 height 17
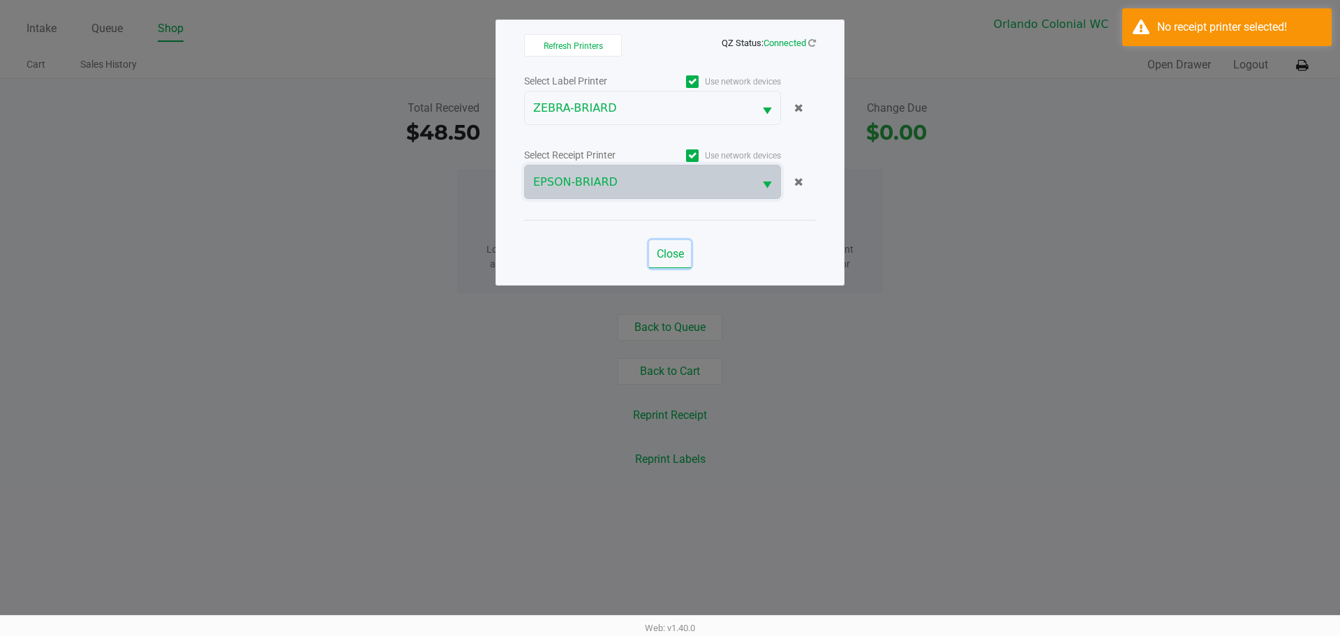
click at [685, 262] on button "Close" at bounding box center [670, 254] width 42 height 28
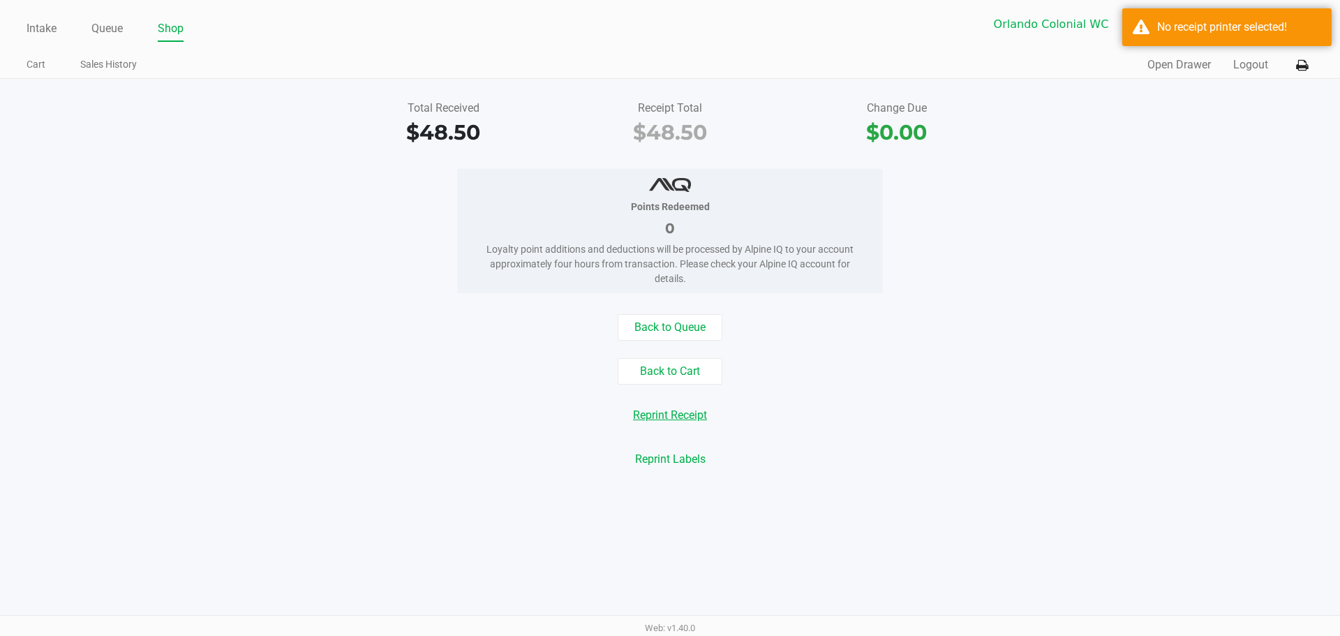
click at [669, 426] on button "Reprint Receipt" at bounding box center [670, 415] width 92 height 27
